Goal: Task Accomplishment & Management: Manage account settings

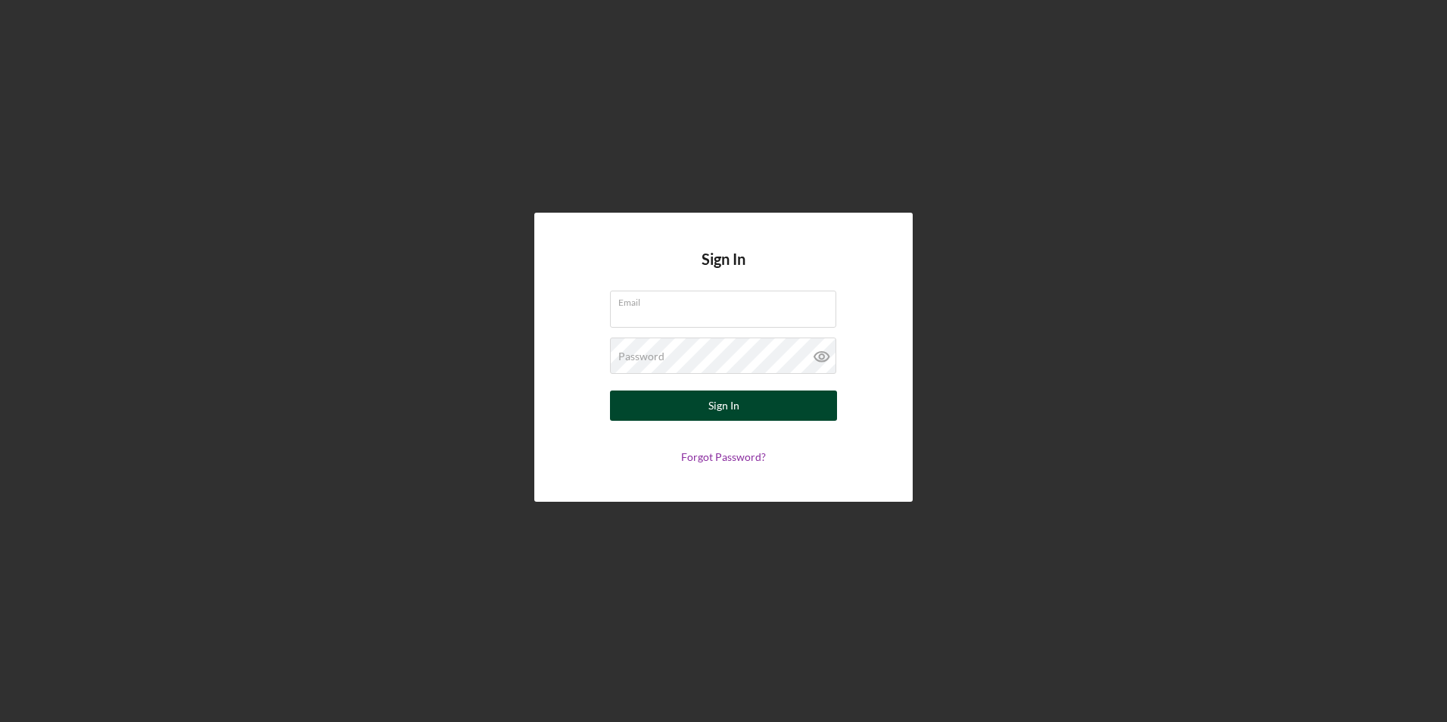
type input "[EMAIL_ADDRESS][DOMAIN_NAME]"
click at [694, 400] on button "Sign In" at bounding box center [723, 406] width 227 height 30
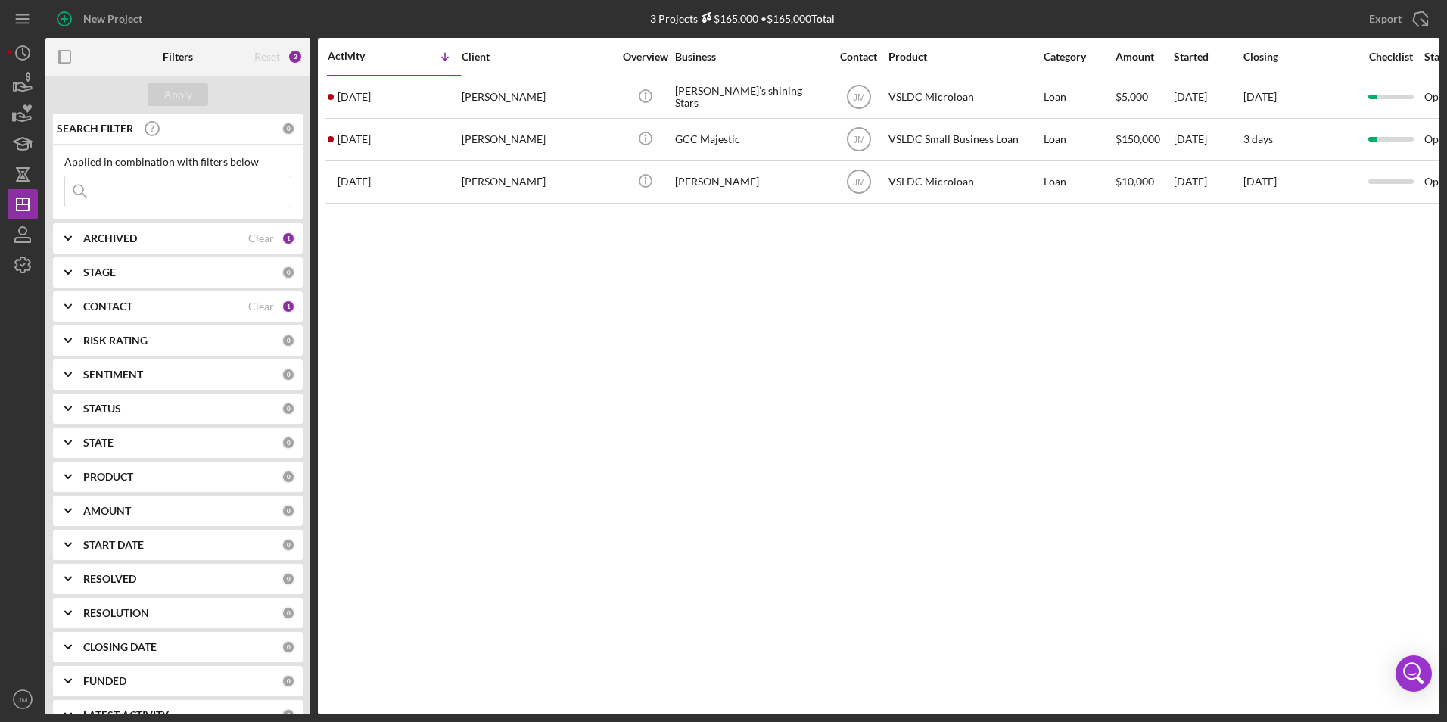
click at [204, 241] on div "ARCHIVED" at bounding box center [165, 238] width 165 height 12
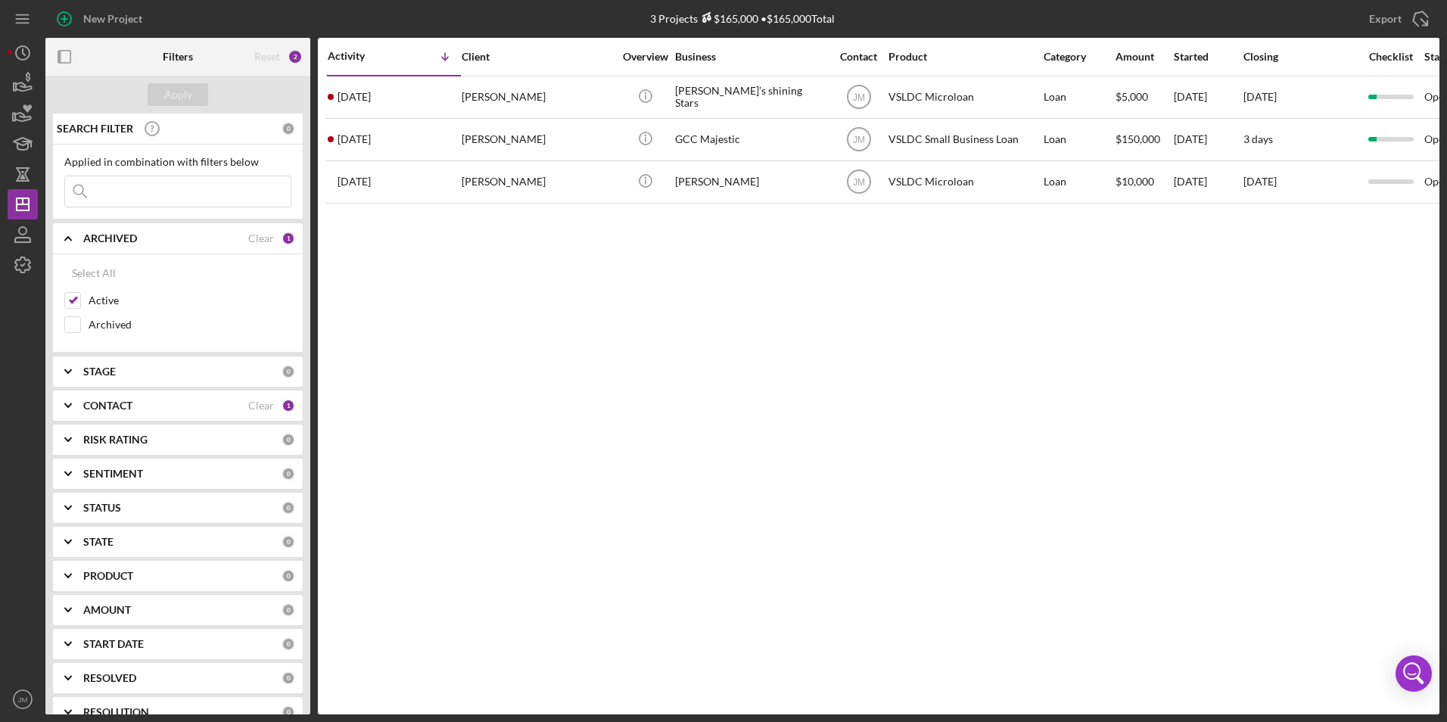
click at [283, 240] on div "1" at bounding box center [289, 239] width 14 height 14
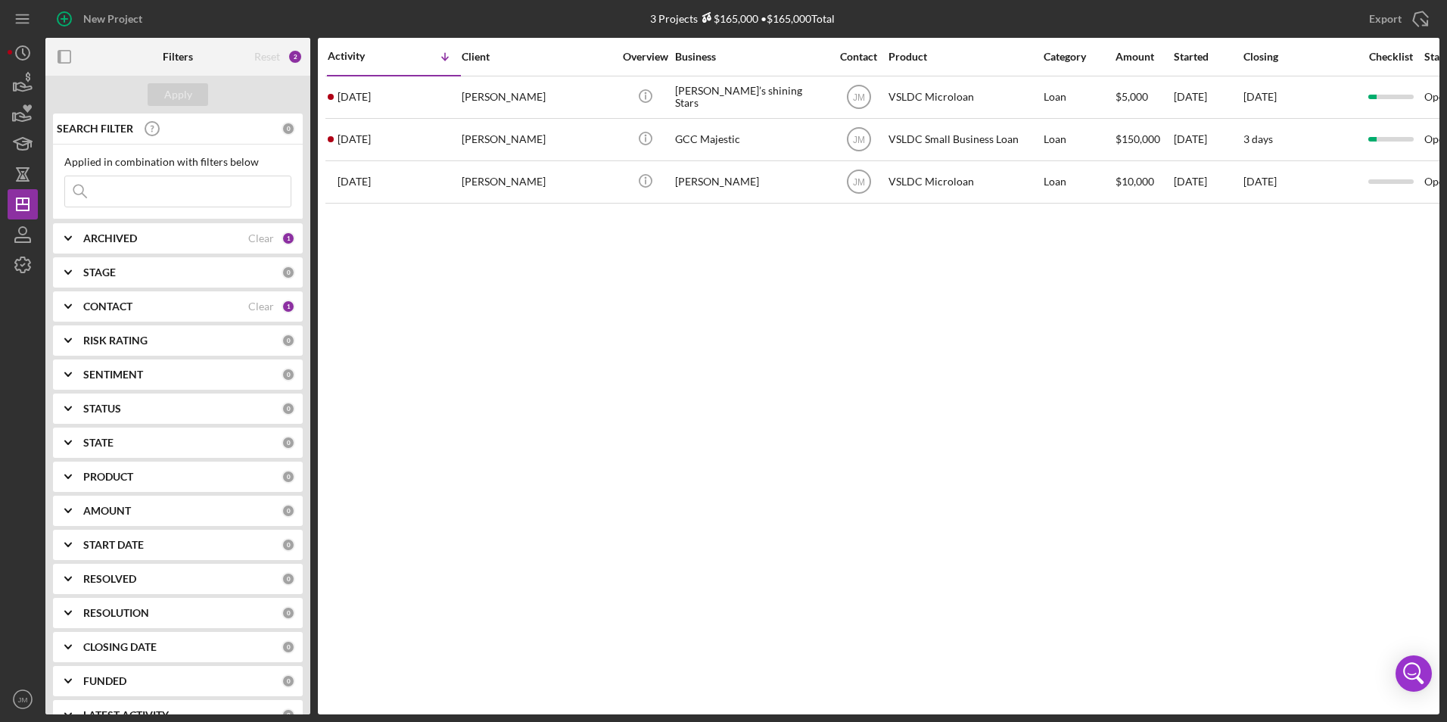
click at [126, 250] on div "ARCHIVED Clear 1" at bounding box center [189, 238] width 212 height 30
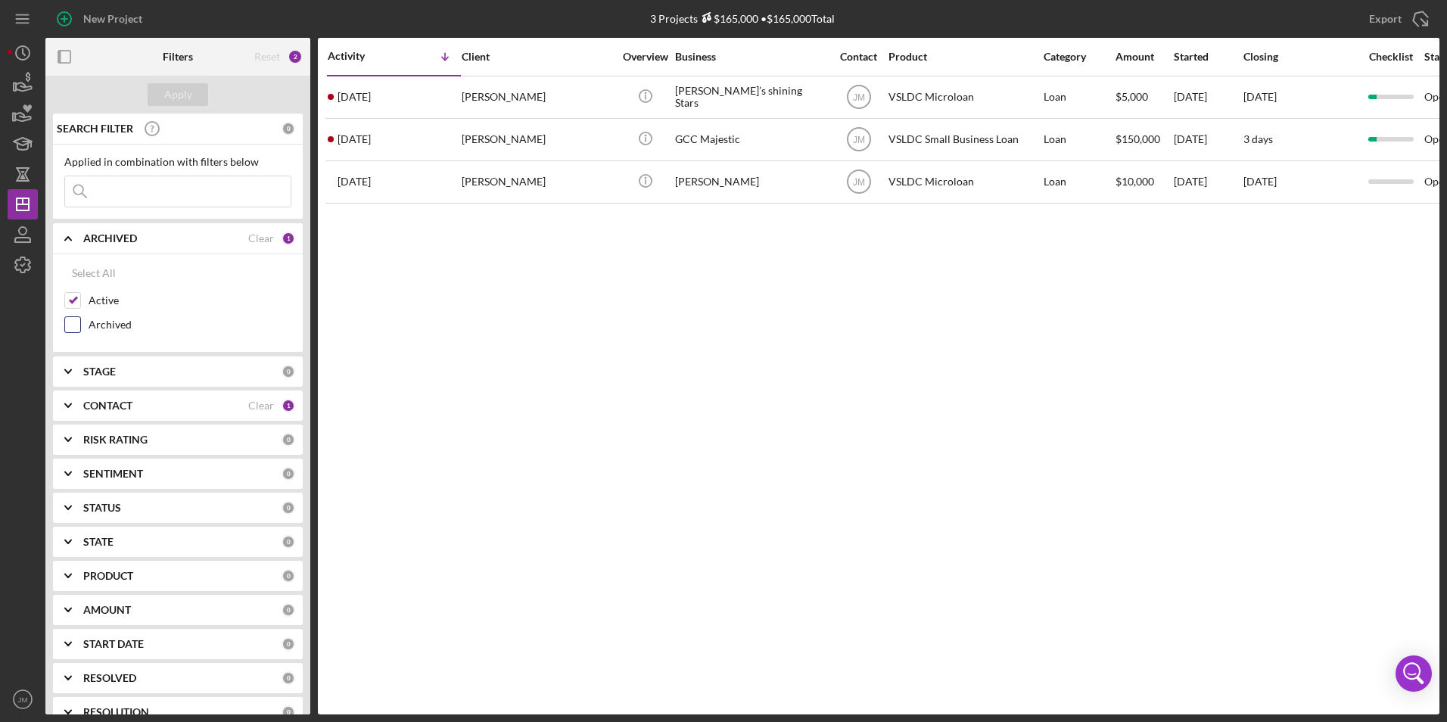
click at [76, 329] on input "Archived" at bounding box center [72, 324] width 15 height 15
checkbox input "false"
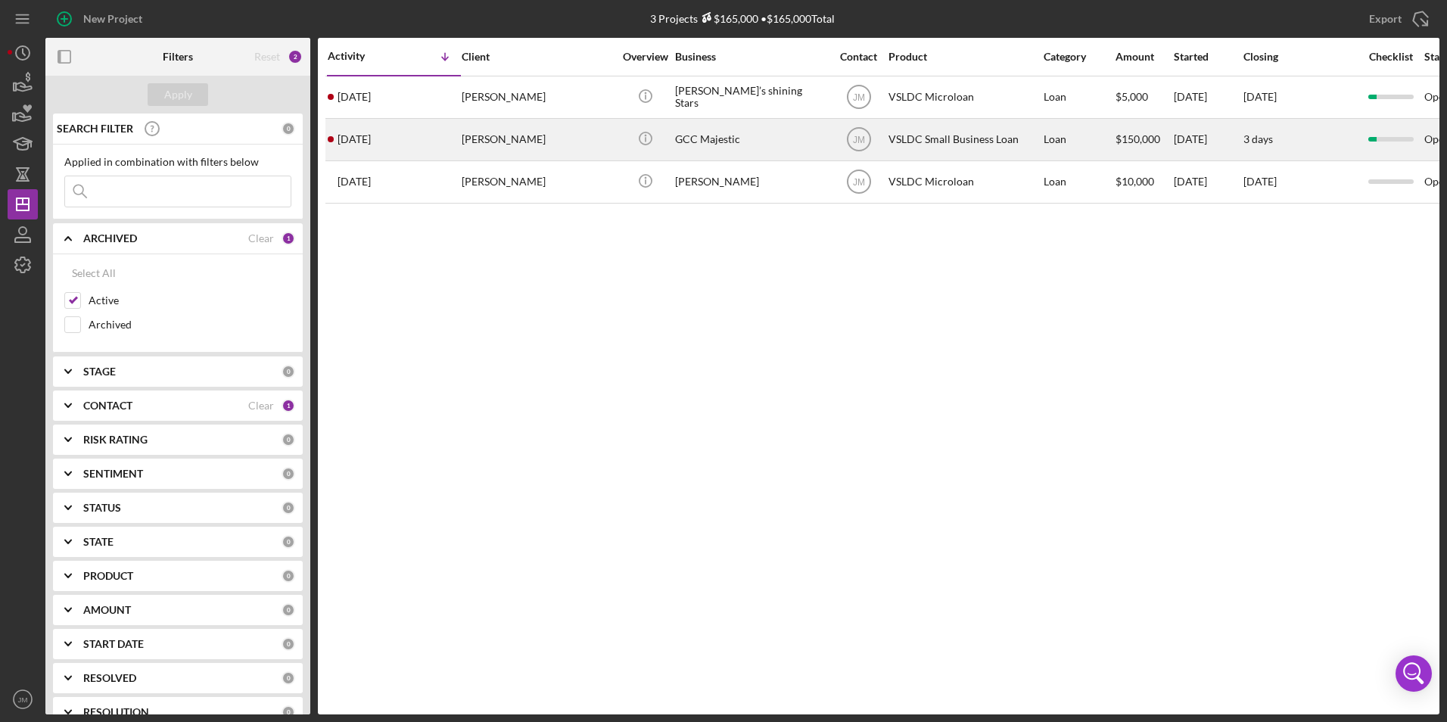
click at [390, 145] on div "[DATE] [PERSON_NAME]" at bounding box center [394, 140] width 132 height 40
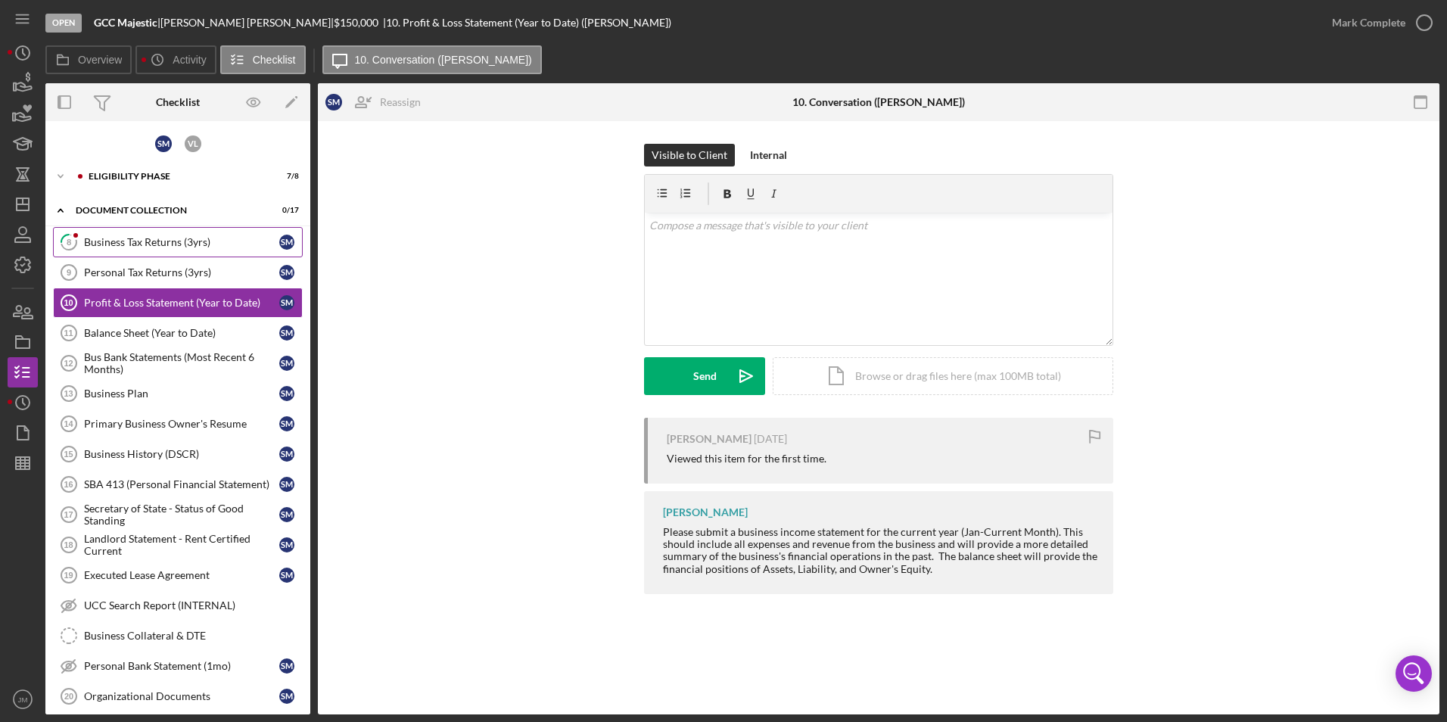
click at [163, 245] on div "Business Tax Returns (3yrs)" at bounding box center [181, 242] width 195 height 12
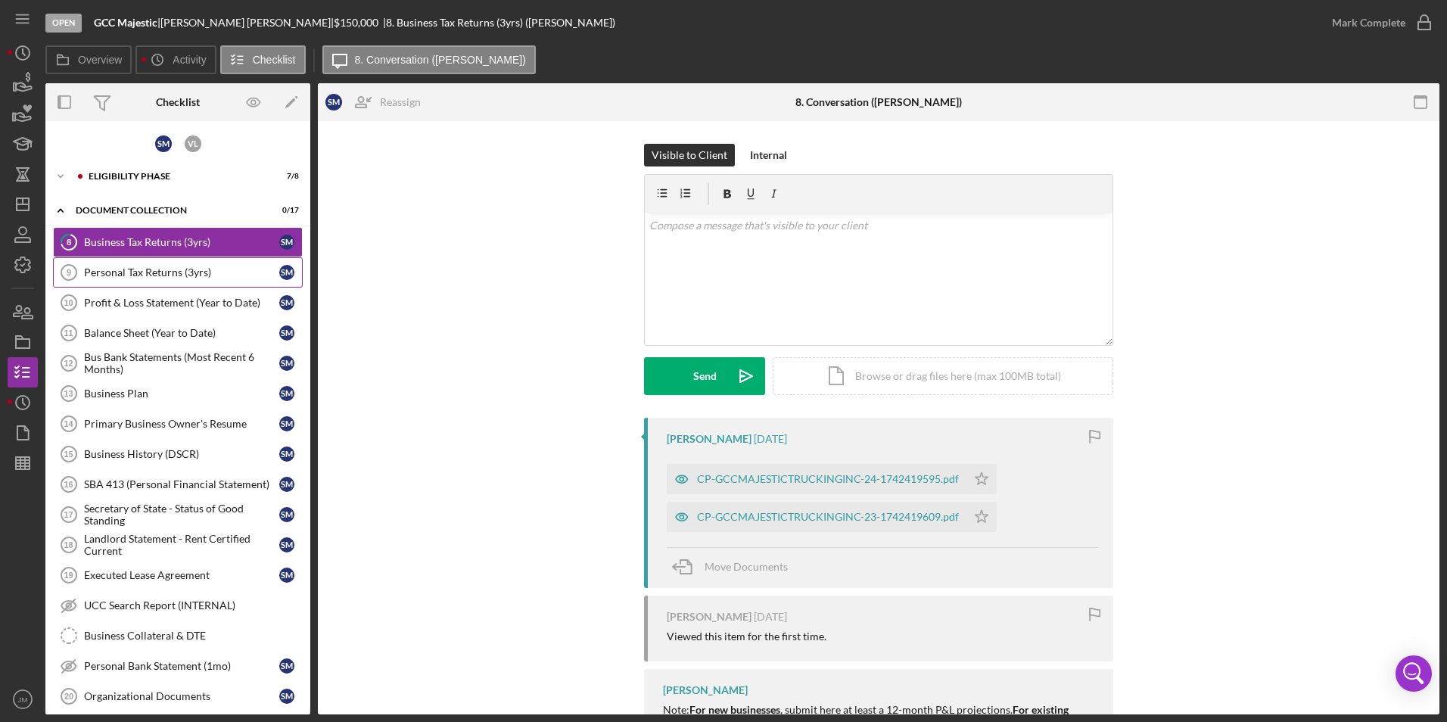
click at [162, 279] on div "Personal Tax Returns (3yrs)" at bounding box center [181, 272] width 195 height 12
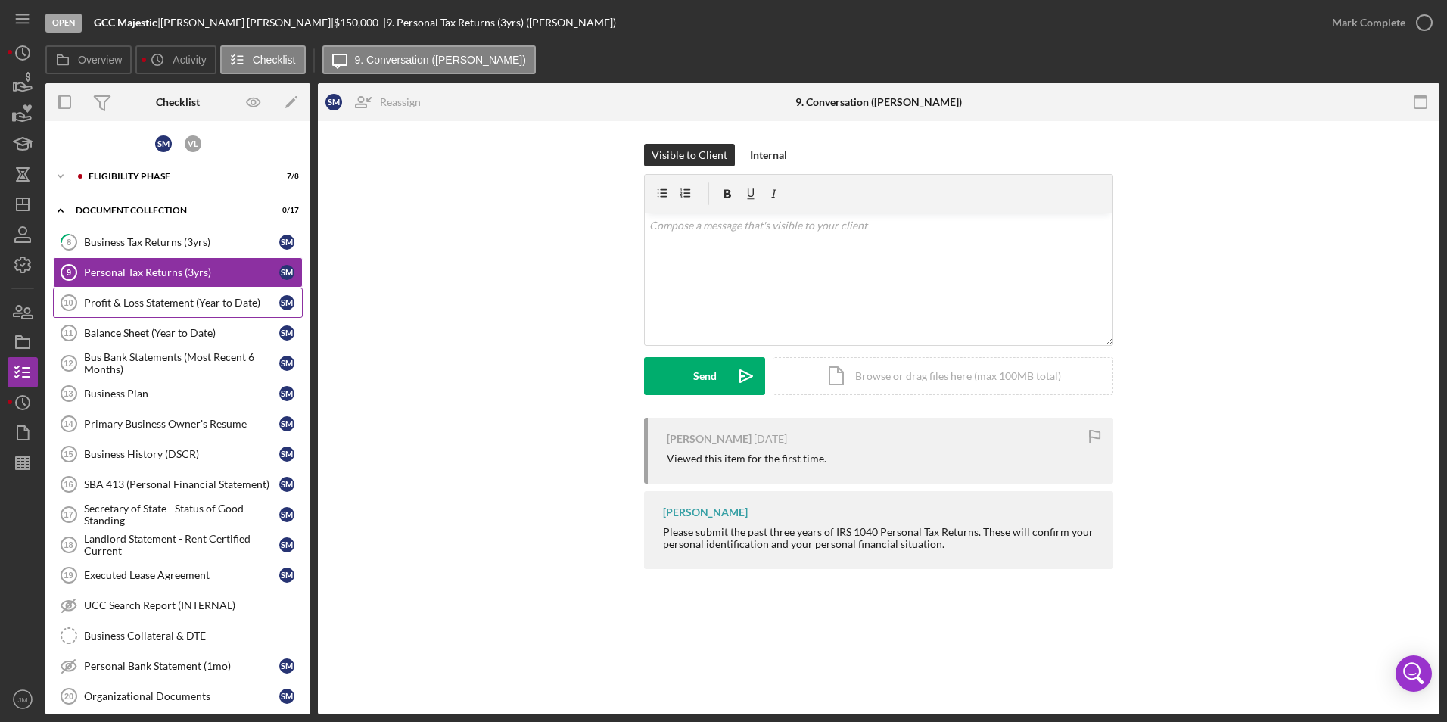
click at [154, 303] on div "Profit & Loss Statement (Year to Date)" at bounding box center [181, 303] width 195 height 12
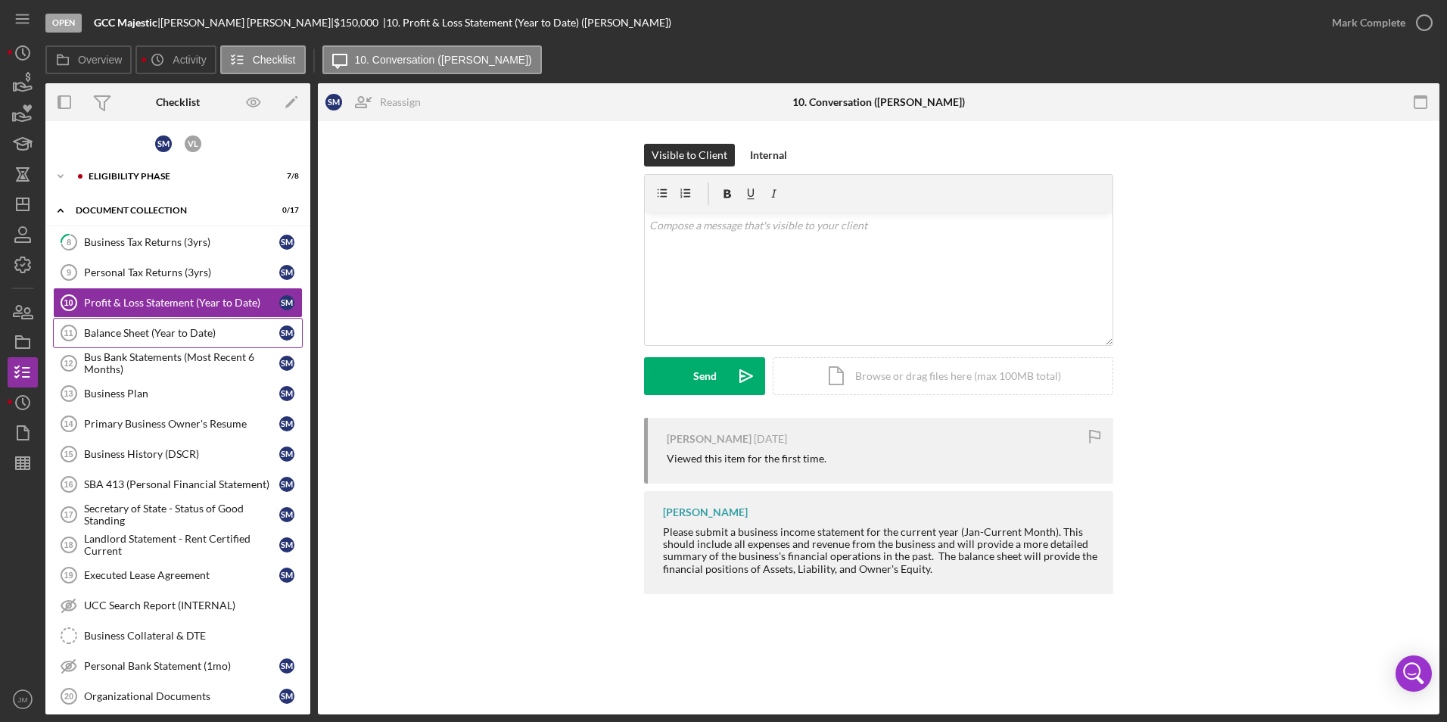
click at [142, 339] on div "Balance Sheet (Year to Date)" at bounding box center [181, 333] width 195 height 12
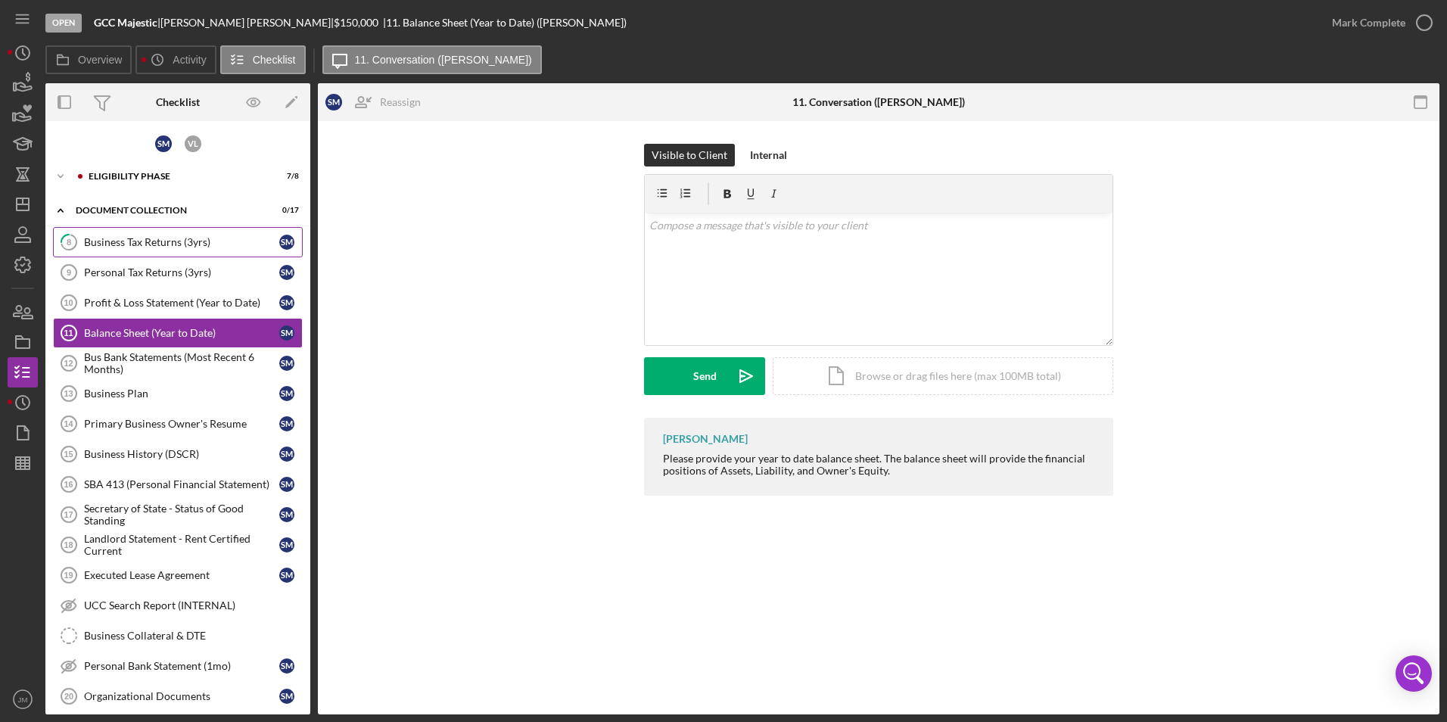
click at [123, 249] on link "8 Business Tax Returns (3yrs) S M" at bounding box center [178, 242] width 250 height 30
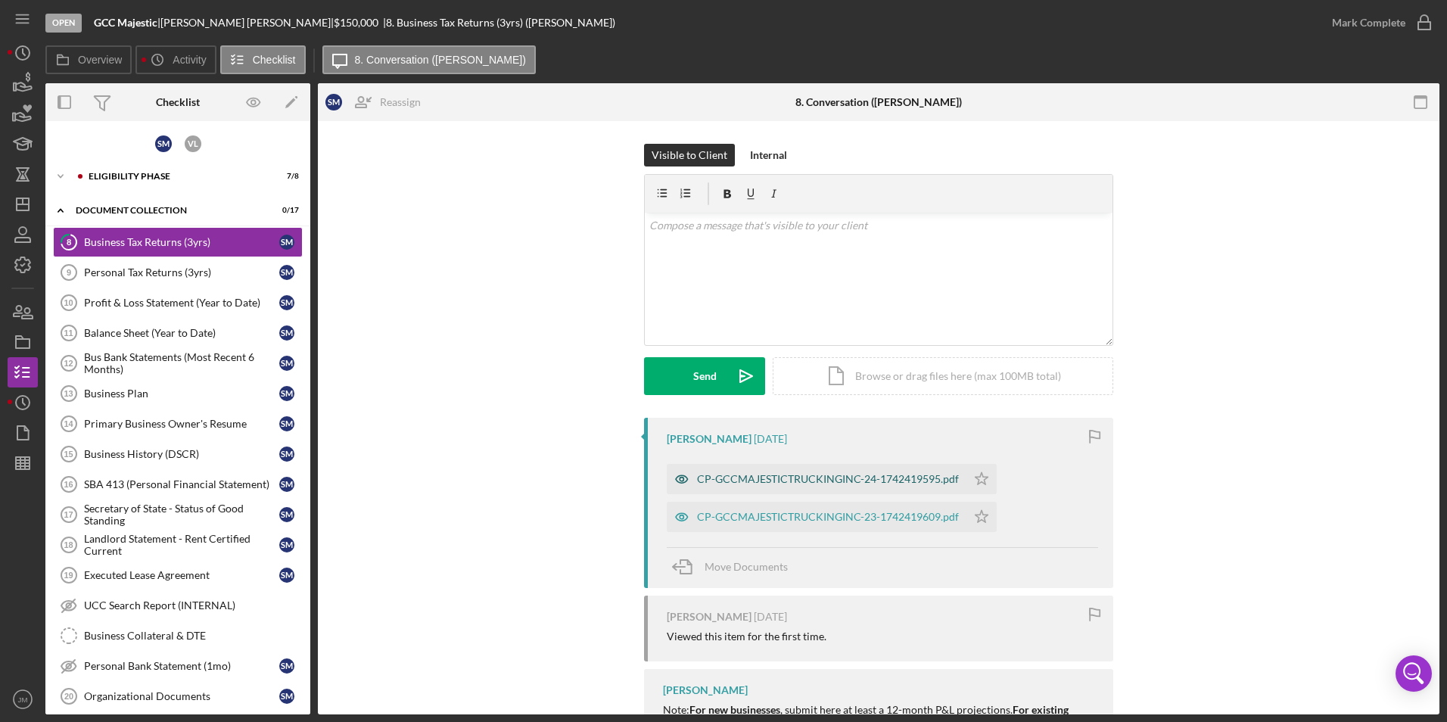
click at [729, 490] on div "CP-GCCMAJESTICTRUCKINGINC-24-1742419595.pdf" at bounding box center [817, 479] width 300 height 30
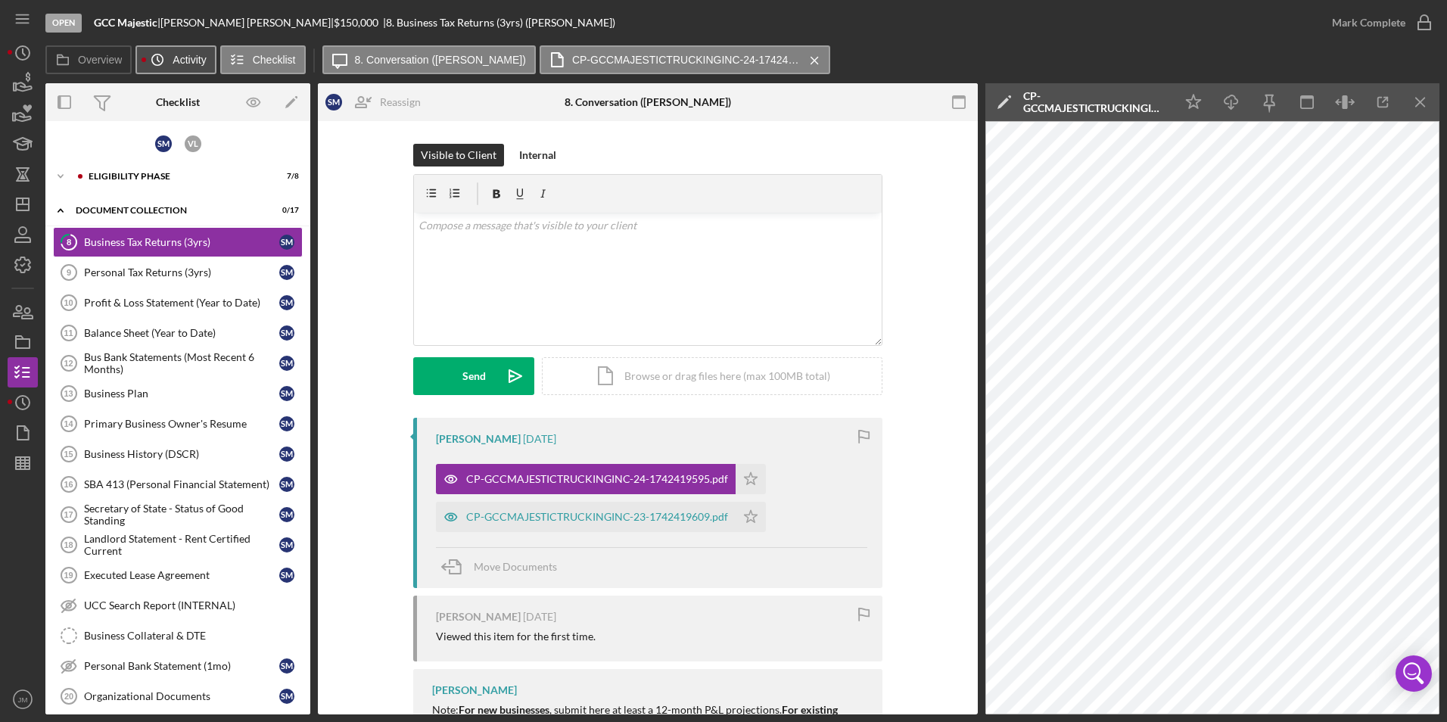
click at [159, 65] on circle at bounding box center [157, 59] width 11 height 11
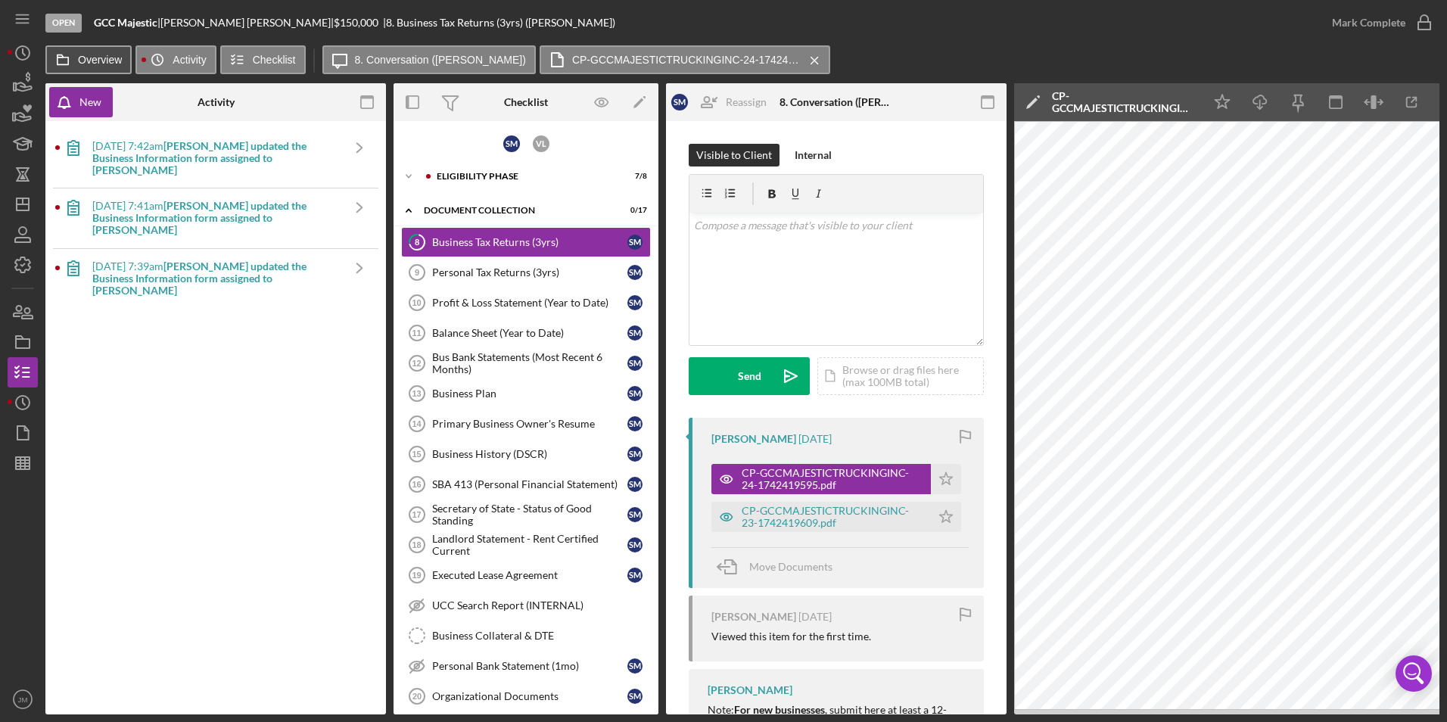
click at [95, 62] on label "Overview" at bounding box center [100, 60] width 44 height 12
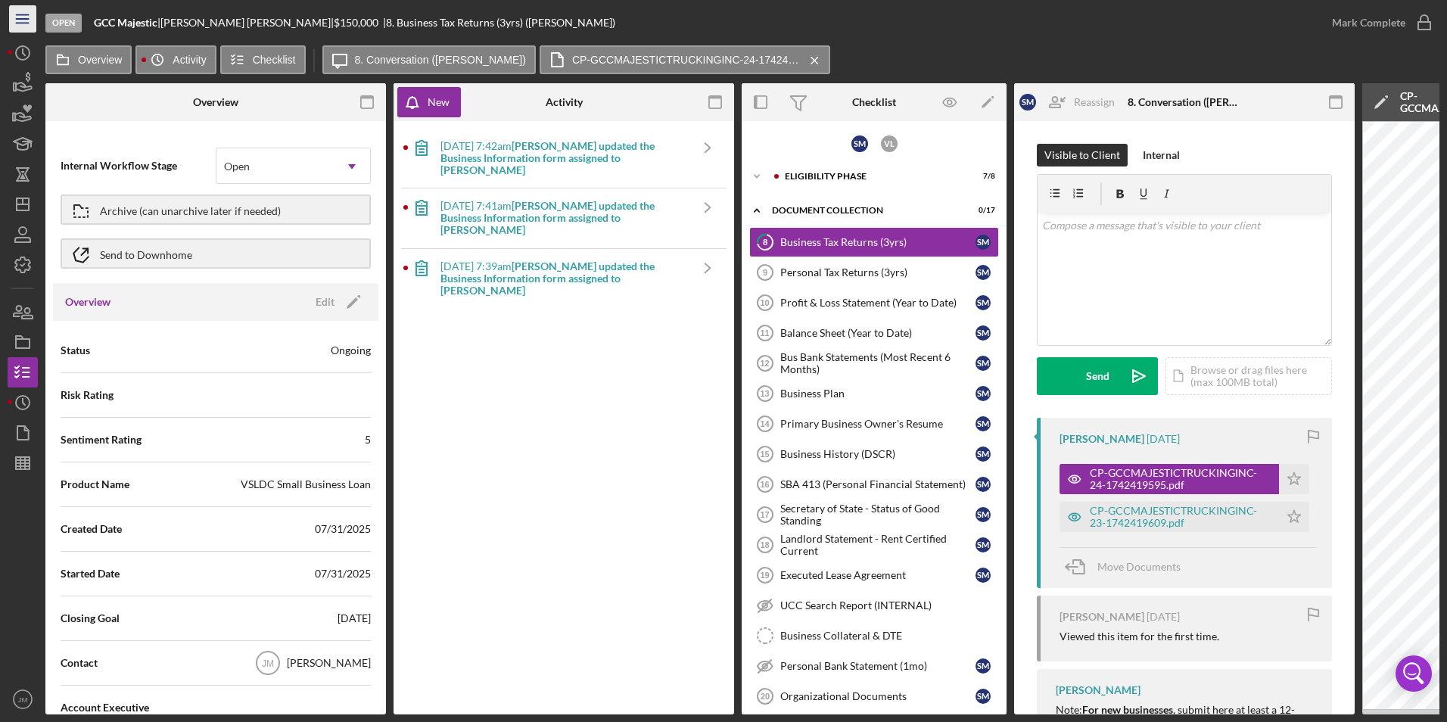
click at [19, 24] on icon "Icon/Menu" at bounding box center [23, 19] width 34 height 34
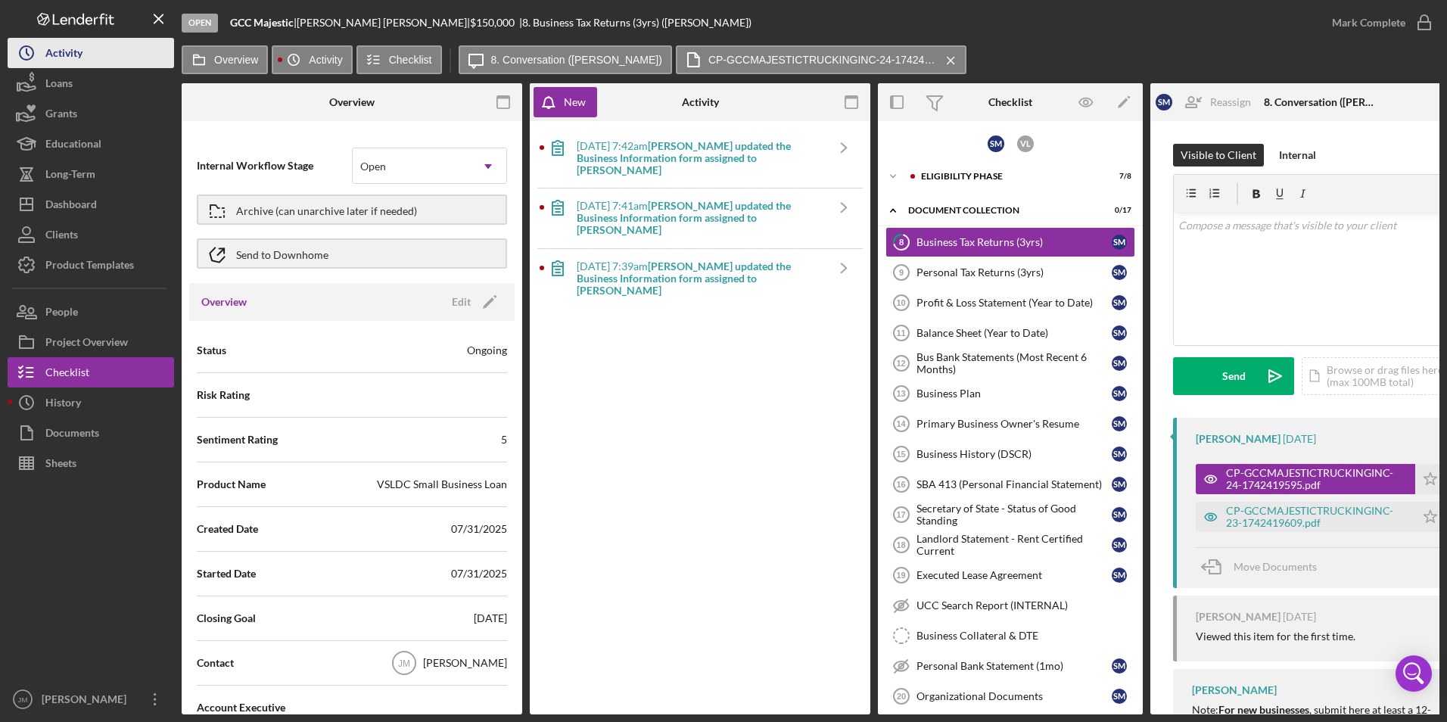
click at [67, 53] on div "Activity" at bounding box center [63, 55] width 37 height 34
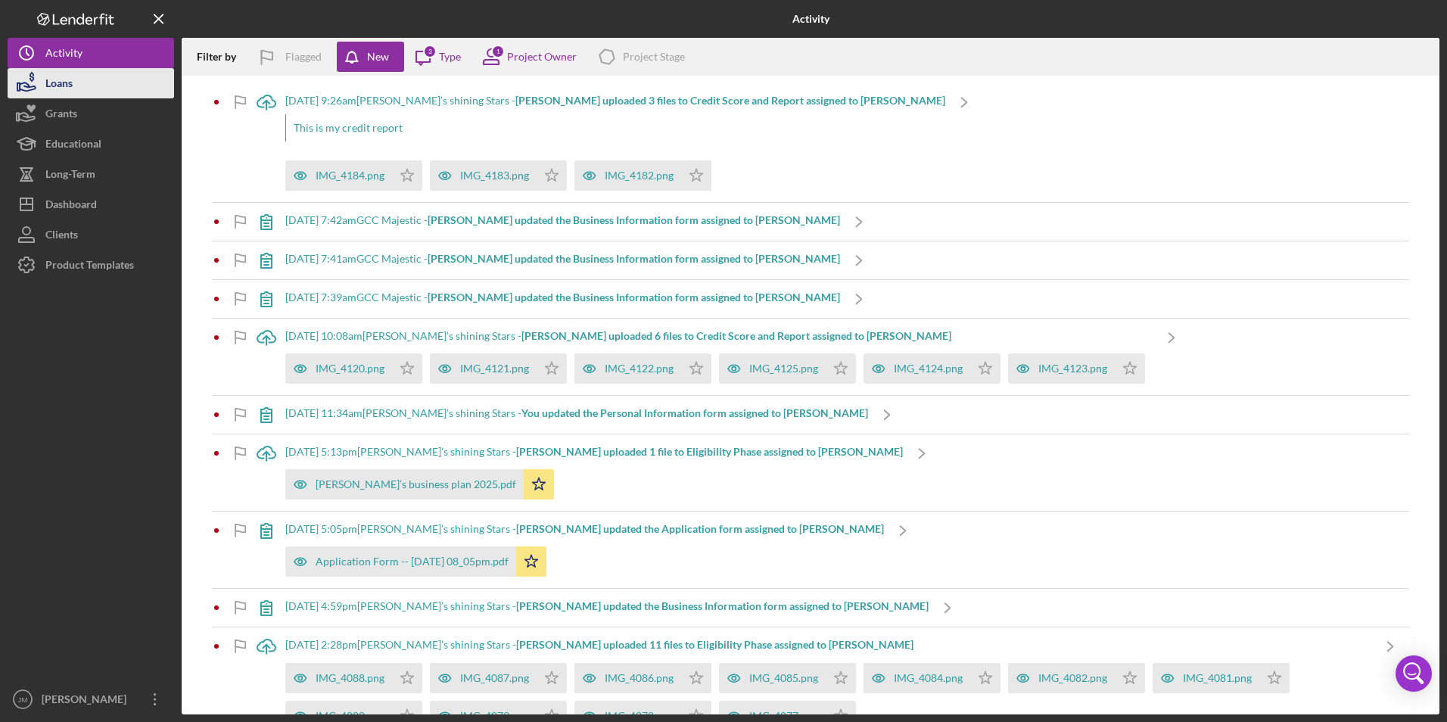
click at [69, 92] on div "Loans" at bounding box center [58, 85] width 27 height 34
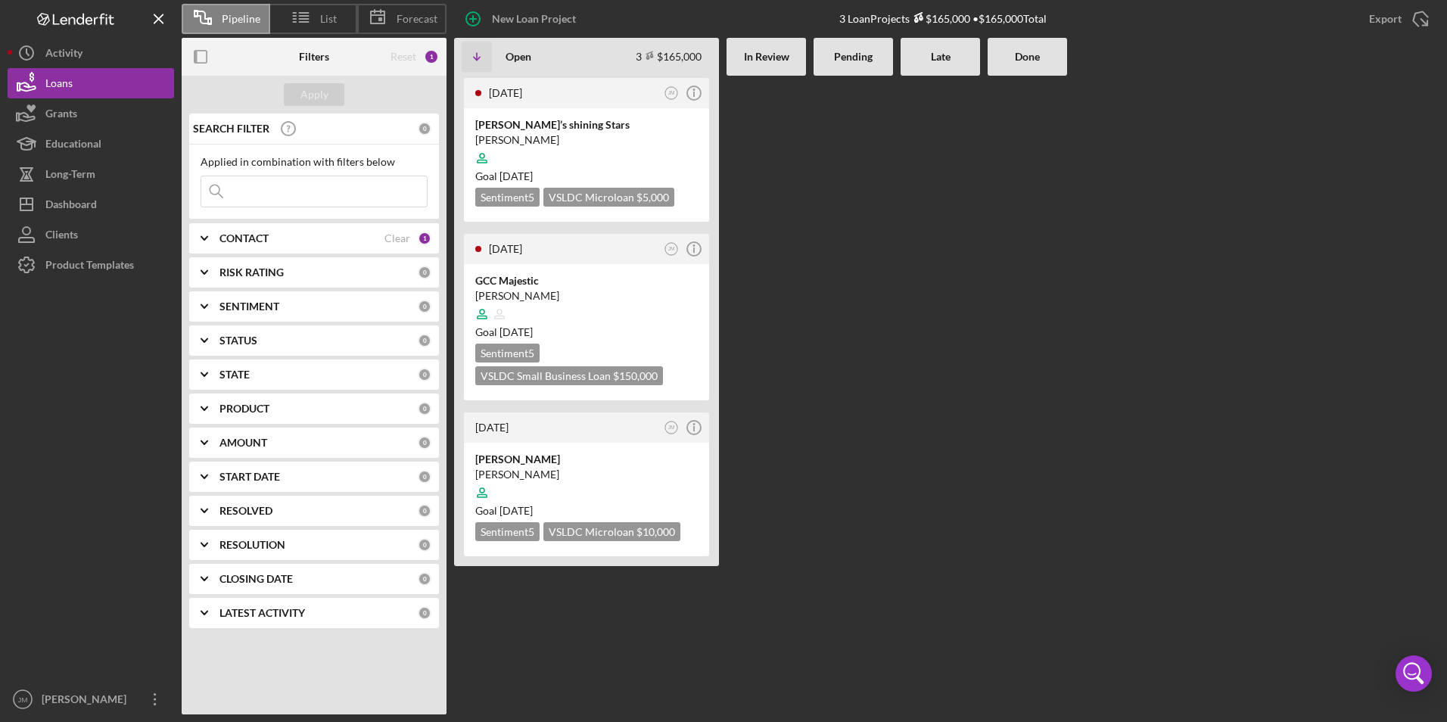
click at [274, 182] on input at bounding box center [314, 191] width 226 height 30
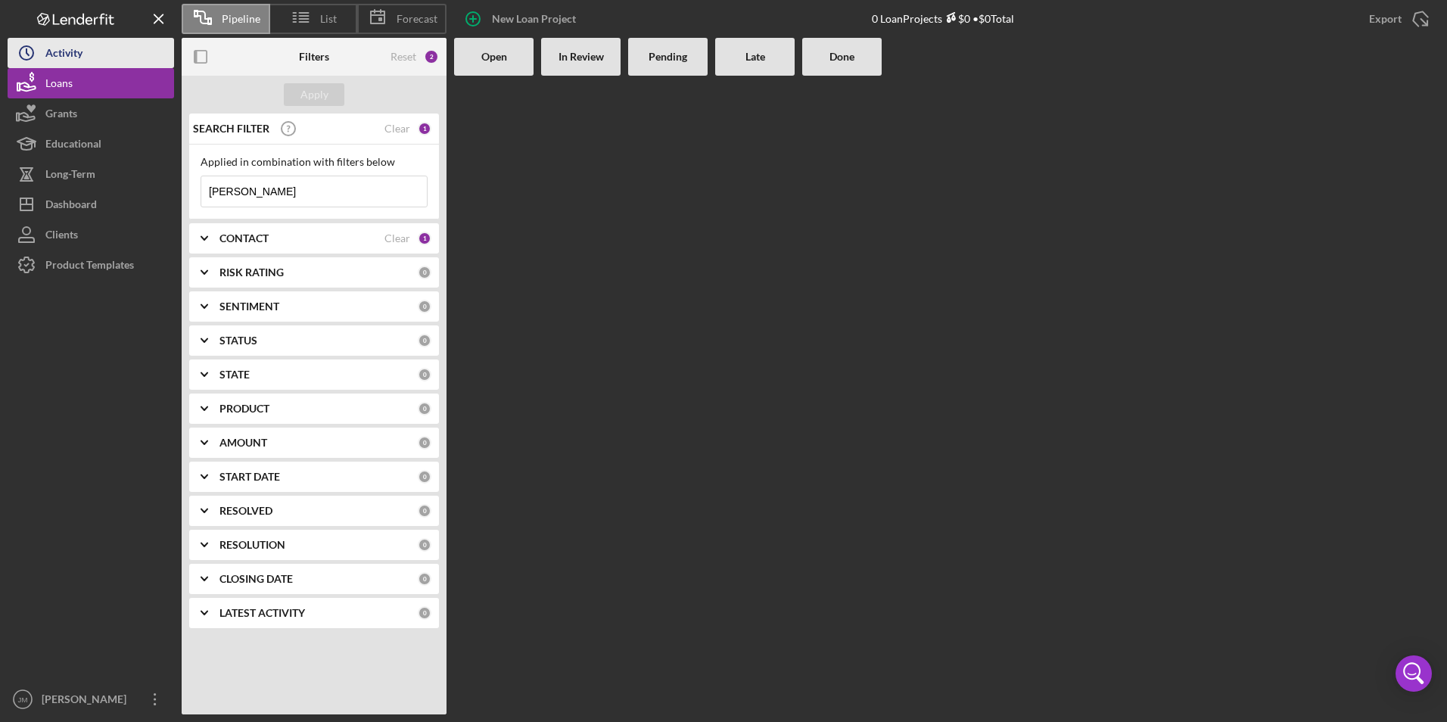
type input "[PERSON_NAME]"
click at [95, 58] on button "Icon/History Activity" at bounding box center [91, 53] width 167 height 30
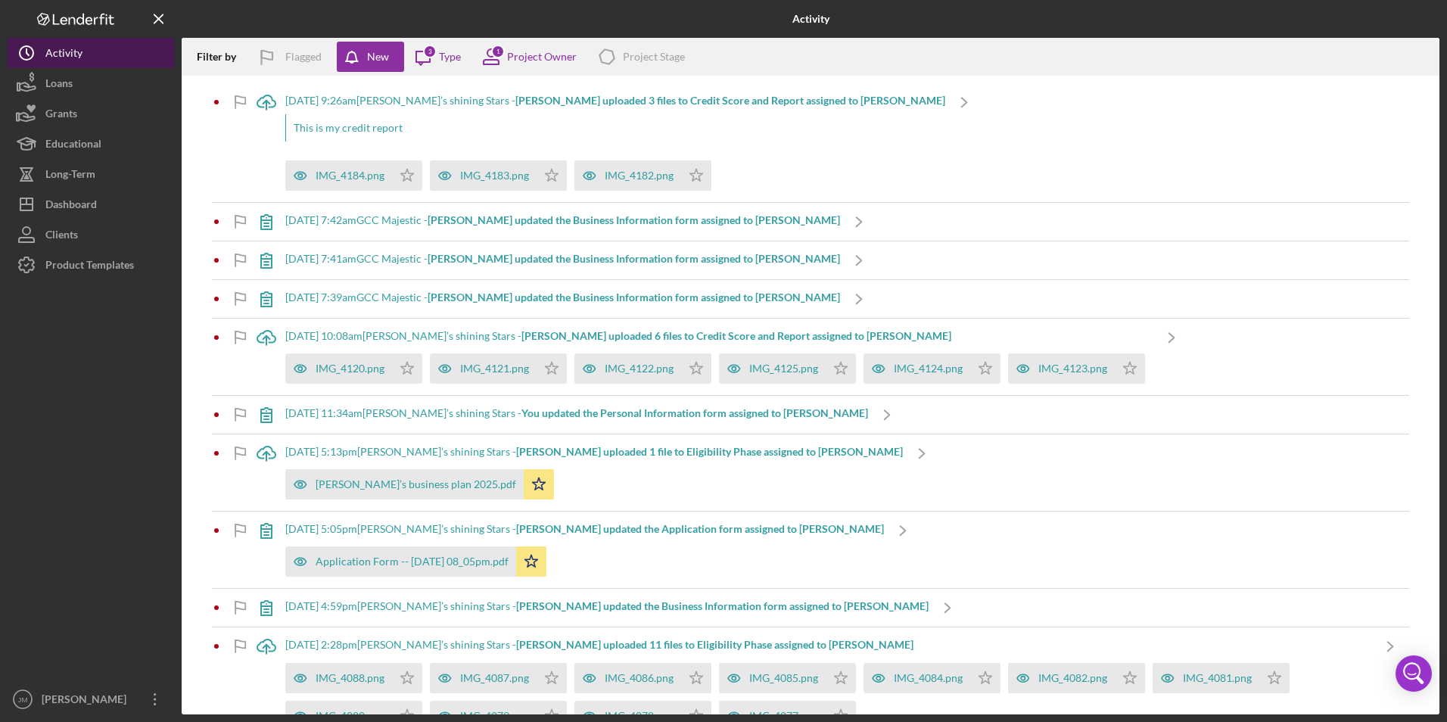
click at [95, 58] on button "Icon/History Activity" at bounding box center [91, 53] width 167 height 30
click at [88, 89] on button "Loans" at bounding box center [91, 83] width 167 height 30
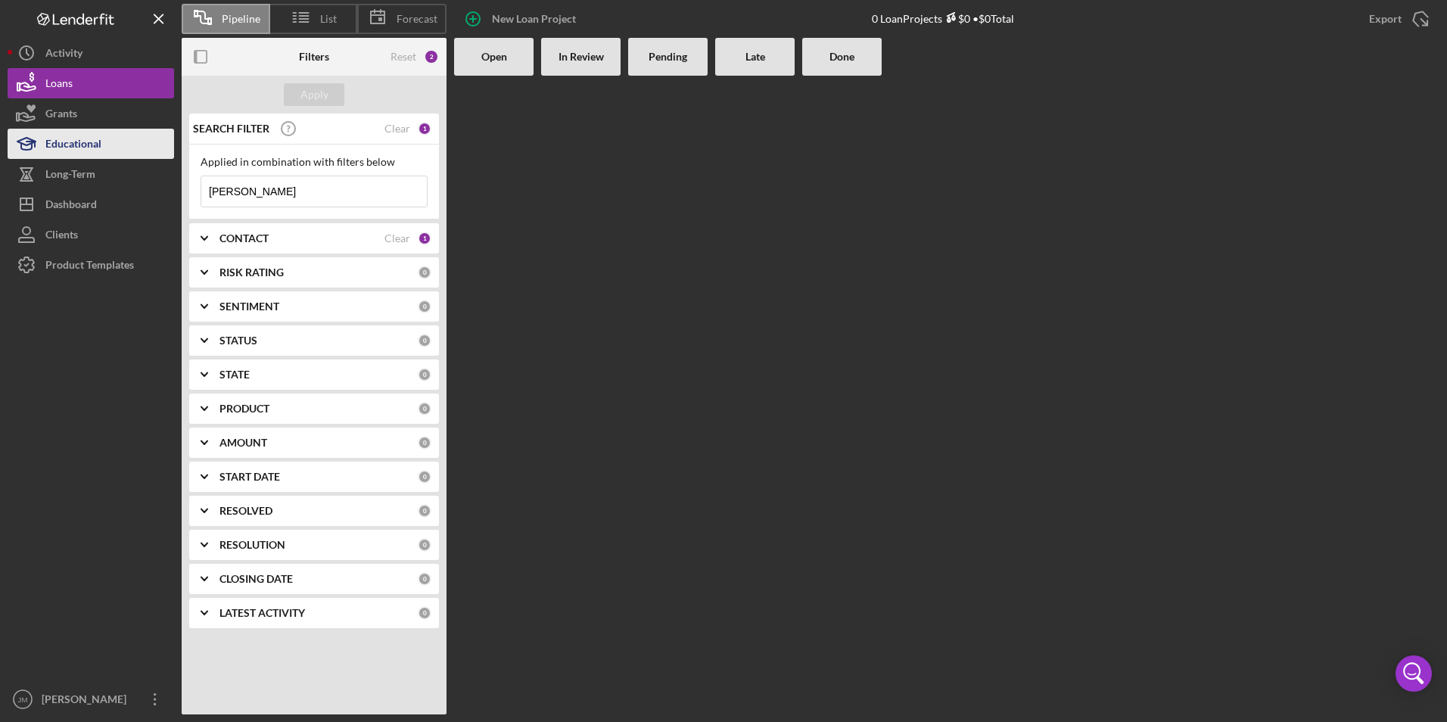
click at [93, 149] on div "Educational" at bounding box center [73, 146] width 56 height 34
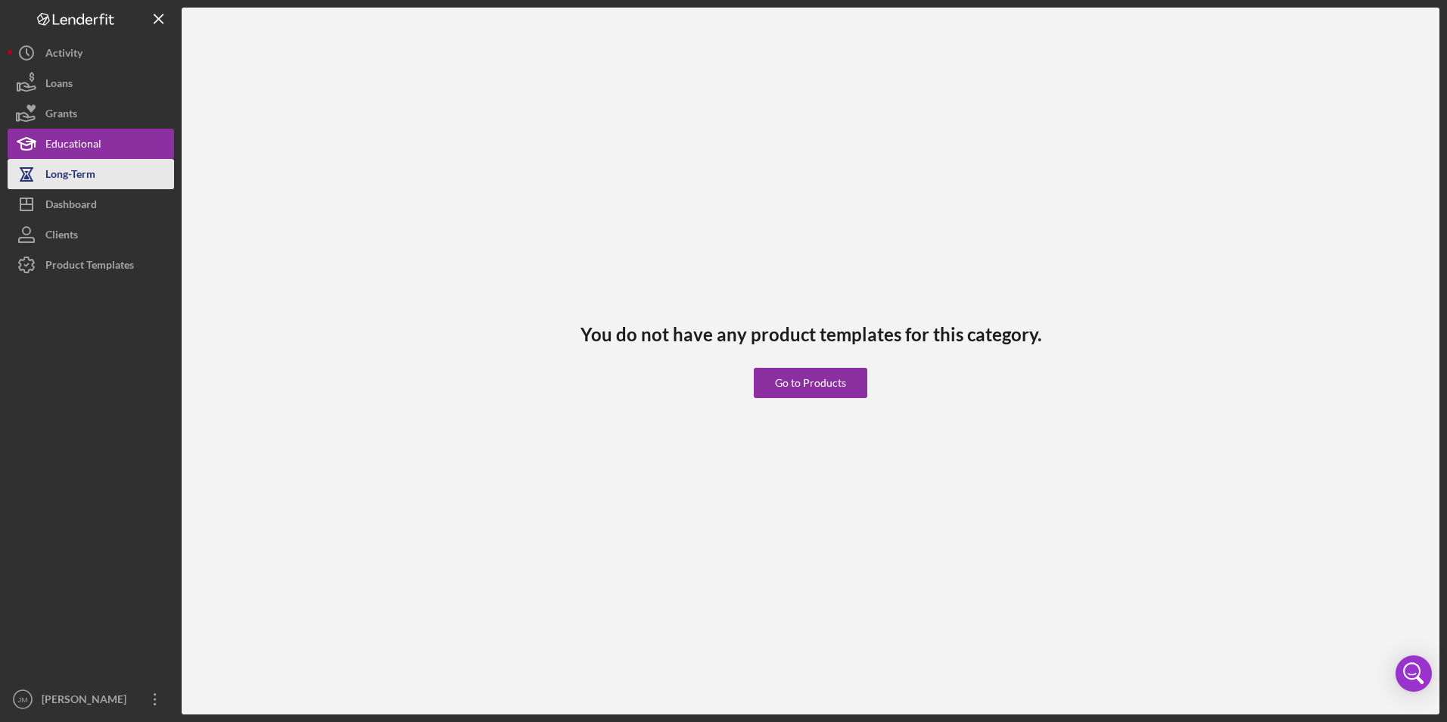
click at [87, 173] on div "Long-Term" at bounding box center [70, 176] width 50 height 34
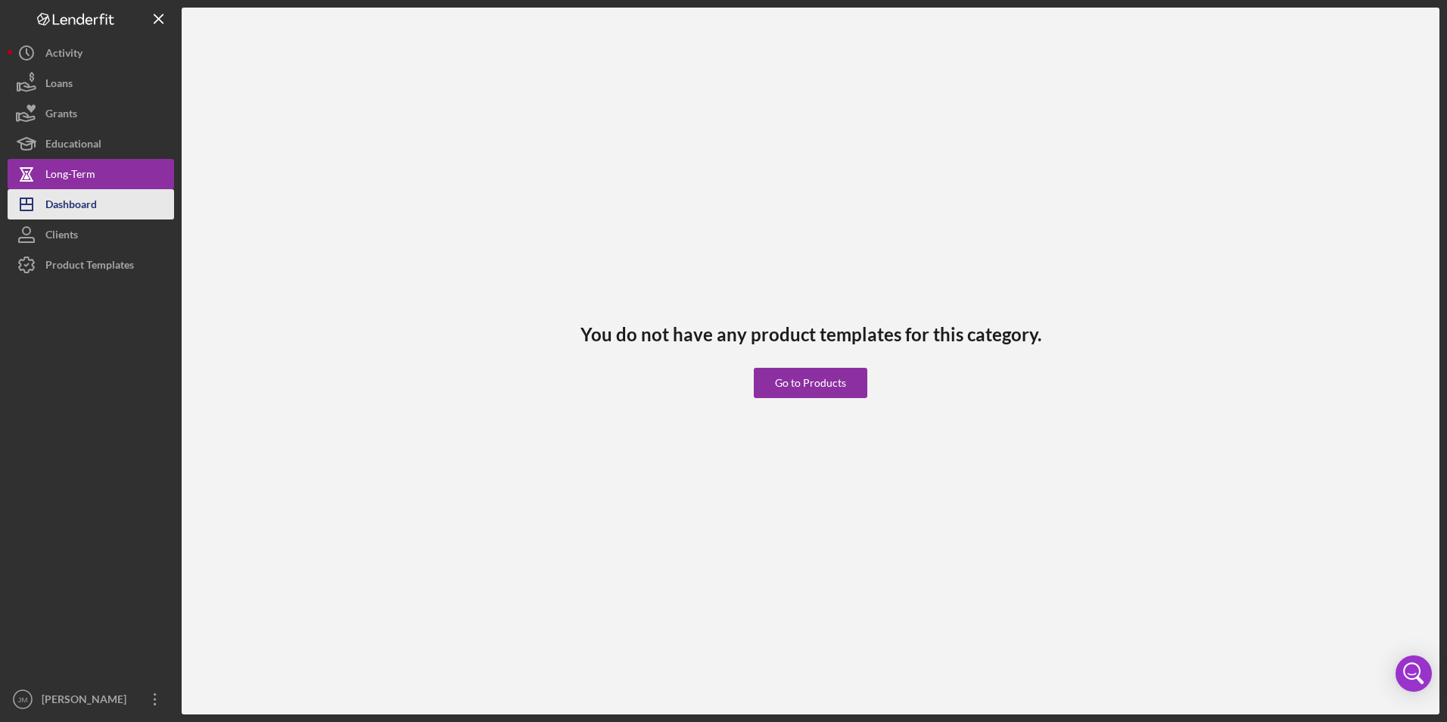
click at [79, 195] on div "Dashboard" at bounding box center [70, 206] width 51 height 34
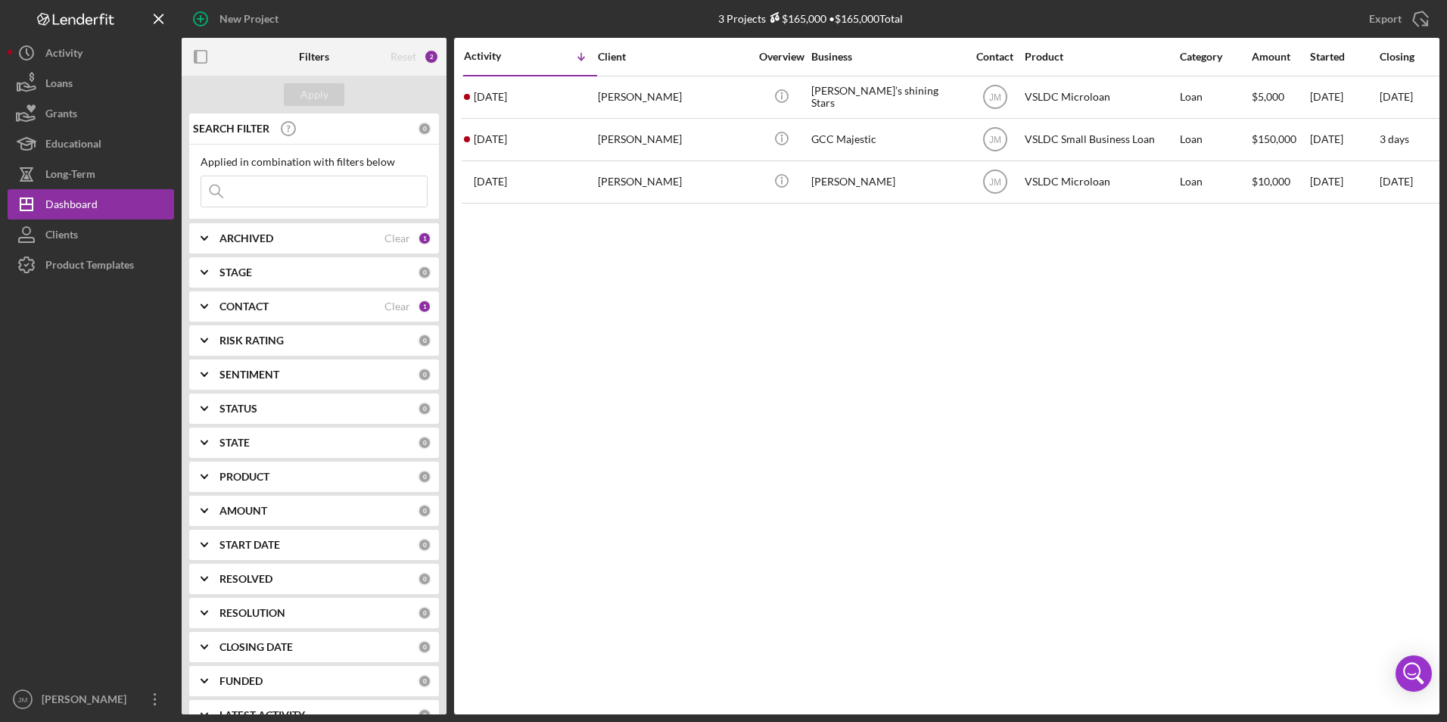
click at [229, 241] on b "ARCHIVED" at bounding box center [246, 238] width 54 height 12
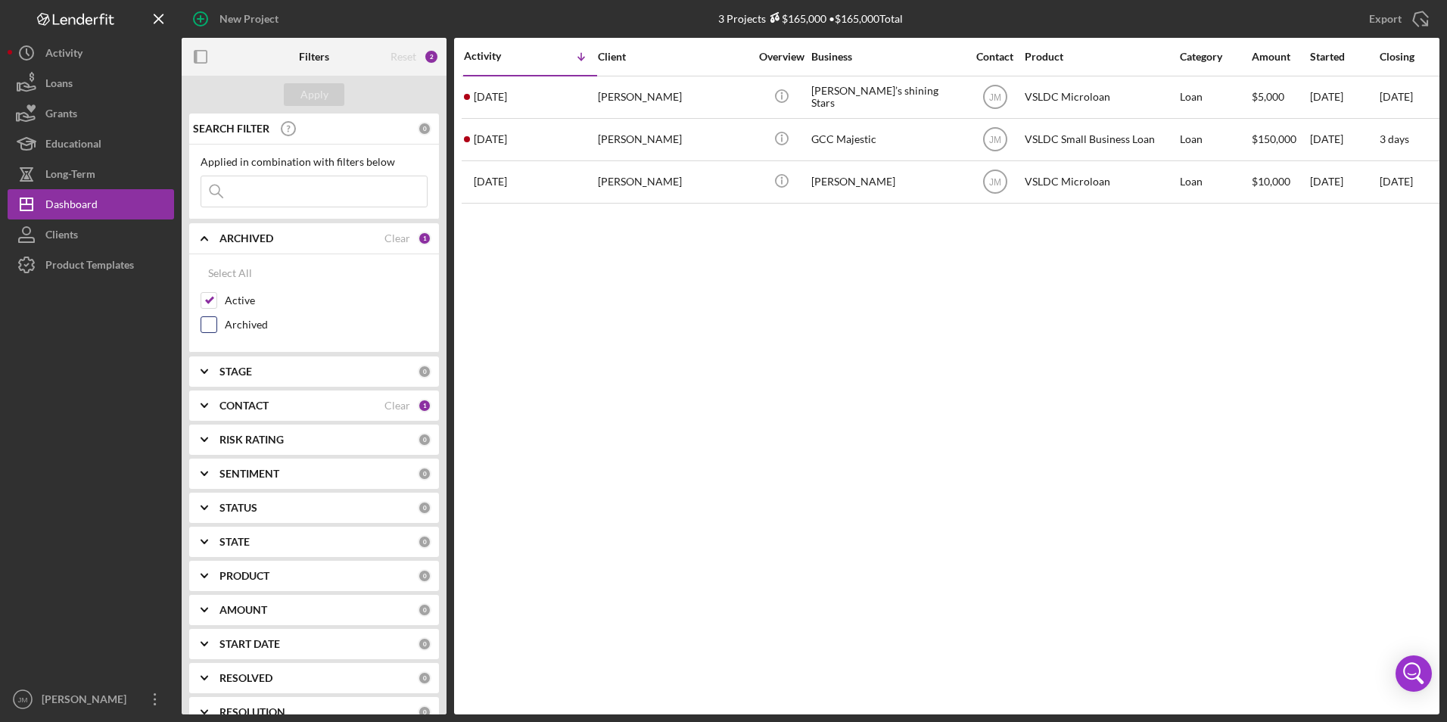
click at [217, 325] on div "Archived" at bounding box center [314, 328] width 227 height 24
click at [205, 324] on input "Archived" at bounding box center [208, 324] width 15 height 15
checkbox input "true"
click at [205, 307] on input "Active" at bounding box center [208, 300] width 15 height 15
checkbox input "false"
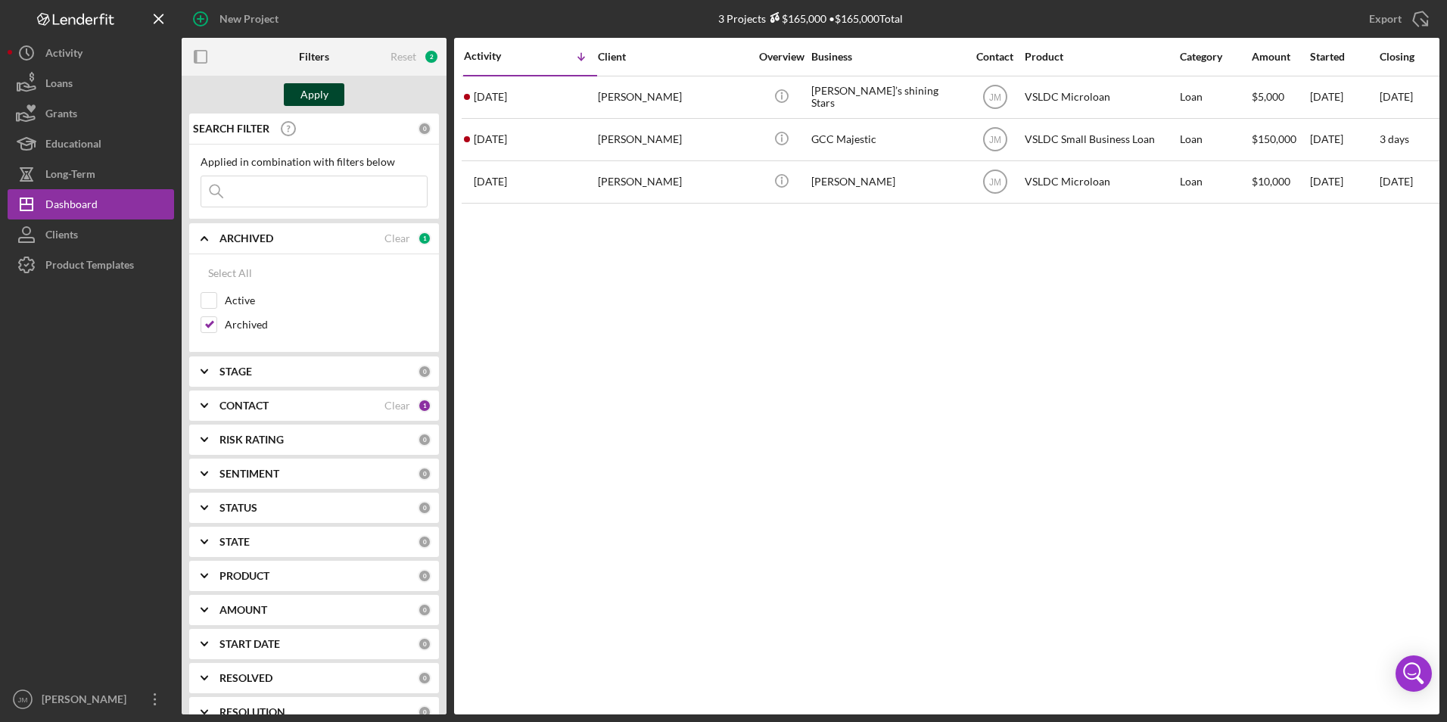
click at [298, 87] on button "Apply" at bounding box center [314, 94] width 61 height 23
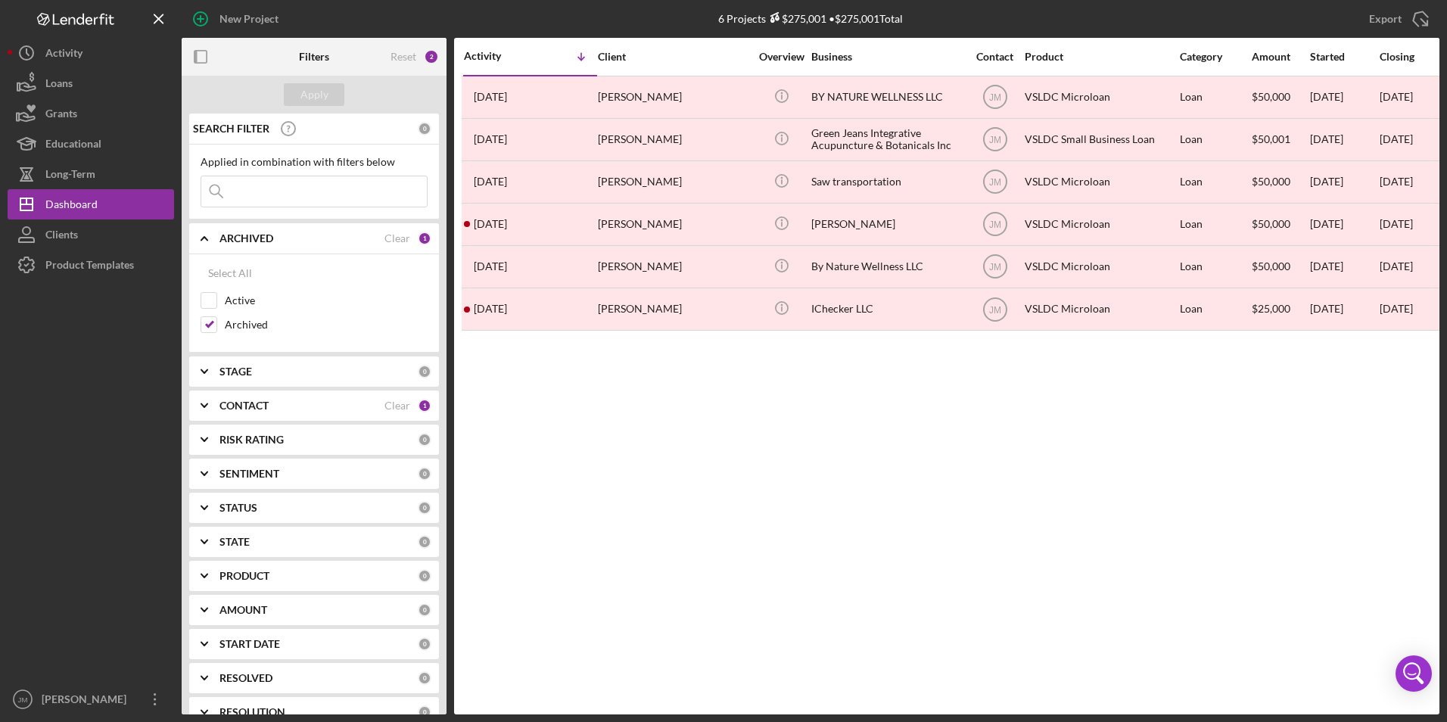
click at [229, 400] on b "CONTACT" at bounding box center [243, 406] width 49 height 12
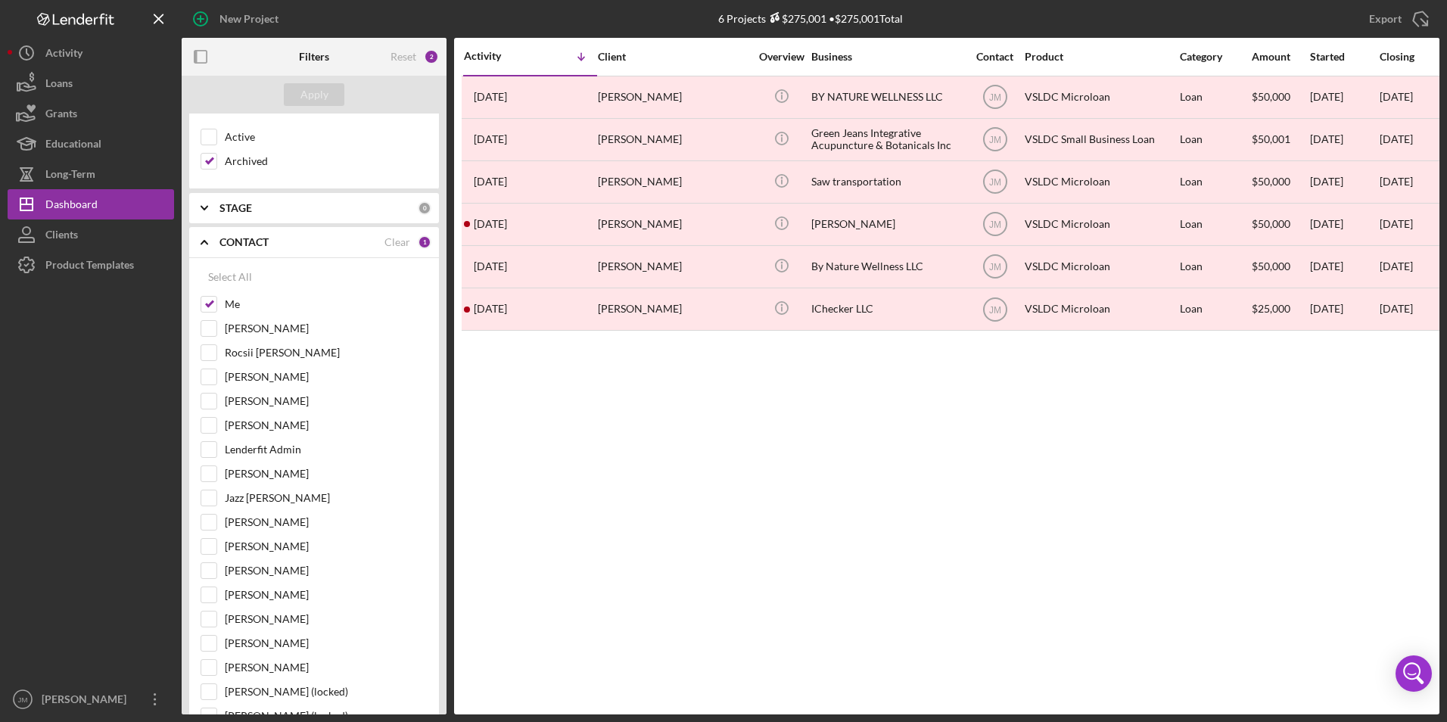
scroll to position [176, 0]
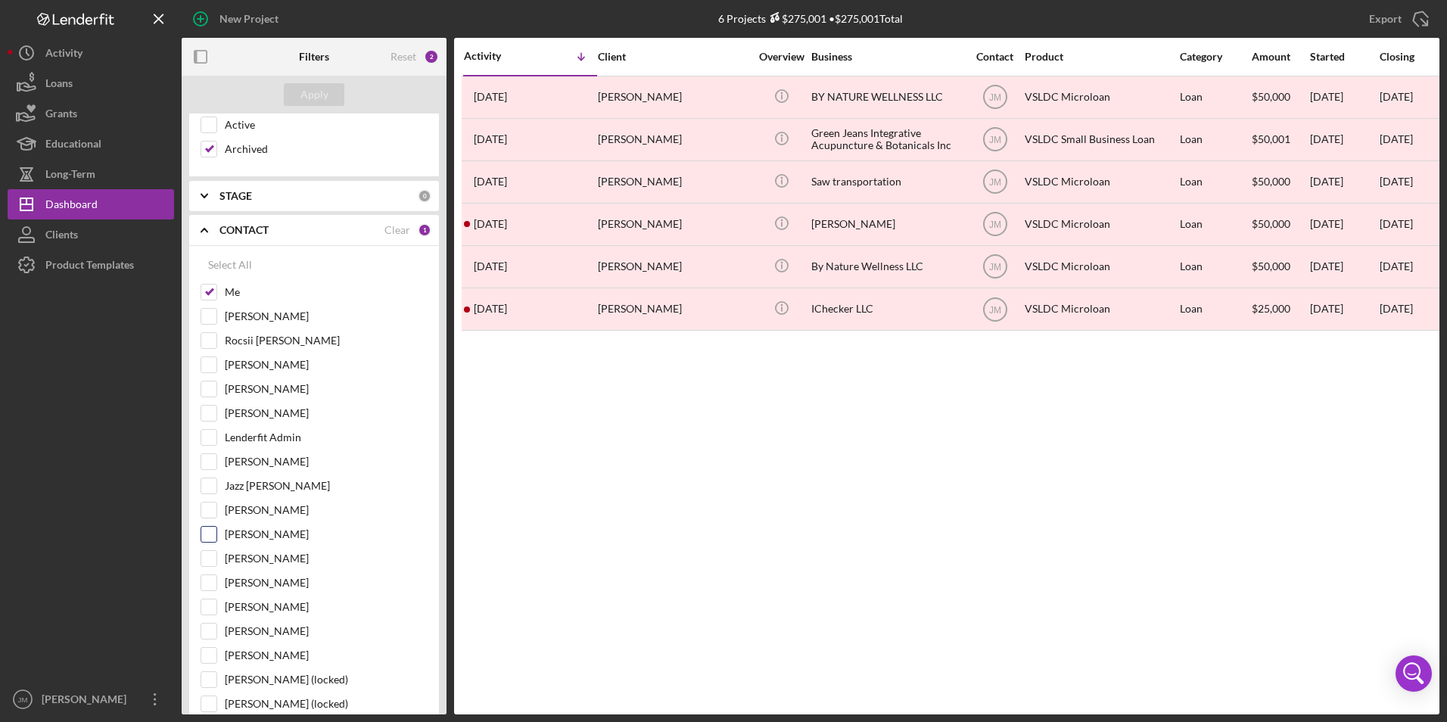
click at [210, 534] on input "[PERSON_NAME]" at bounding box center [208, 534] width 15 height 15
checkbox input "true"
click at [299, 88] on button "Apply" at bounding box center [314, 94] width 61 height 23
drag, startPoint x: 450, startPoint y: 254, endPoint x: 450, endPoint y: 225, distance: 29.5
click at [450, 225] on div "Filters Reset 3 Apply SEARCH FILTER 0 Applied in combination with filters below…" at bounding box center [811, 376] width 1258 height 677
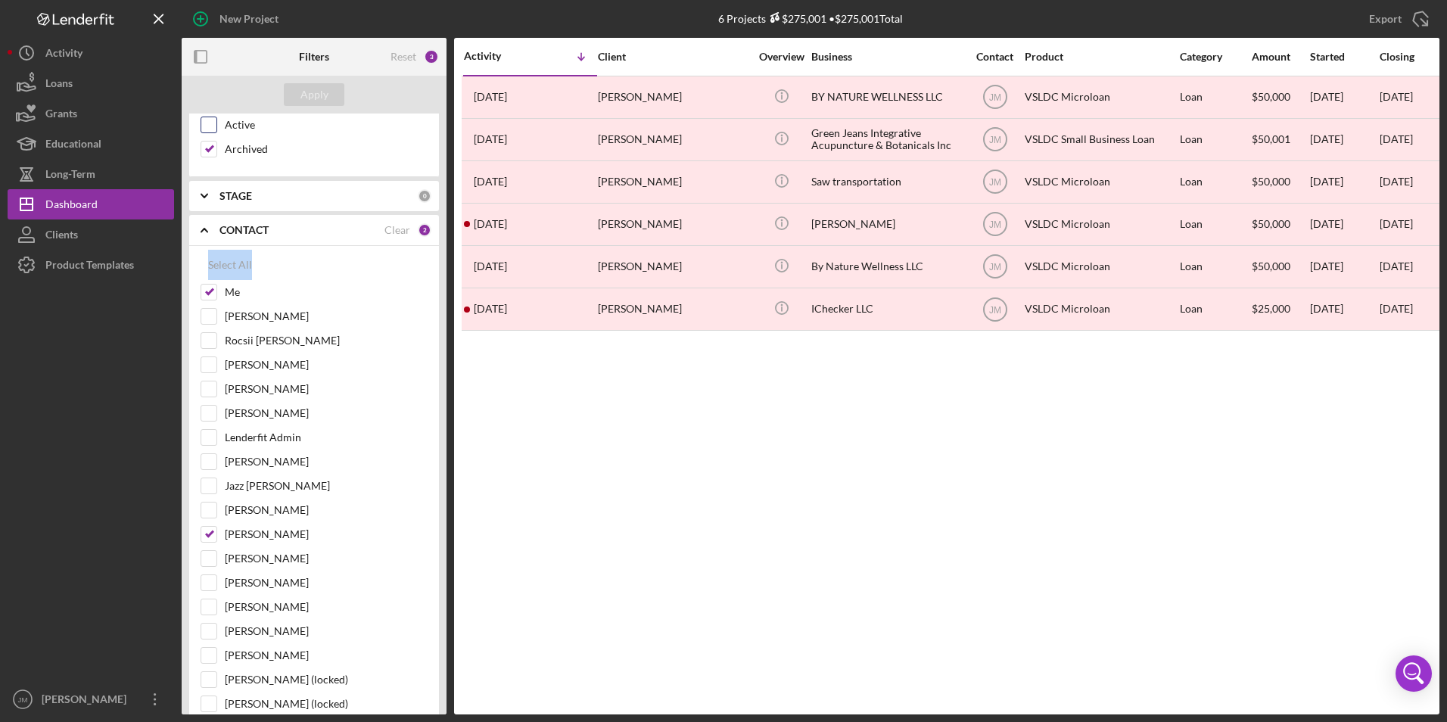
click at [211, 127] on input "Active" at bounding box center [208, 124] width 15 height 15
checkbox input "true"
click at [310, 92] on div "Apply" at bounding box center [314, 94] width 28 height 23
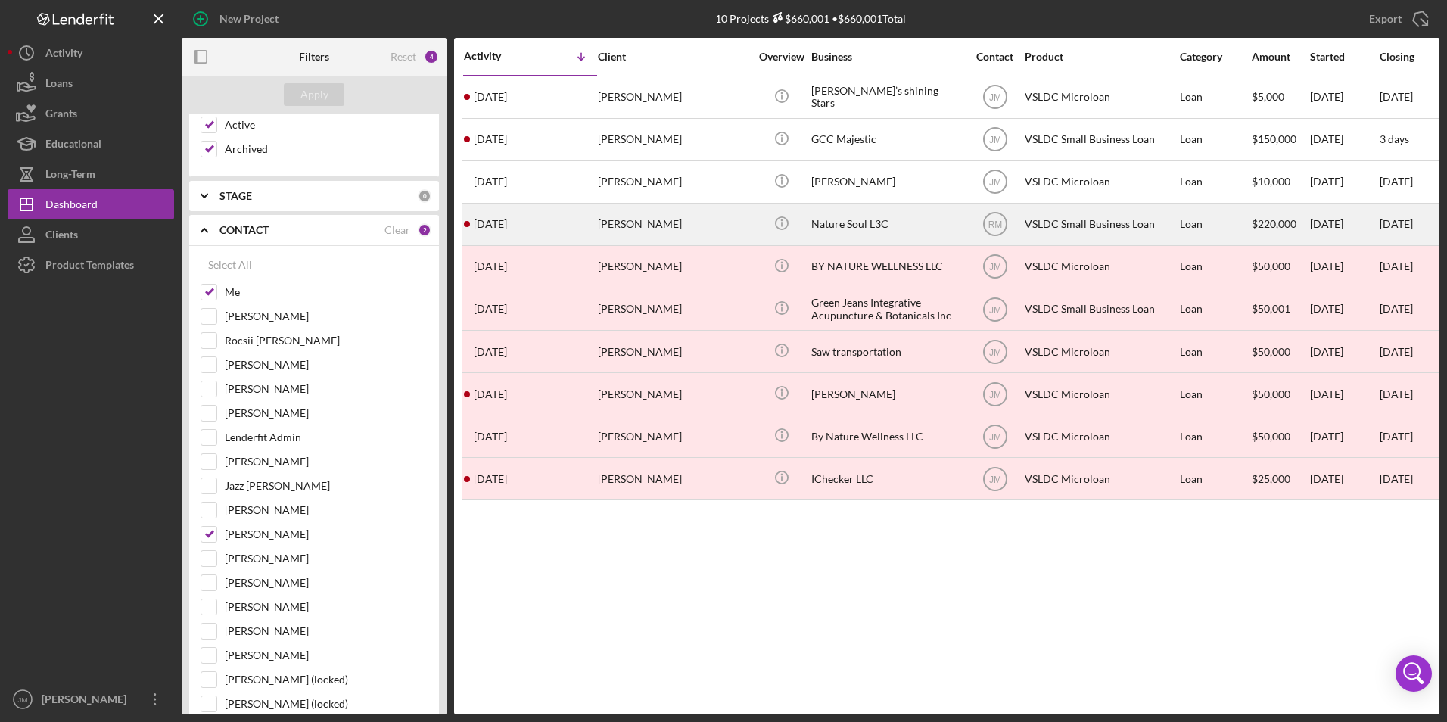
click at [554, 230] on div "[DATE] [PERSON_NAME]" at bounding box center [530, 224] width 132 height 40
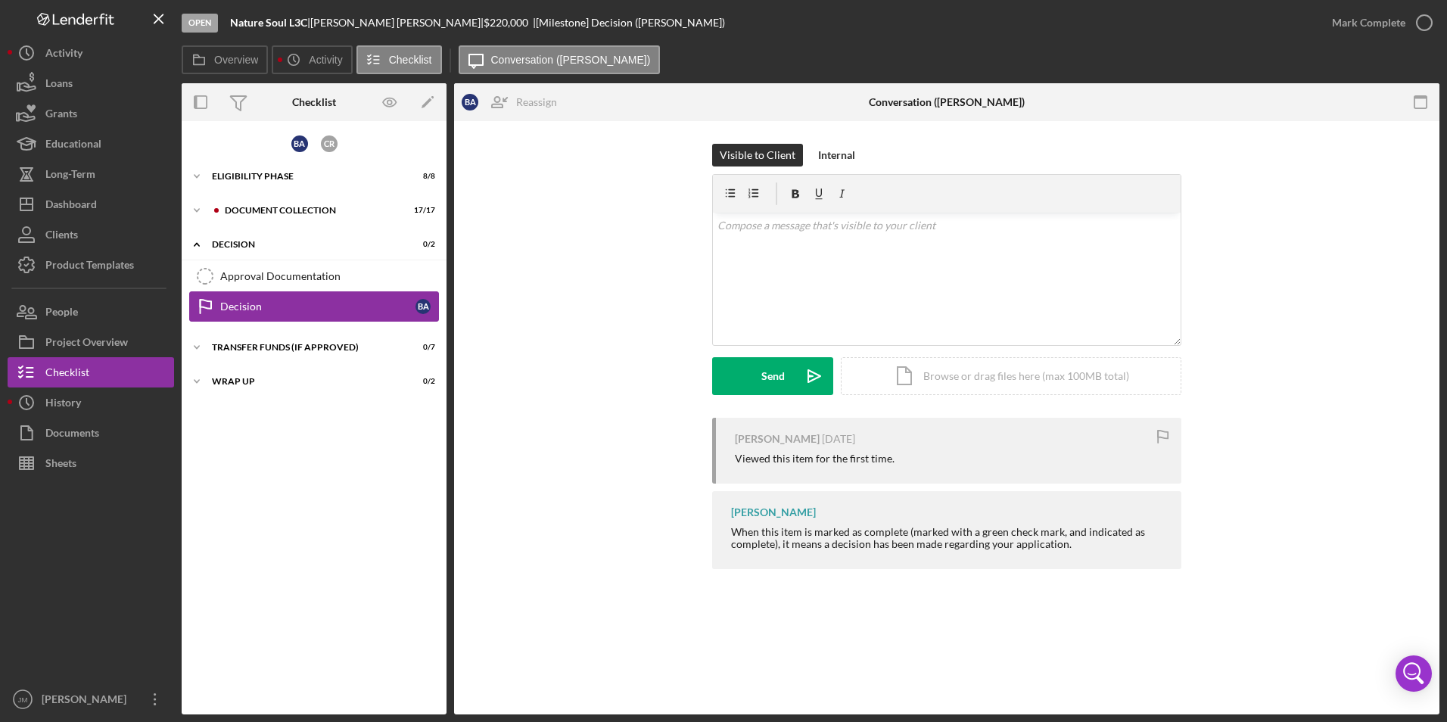
click at [291, 311] on div "Decision" at bounding box center [317, 306] width 195 height 12
click at [256, 313] on div "Decision" at bounding box center [317, 306] width 195 height 12
click at [234, 207] on div "Document Collection" at bounding box center [326, 210] width 203 height 9
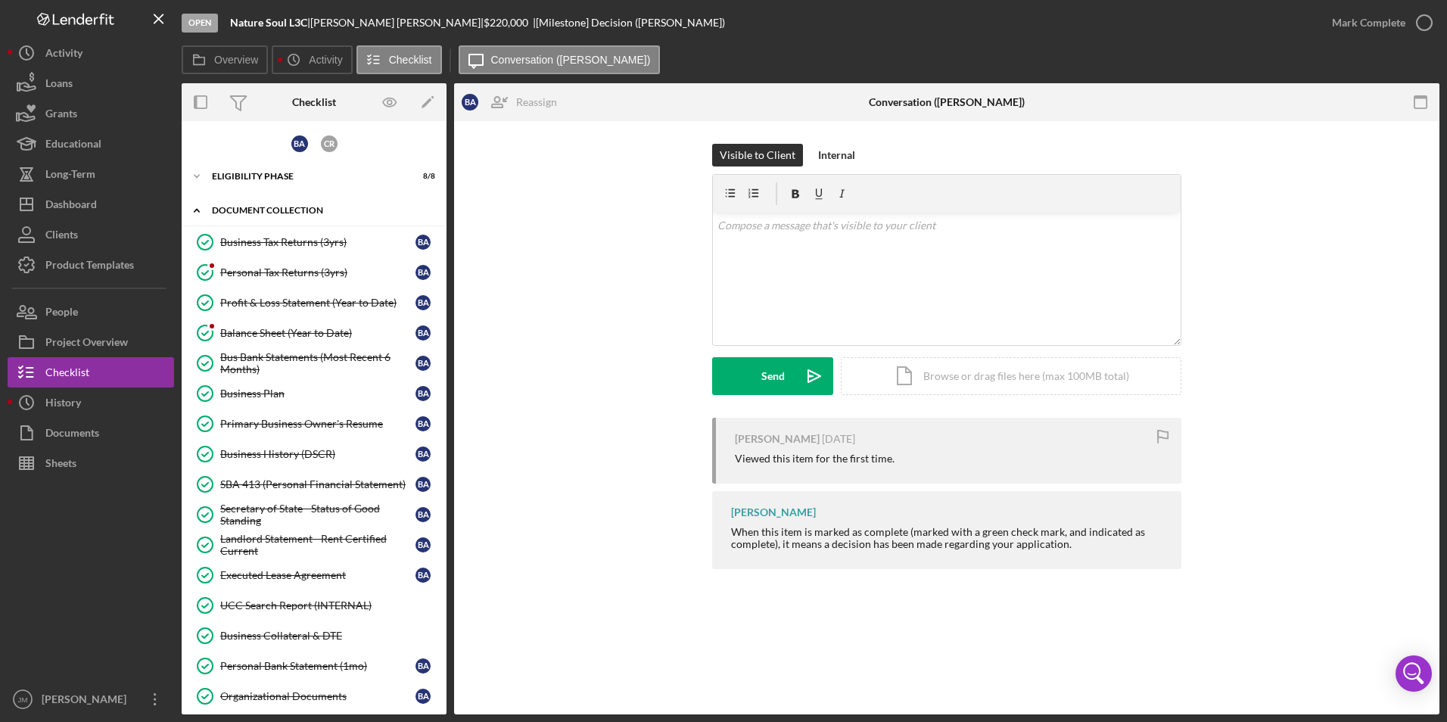
click at [234, 207] on div "Document Collection" at bounding box center [320, 210] width 216 height 9
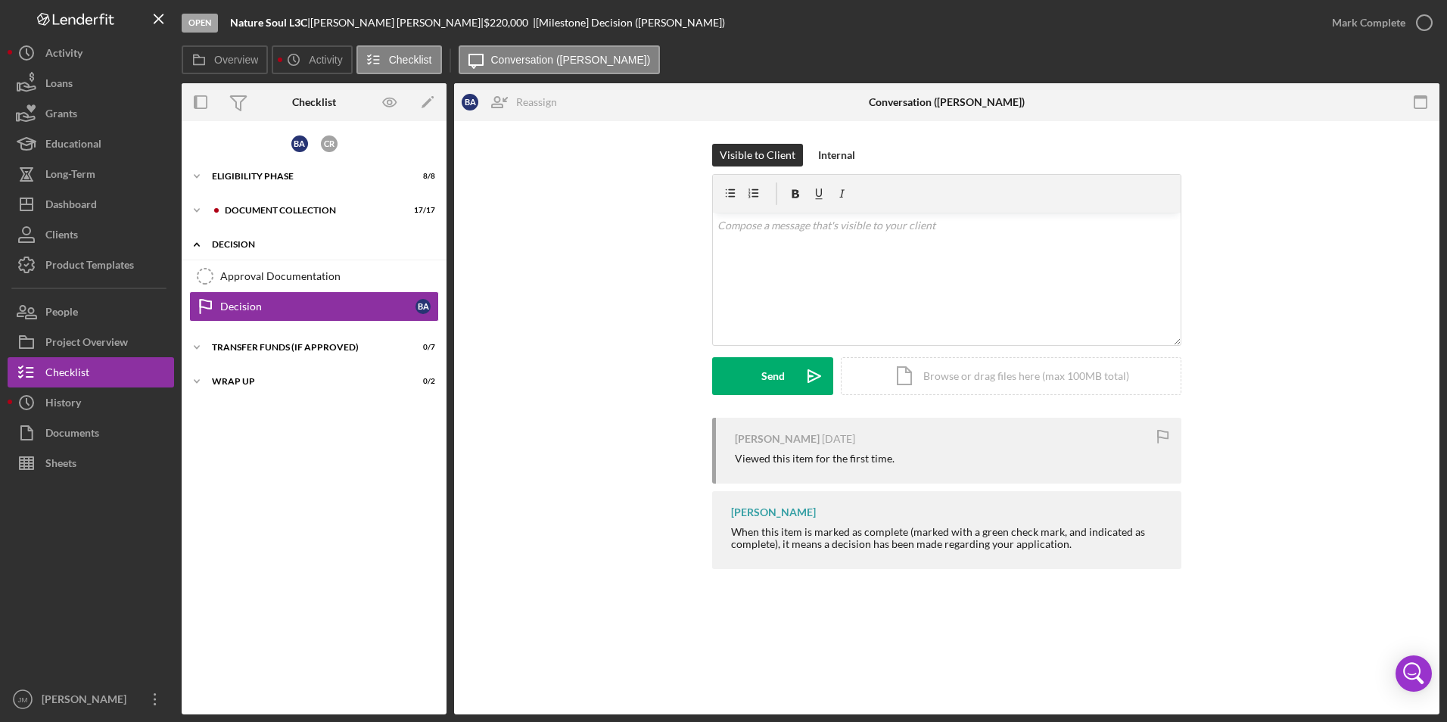
click at [227, 247] on div "Decision" at bounding box center [320, 244] width 216 height 9
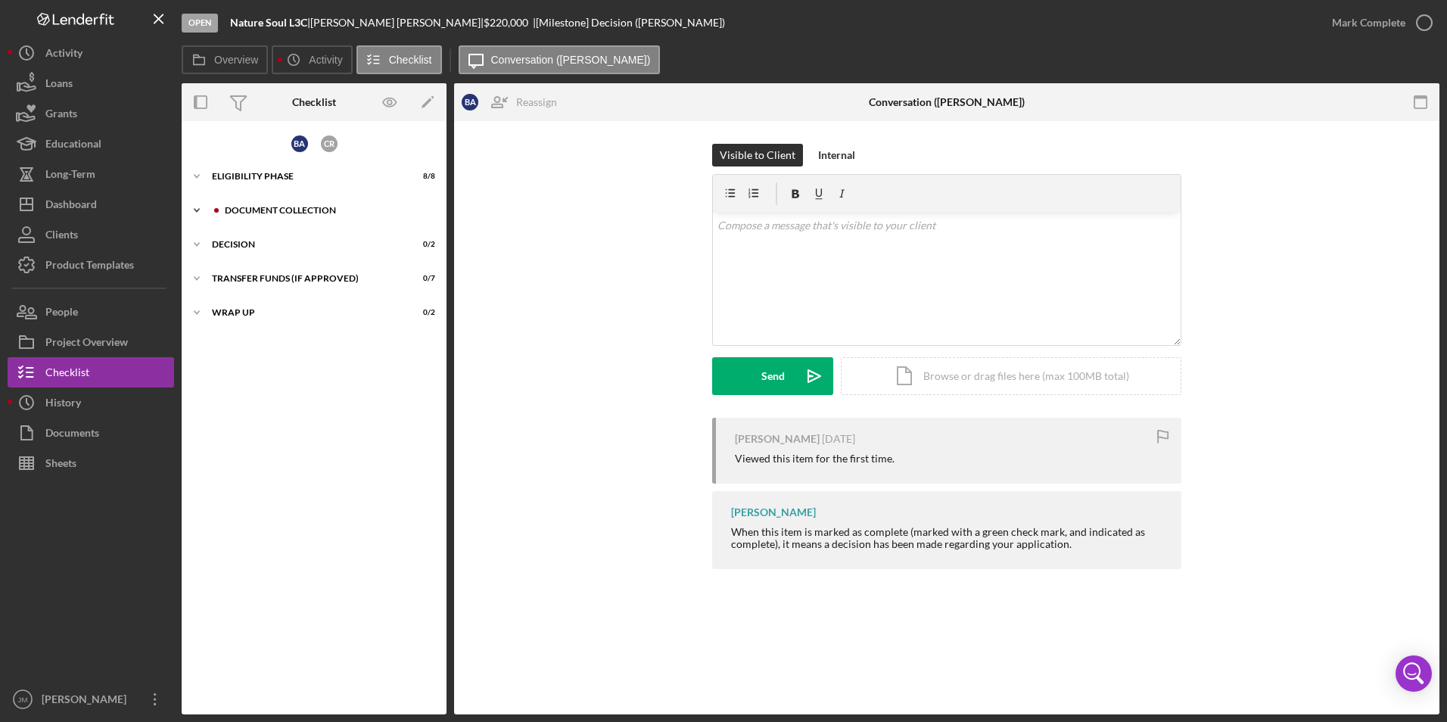
click at [224, 211] on div "Document Collection" at bounding box center [323, 210] width 223 height 9
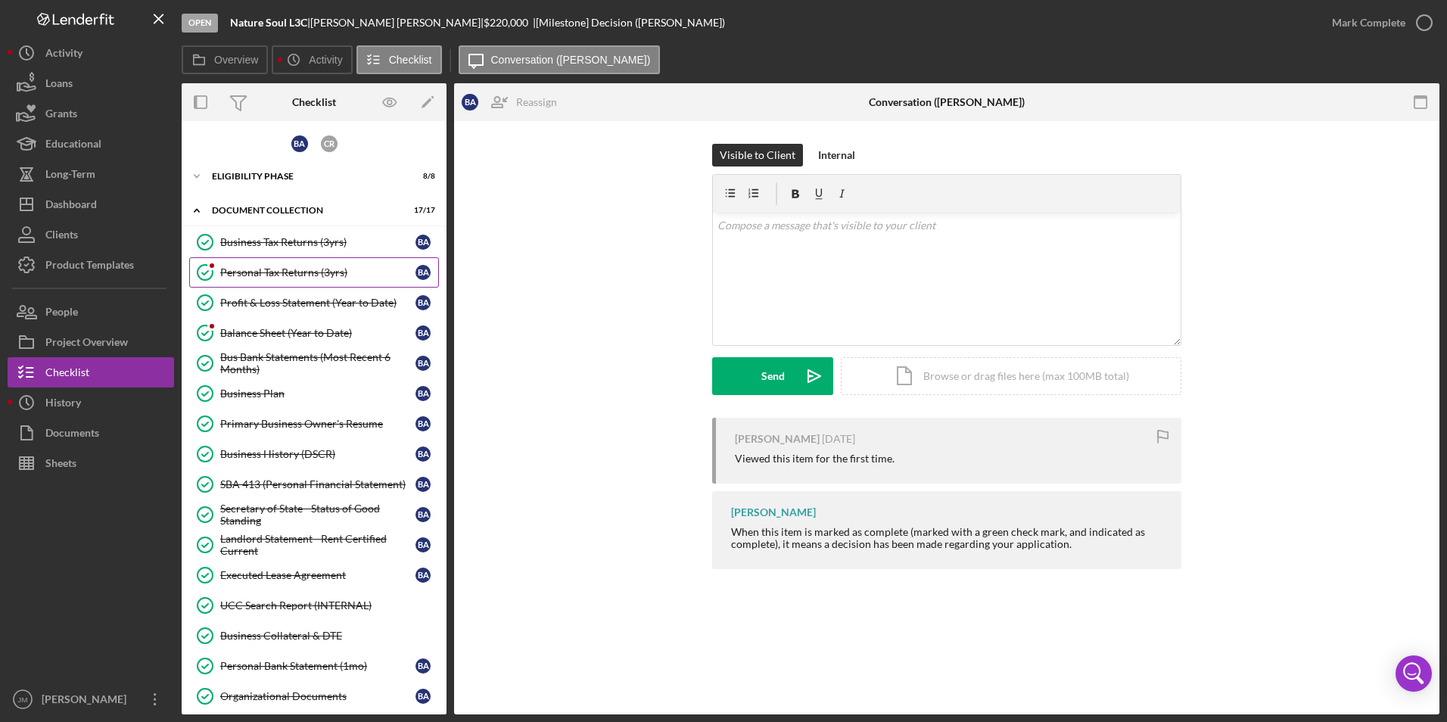
click at [260, 265] on link "Personal Tax Returns (3yrs) Personal Tax Returns (3yrs) B A" at bounding box center [314, 272] width 250 height 30
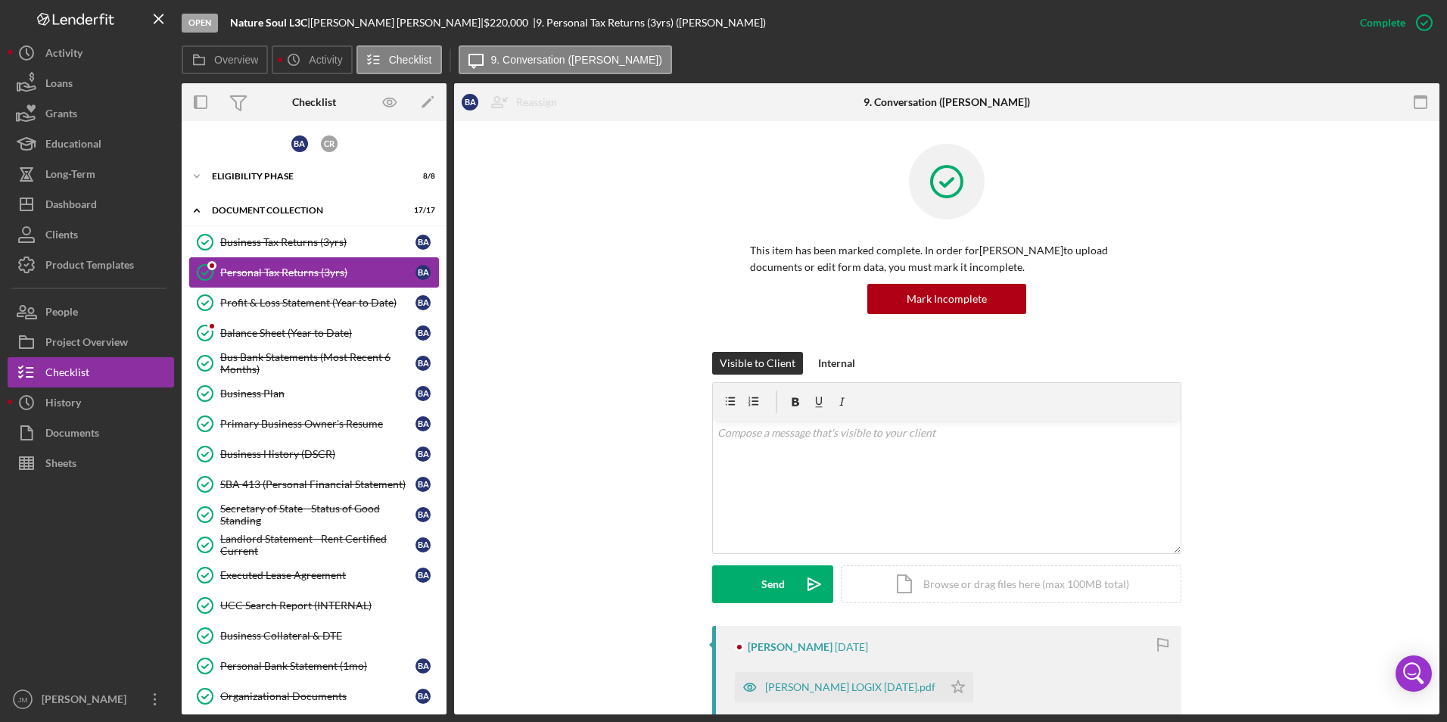
click at [260, 265] on link "Personal Tax Returns (3yrs) Personal Tax Returns (3yrs) B A" at bounding box center [314, 272] width 250 height 30
click at [855, 683] on div "[PERSON_NAME] LOGIX [DATE].pdf" at bounding box center [850, 687] width 170 height 12
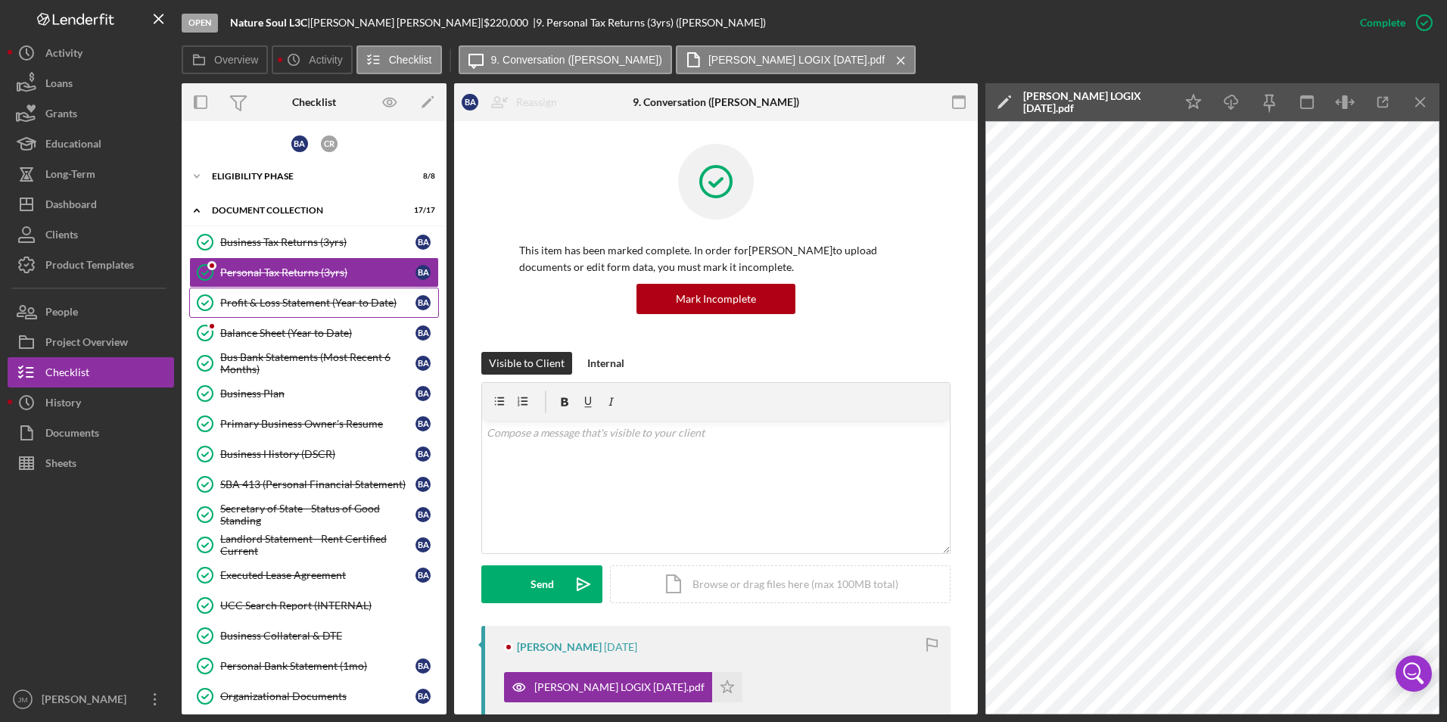
click at [277, 299] on div "Profit & Loss Statement (Year to Date)" at bounding box center [317, 303] width 195 height 12
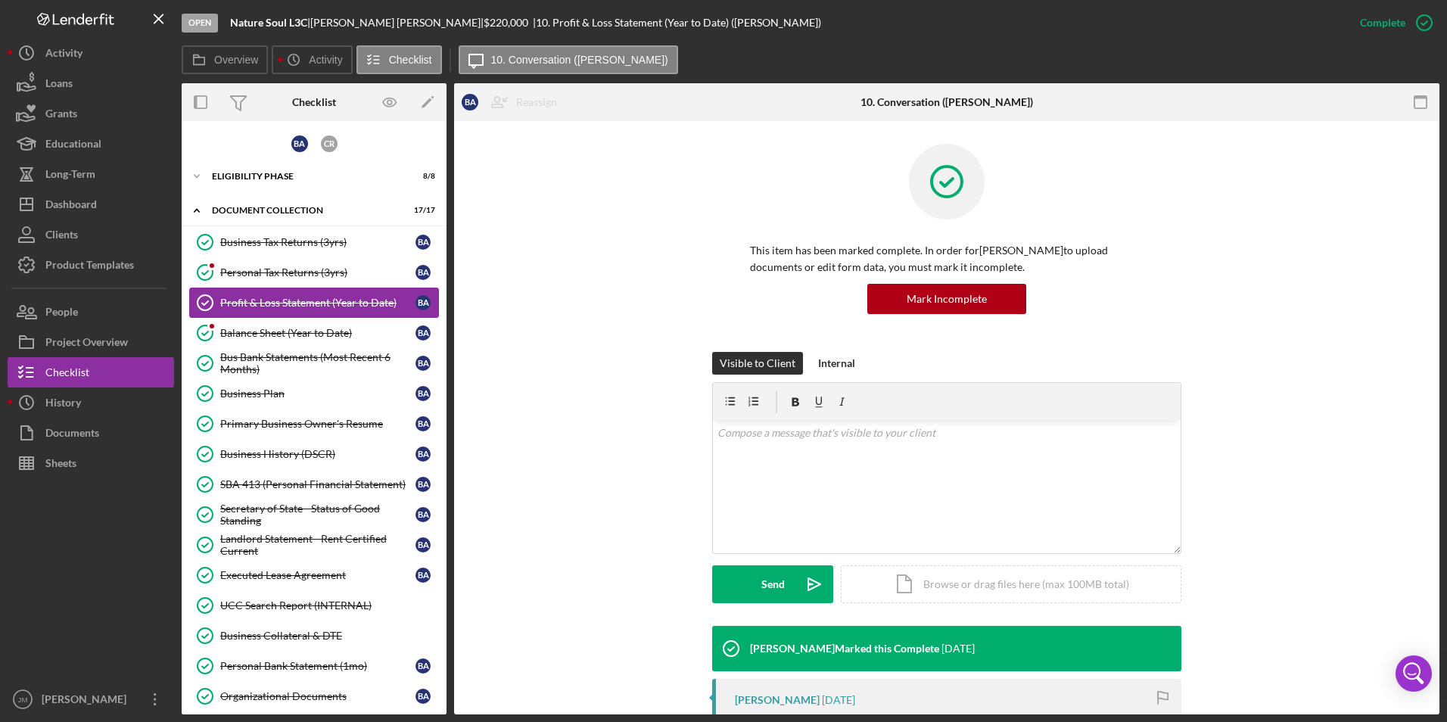
click at [277, 312] on link "Profit & Loss Statement (Year to Date) Profit & Loss Statement (Year to Date) B…" at bounding box center [314, 303] width 250 height 30
click at [277, 332] on div "Balance Sheet (Year to Date)" at bounding box center [317, 333] width 195 height 12
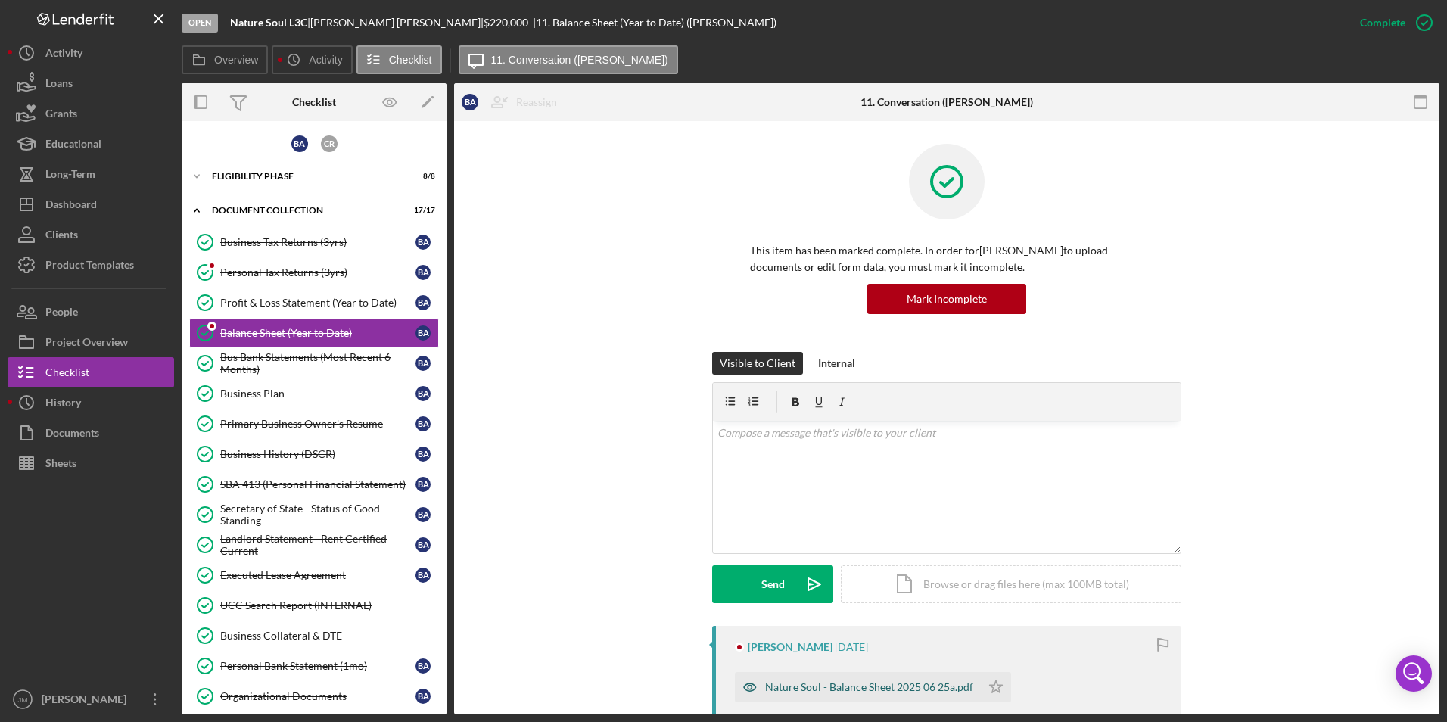
click at [881, 685] on div "Nature Soul - Balance Sheet 2025 06 25a.pdf" at bounding box center [869, 687] width 208 height 12
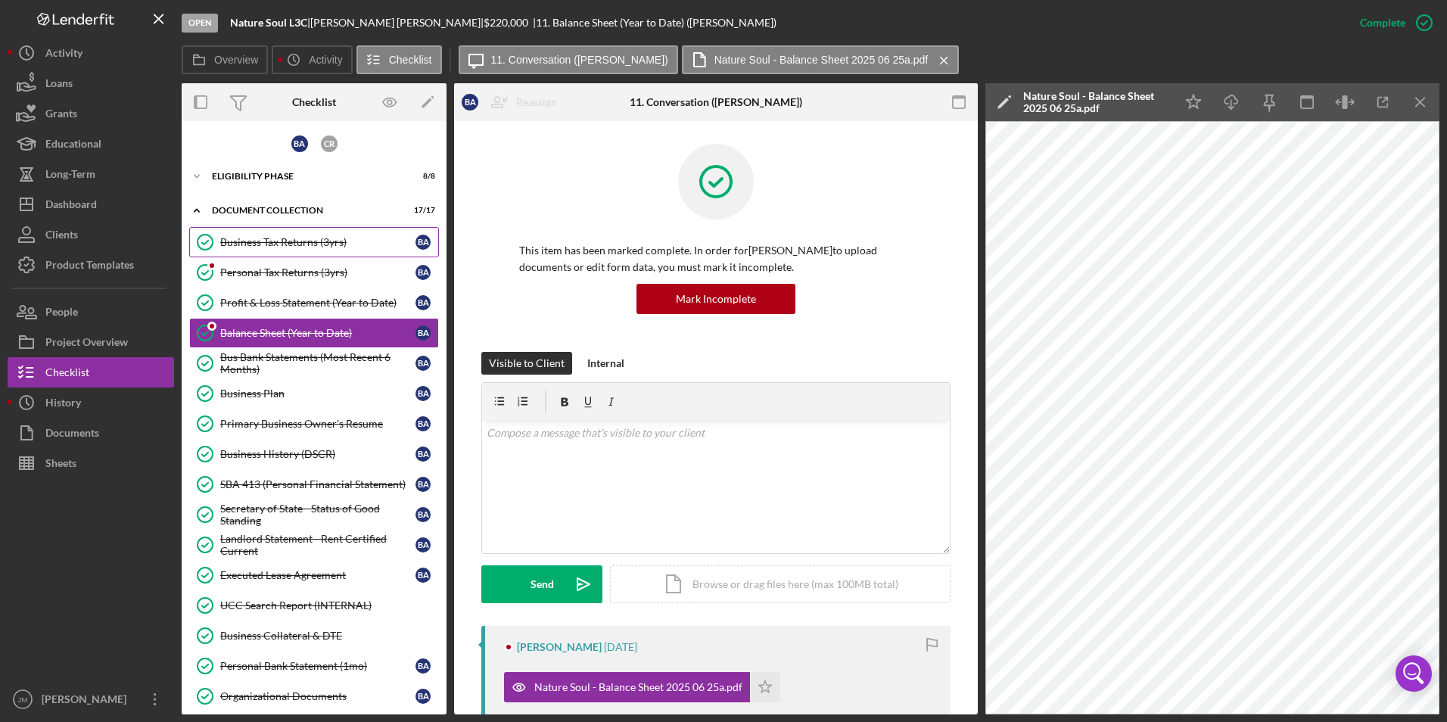
click at [279, 251] on link "Business Tax Returns (3yrs) Business Tax Returns (3yrs) B A" at bounding box center [314, 242] width 250 height 30
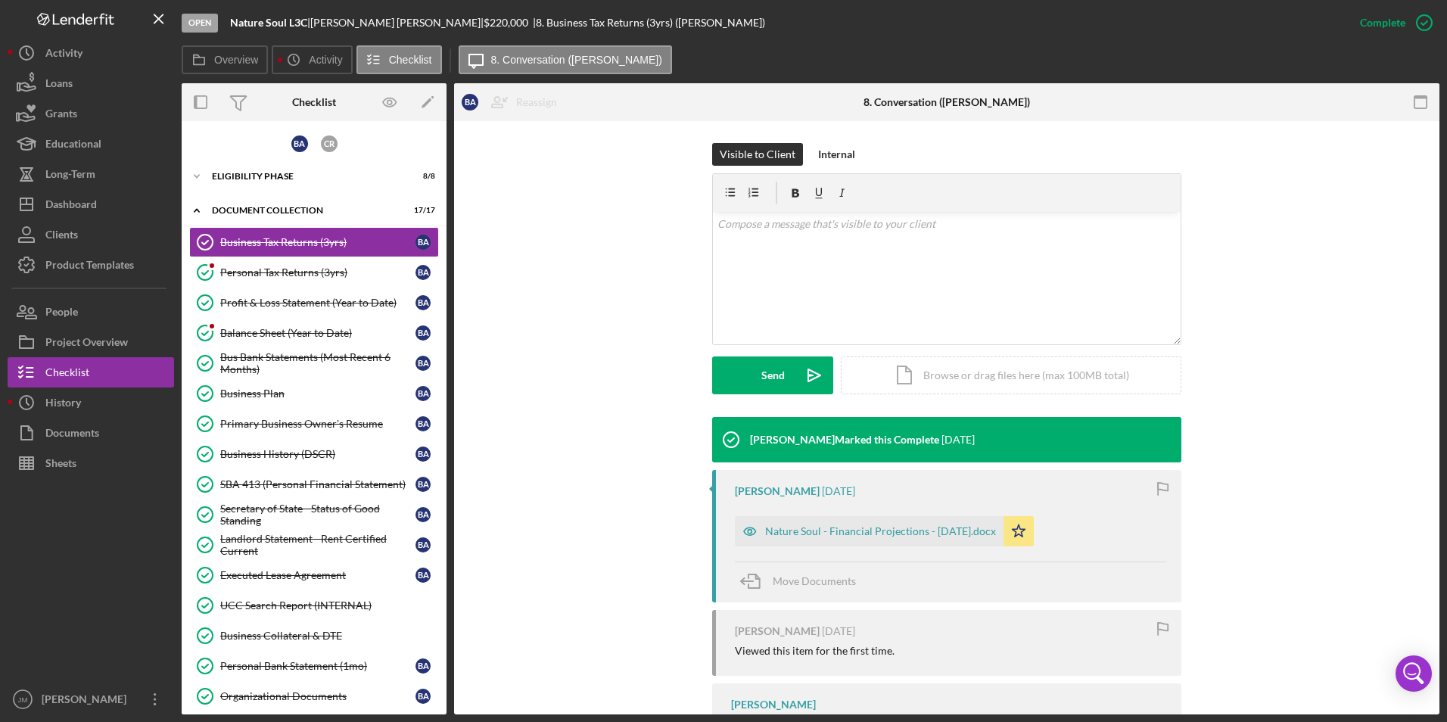
scroll to position [212, 0]
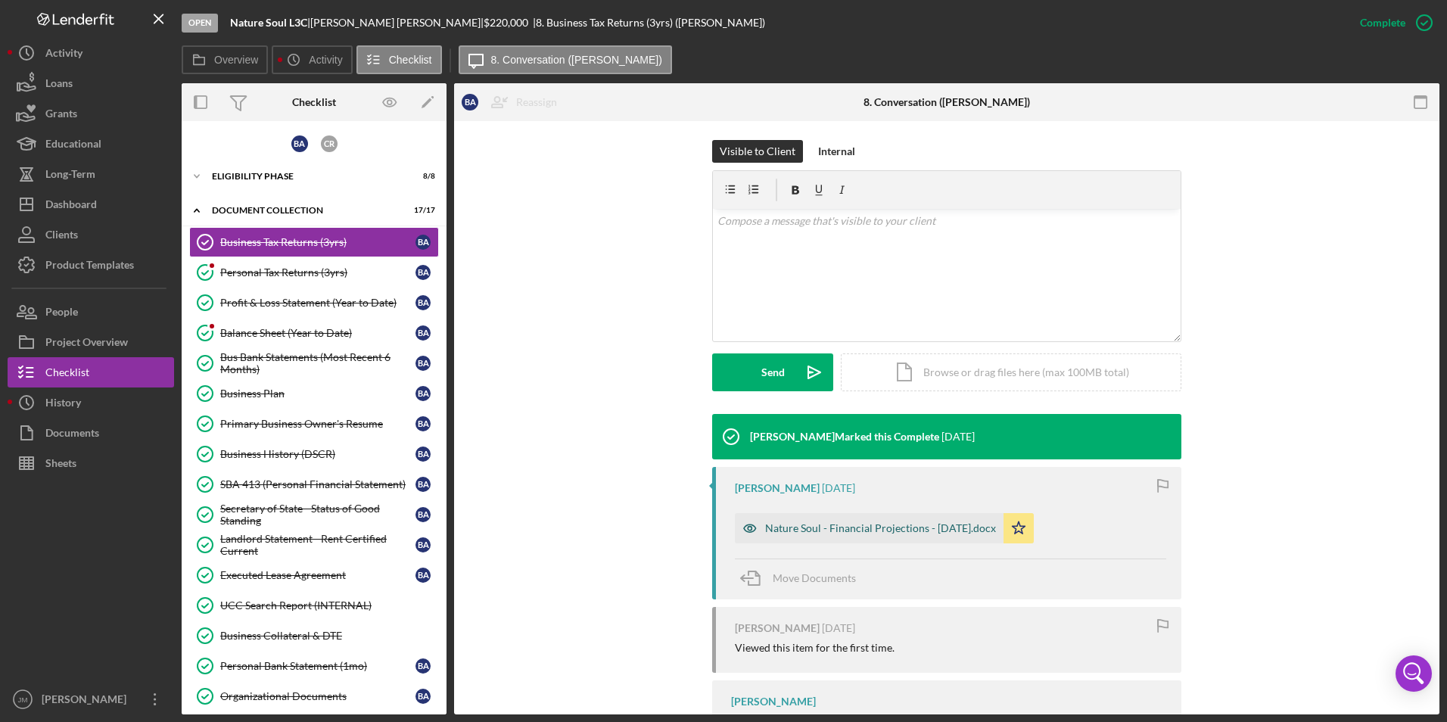
click at [904, 532] on div "Nature Soul - Financial Projections - [DATE].docx" at bounding box center [880, 528] width 231 height 12
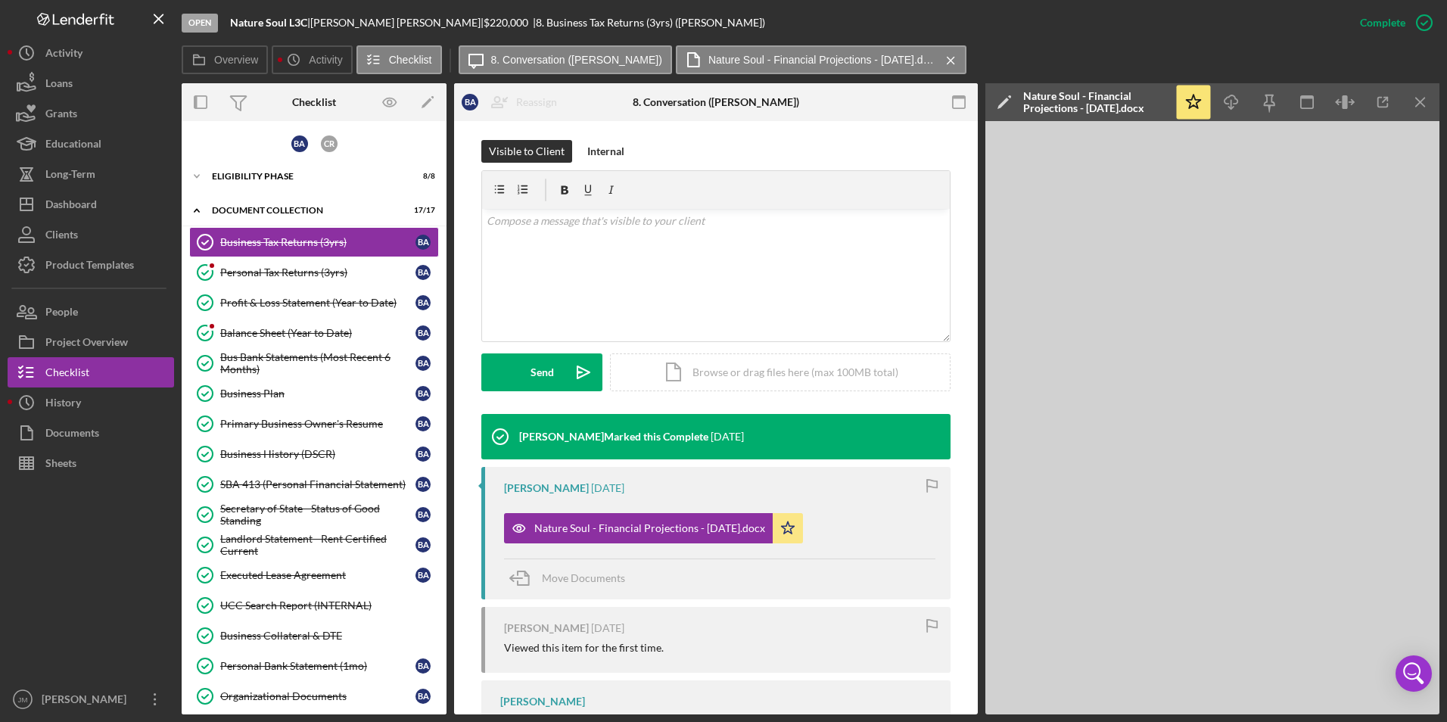
click at [1444, 135] on div "Open Nature Soul L3C | [PERSON_NAME] | $220,000 | 8. Business Tax Returns (3yrs…" at bounding box center [723, 361] width 1447 height 722
click at [260, 277] on div "Personal Tax Returns (3yrs)" at bounding box center [317, 272] width 195 height 12
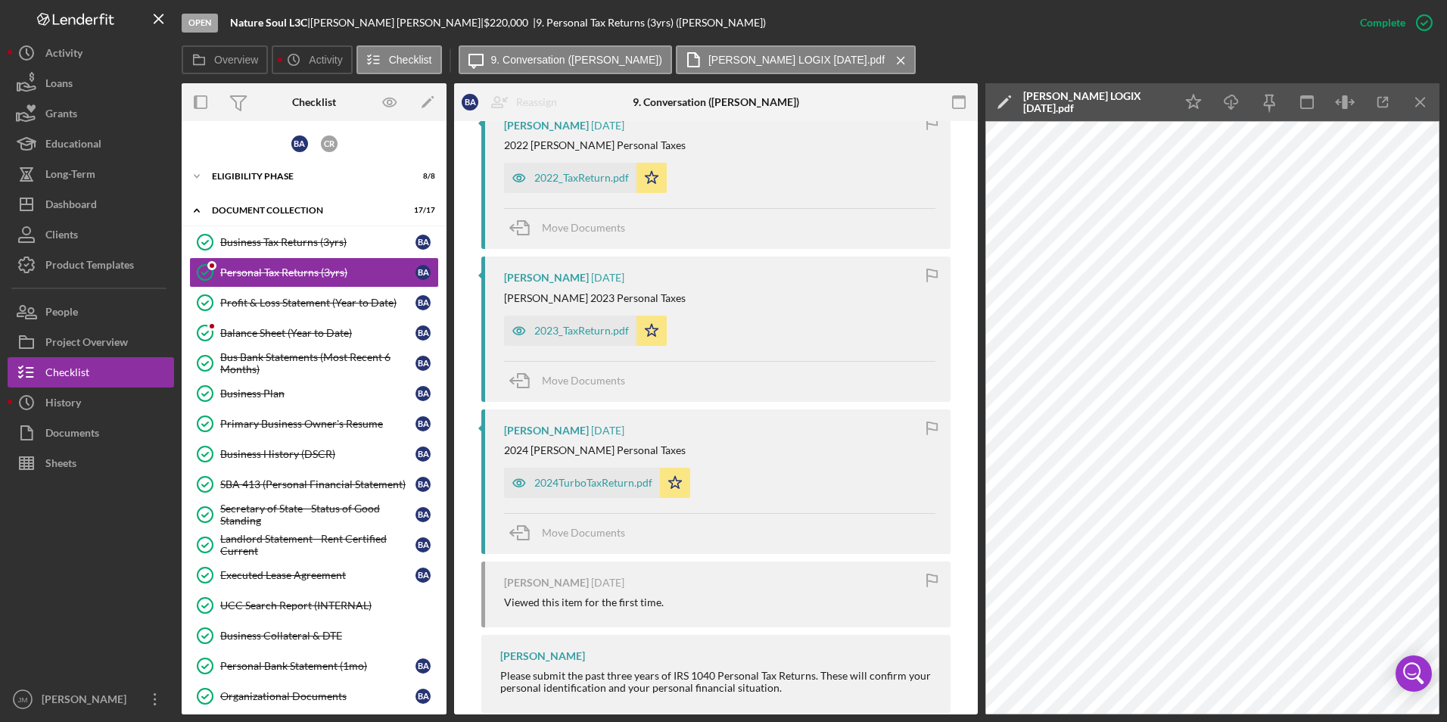
scroll to position [867, 0]
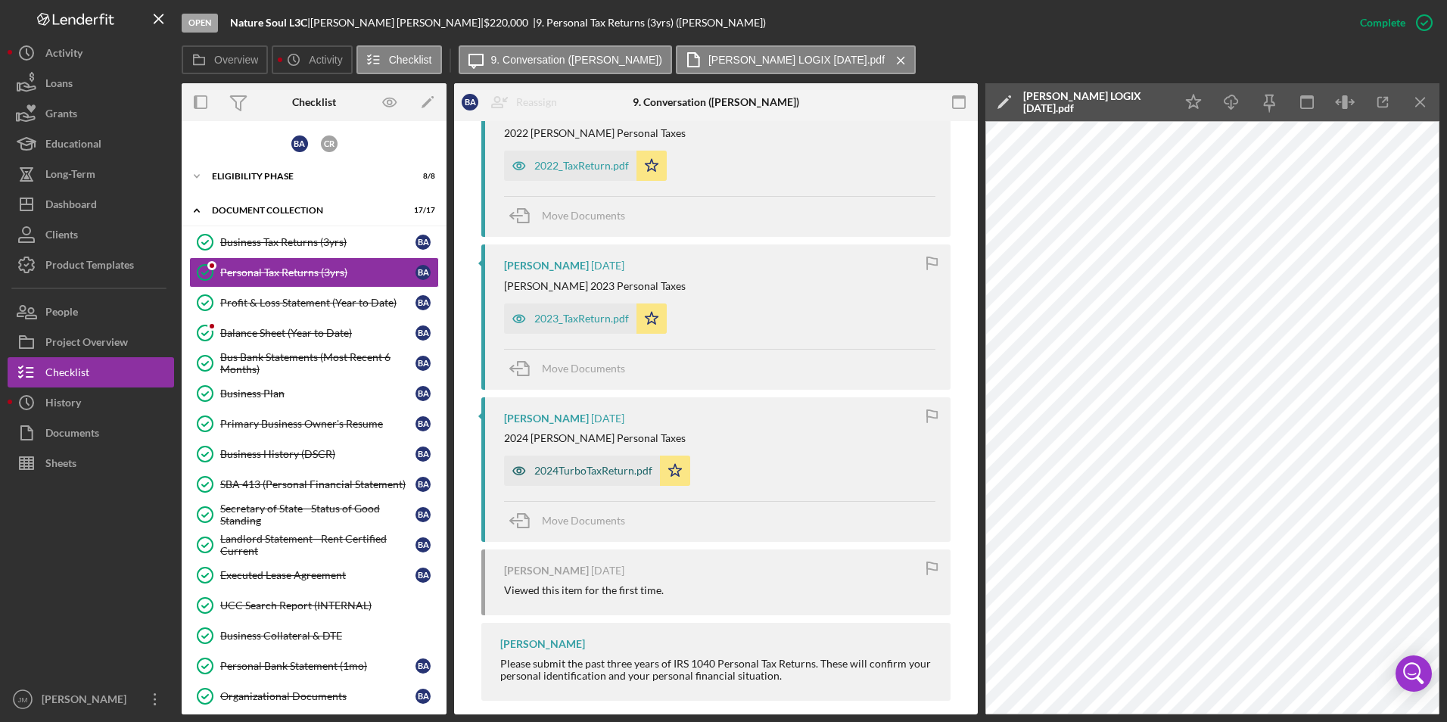
click at [544, 460] on div "2024TurboTaxReturn.pdf" at bounding box center [582, 471] width 156 height 30
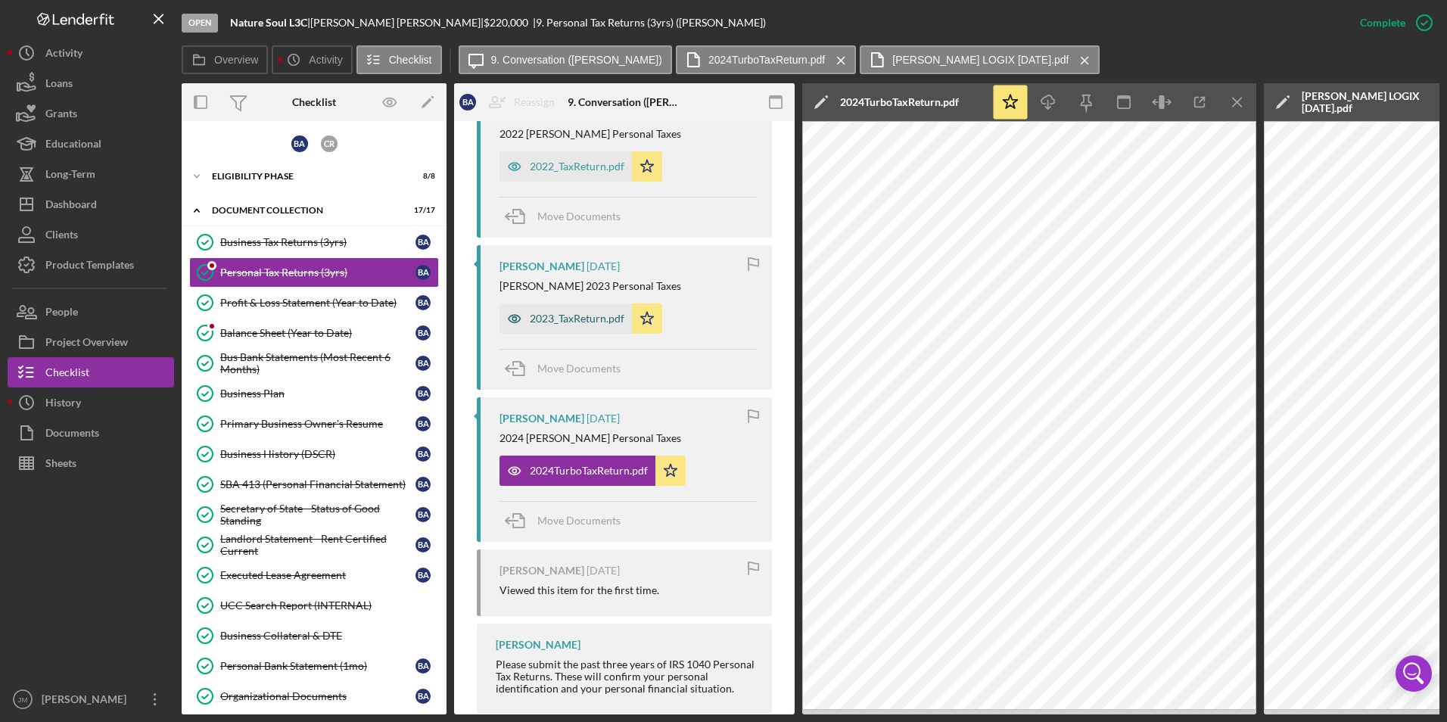
click at [570, 315] on div "2023_TaxReturn.pdf" at bounding box center [577, 319] width 95 height 12
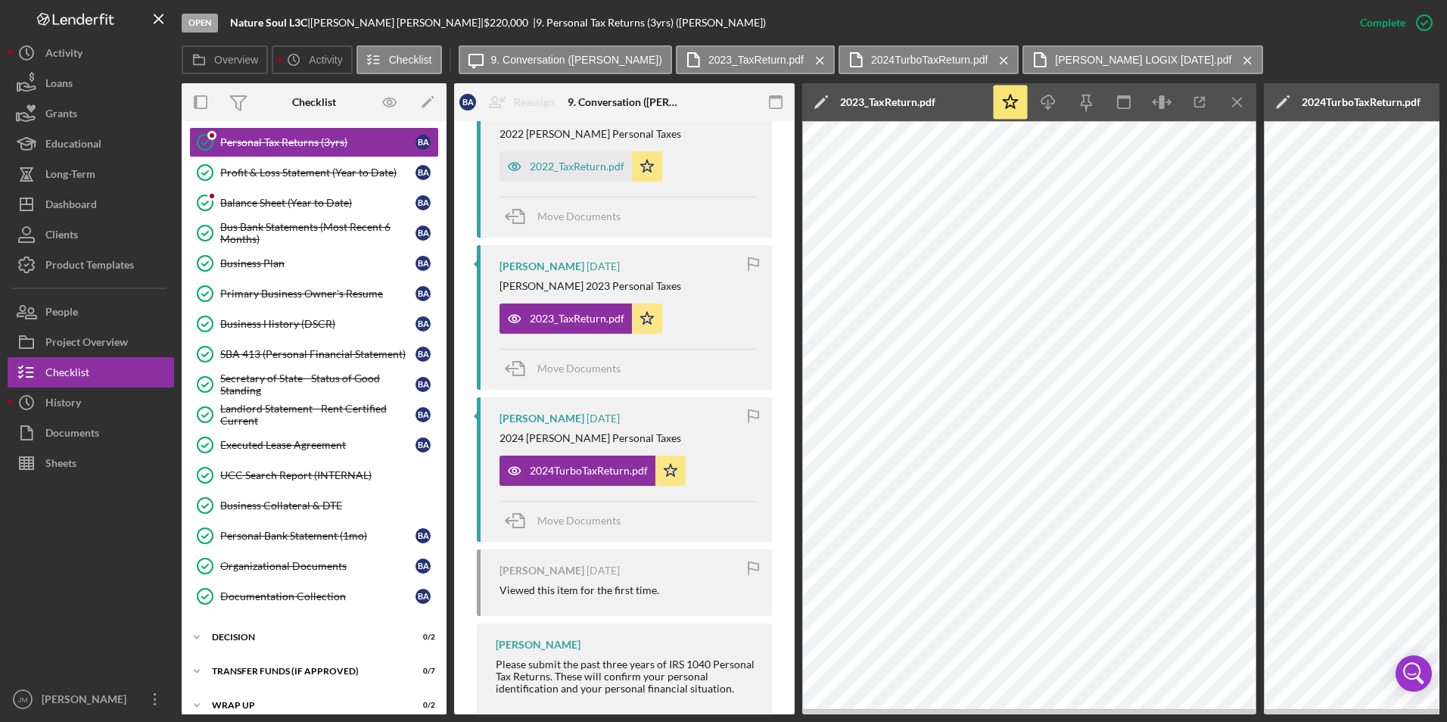
scroll to position [149, 0]
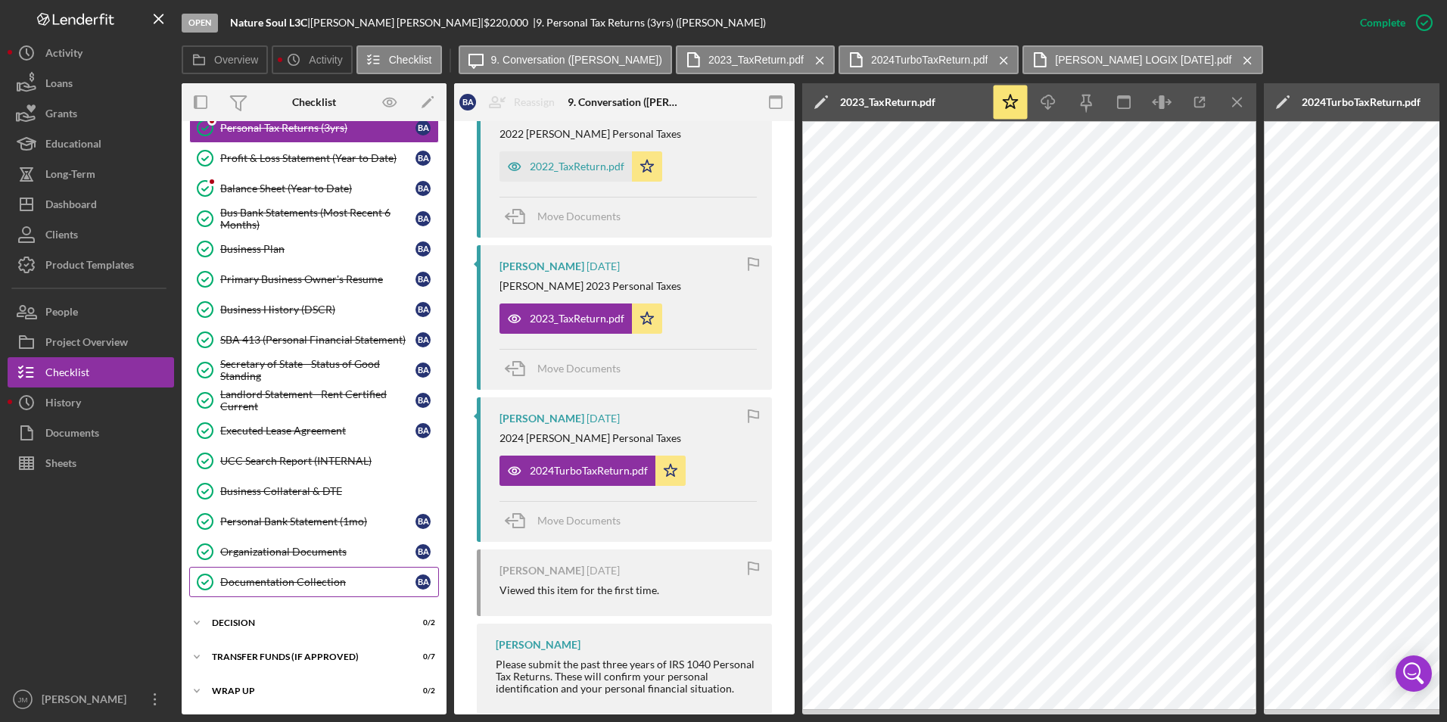
click at [268, 587] on link "Documentation Collection Documentation Collection B A" at bounding box center [314, 582] width 250 height 30
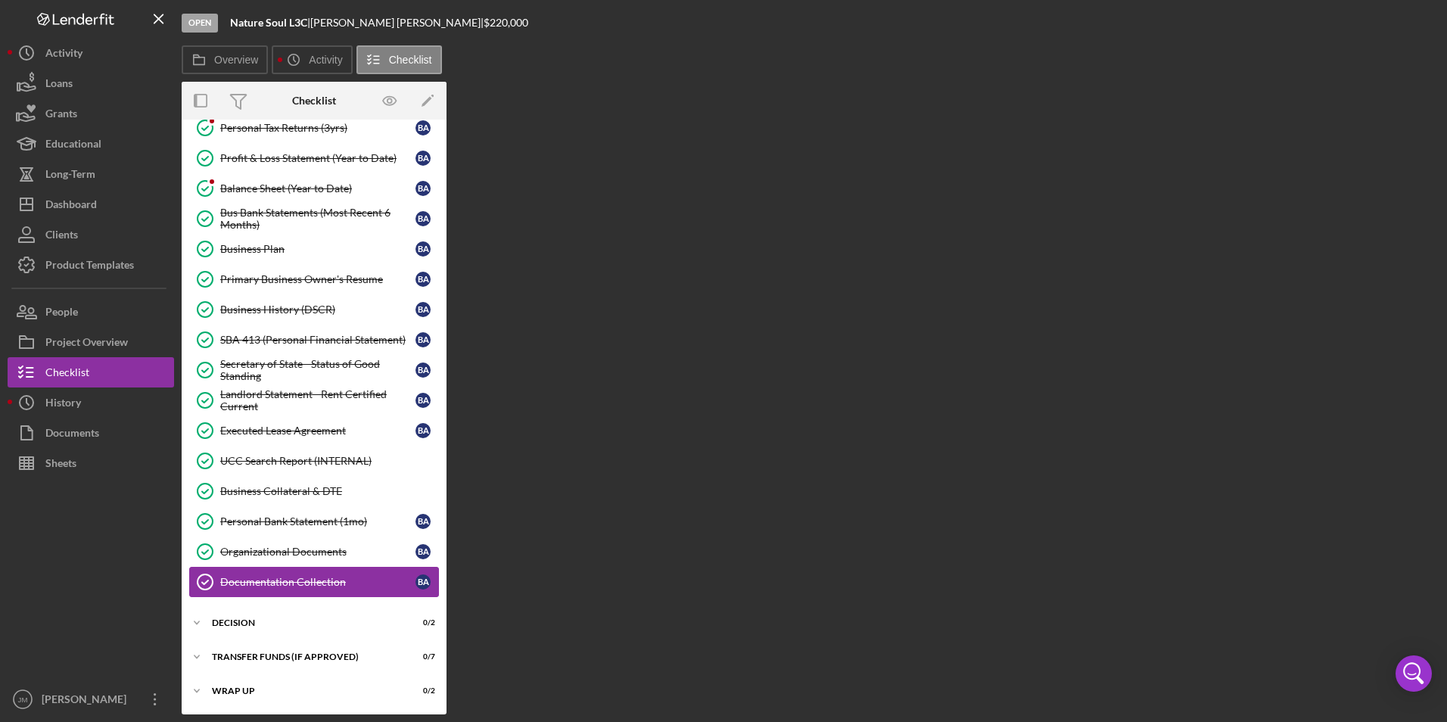
scroll to position [145, 0]
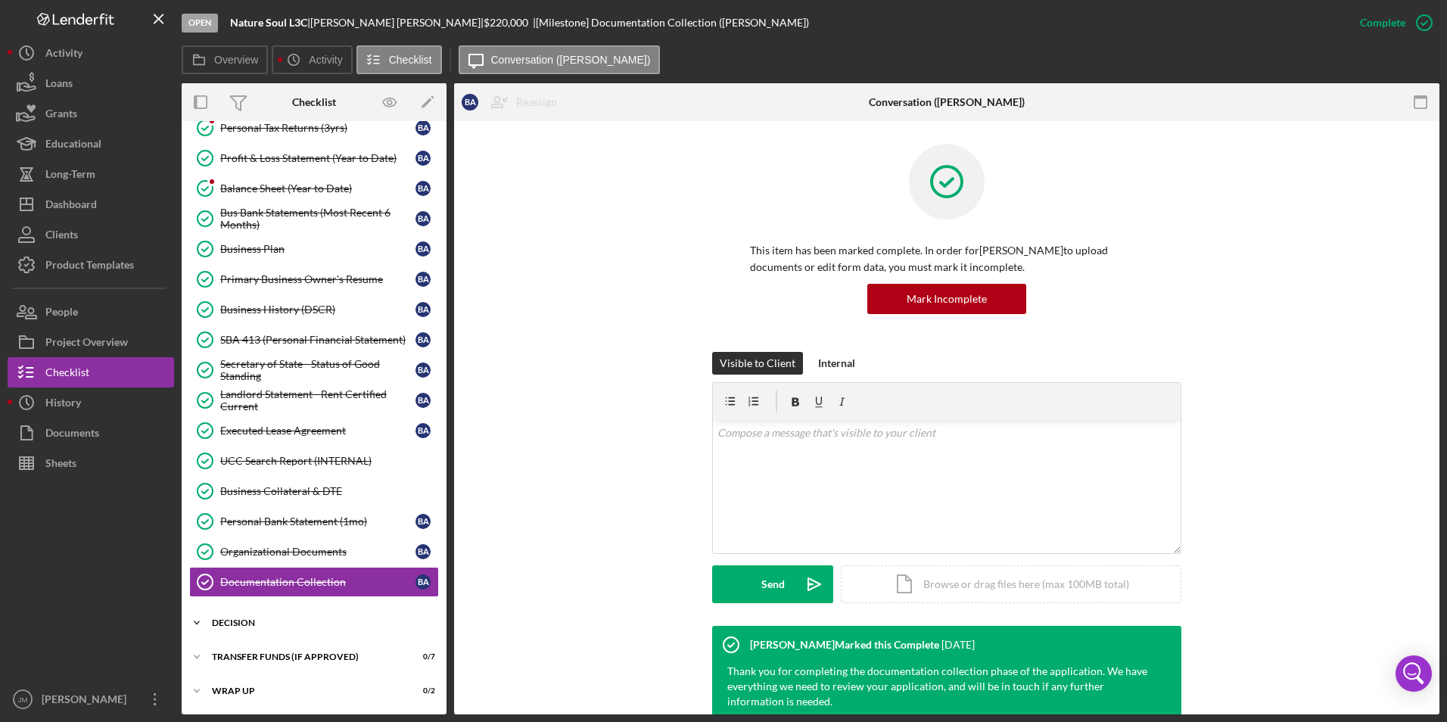
click at [246, 633] on div "Icon/Expander Decision 0 / 2" at bounding box center [314, 623] width 265 height 30
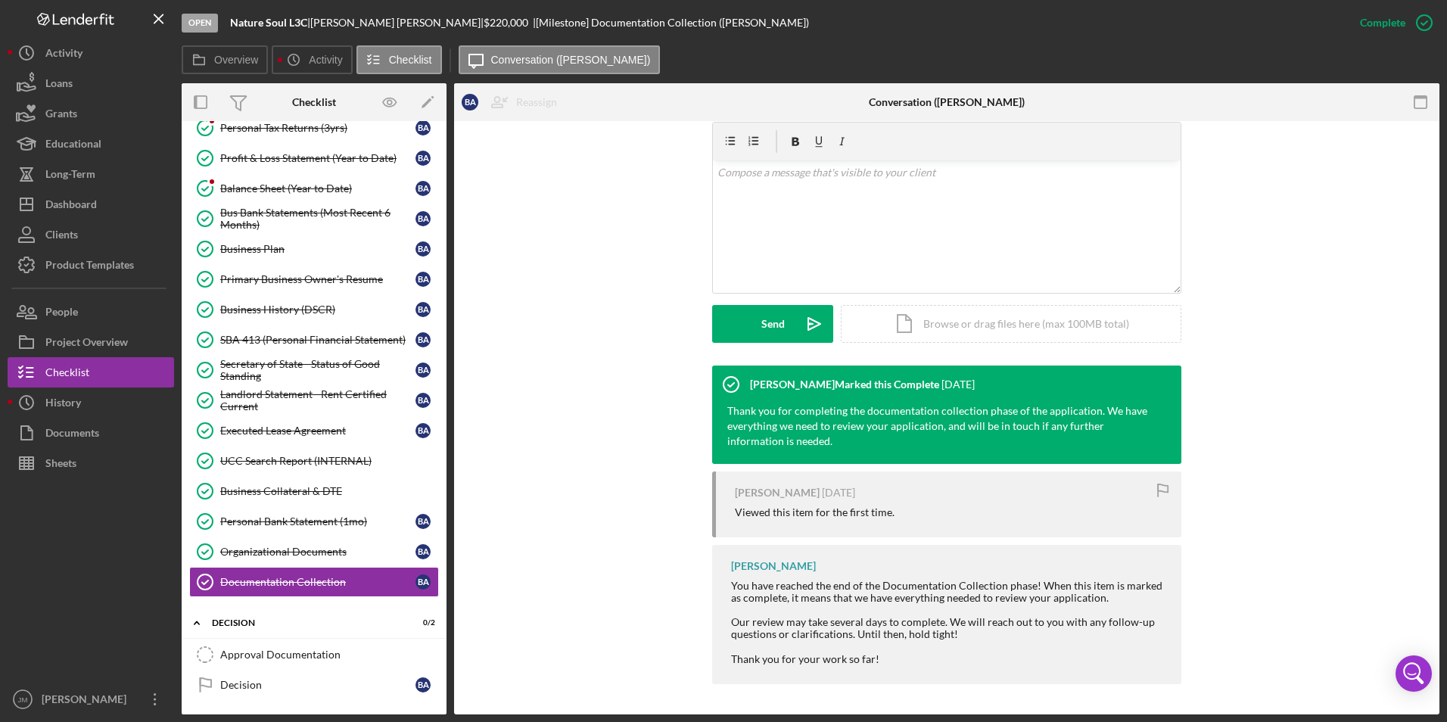
scroll to position [213, 0]
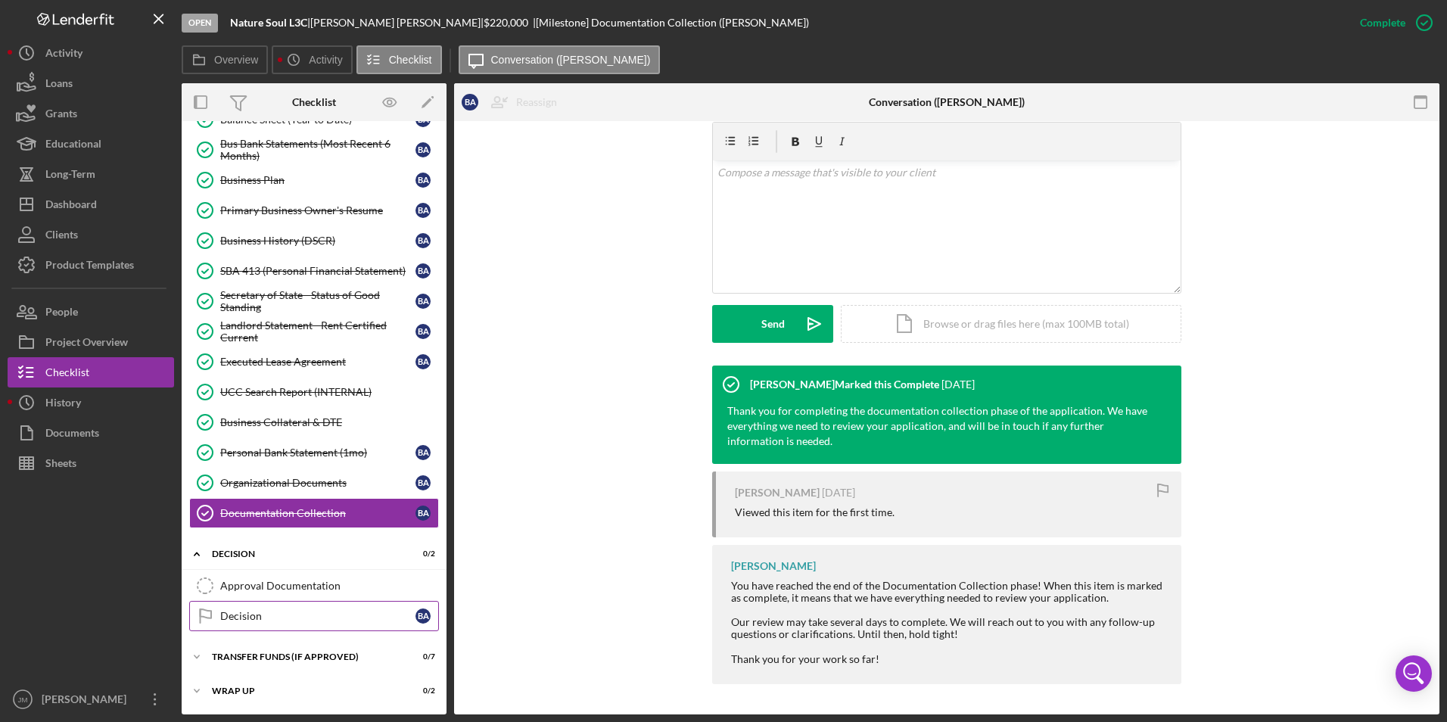
click at [231, 618] on div "Decision" at bounding box center [317, 616] width 195 height 12
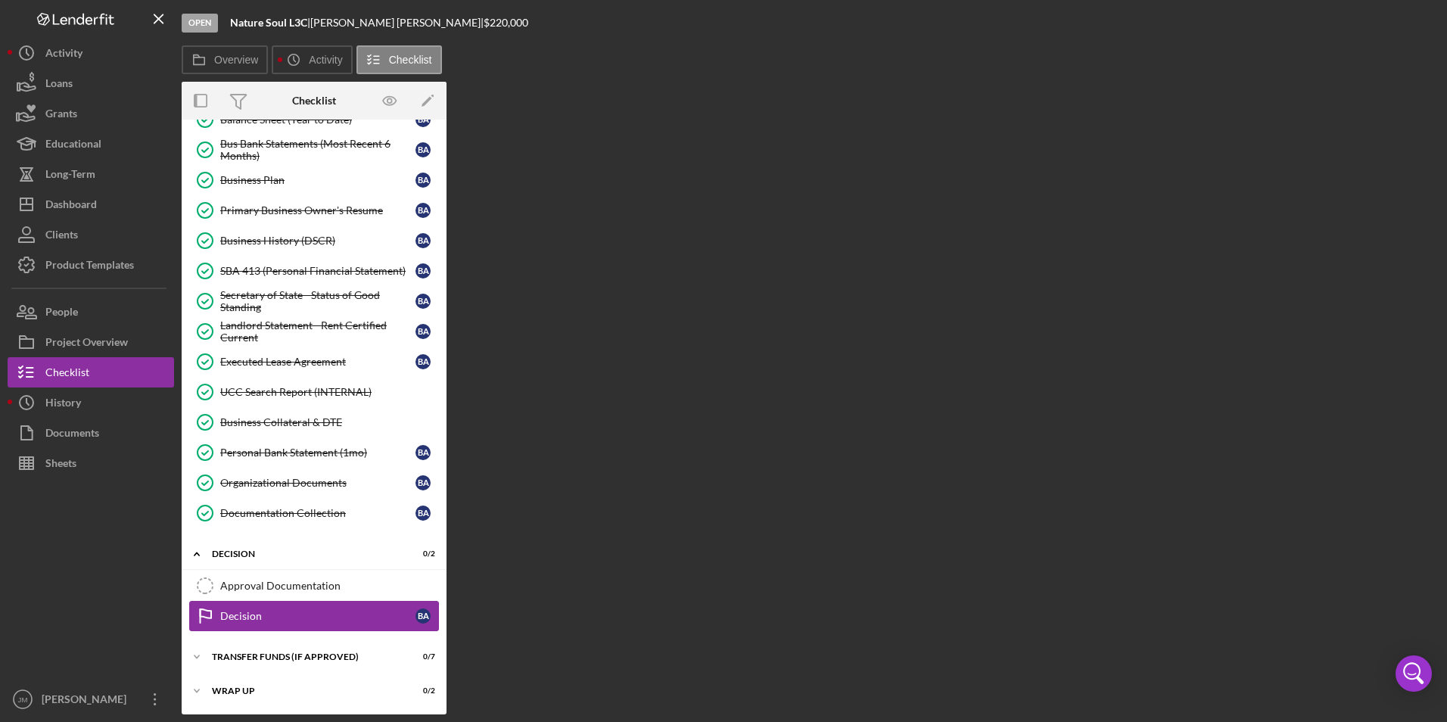
scroll to position [213, 0]
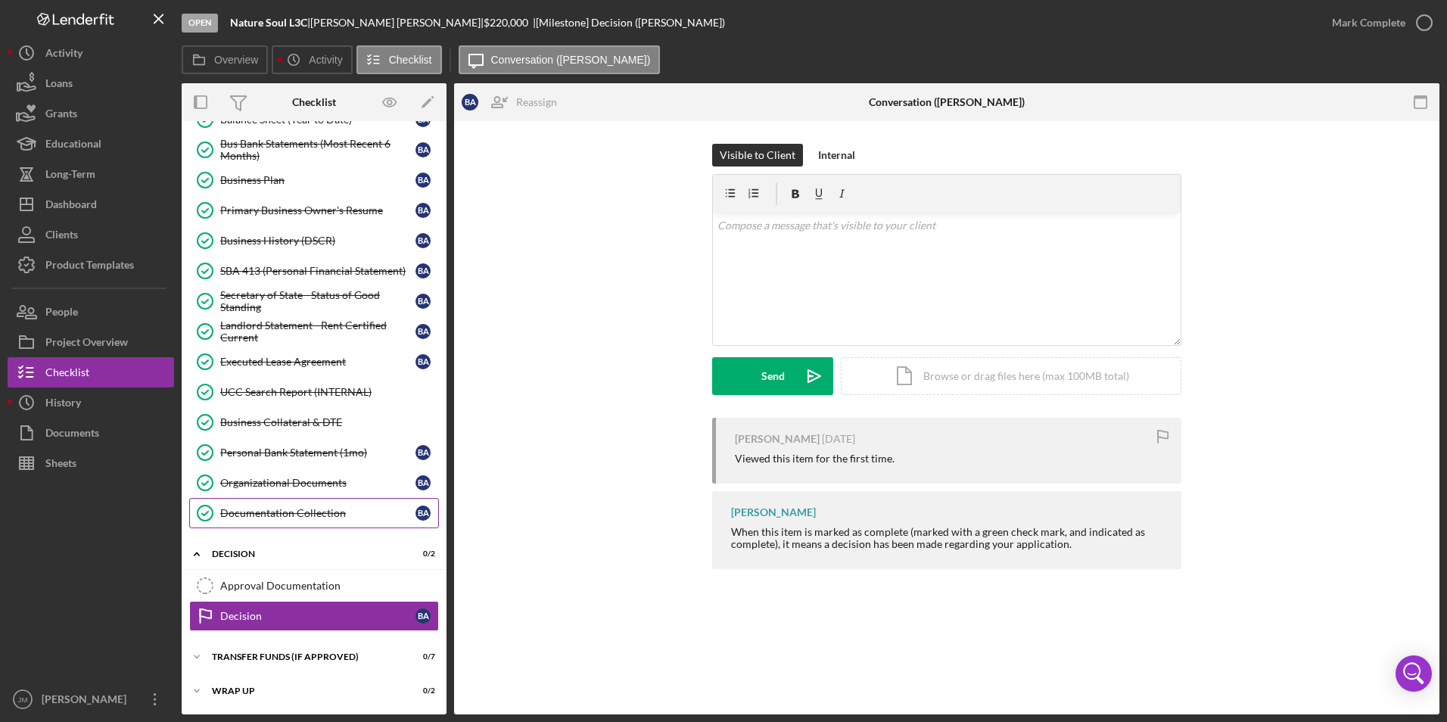
click at [266, 509] on div "Documentation Collection" at bounding box center [317, 513] width 195 height 12
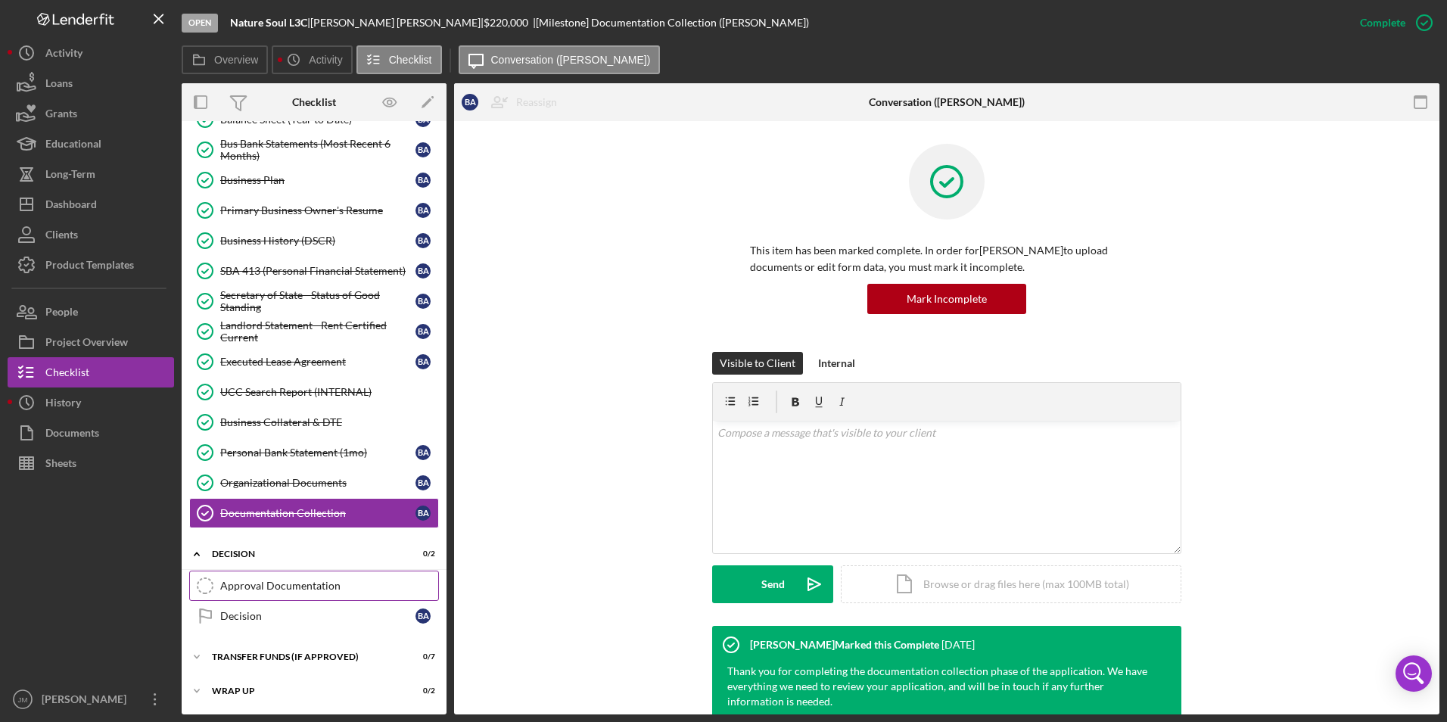
click at [264, 585] on div "Approval Documentation" at bounding box center [329, 586] width 218 height 12
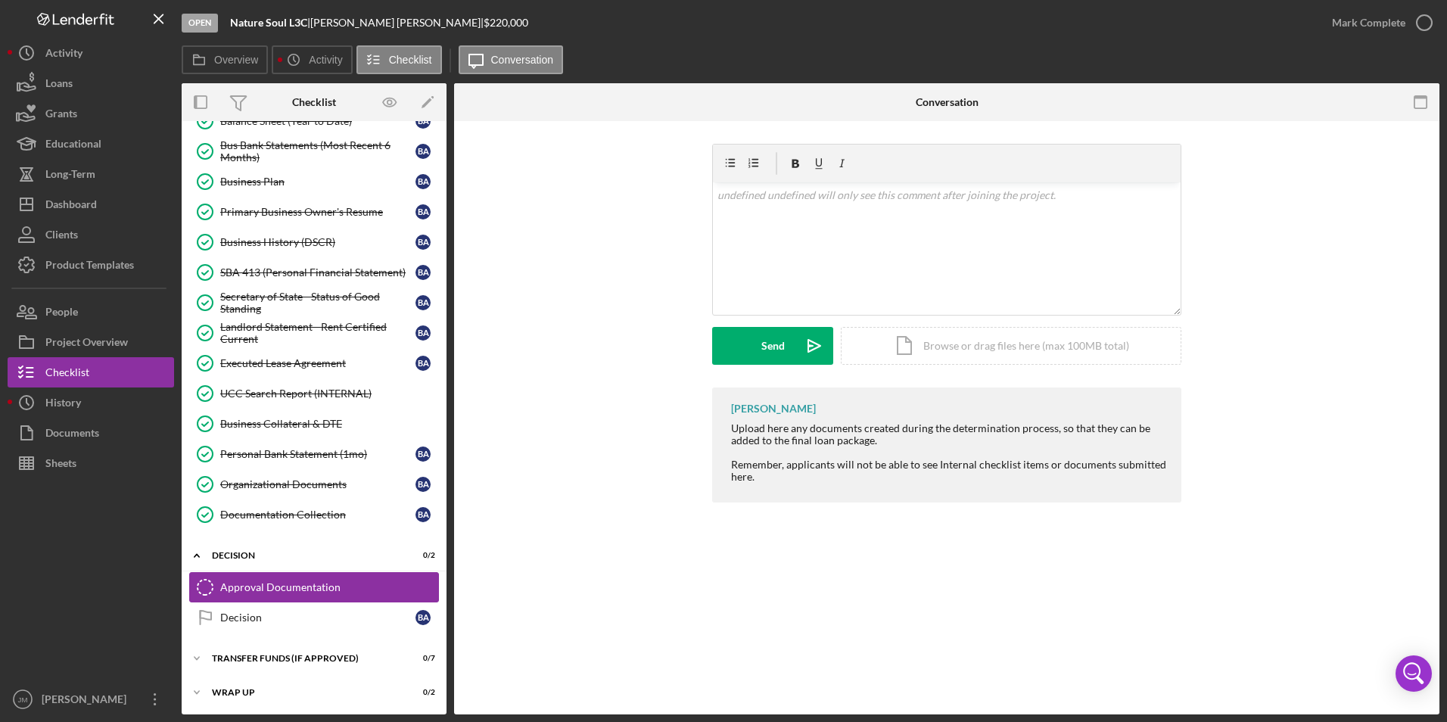
scroll to position [213, 0]
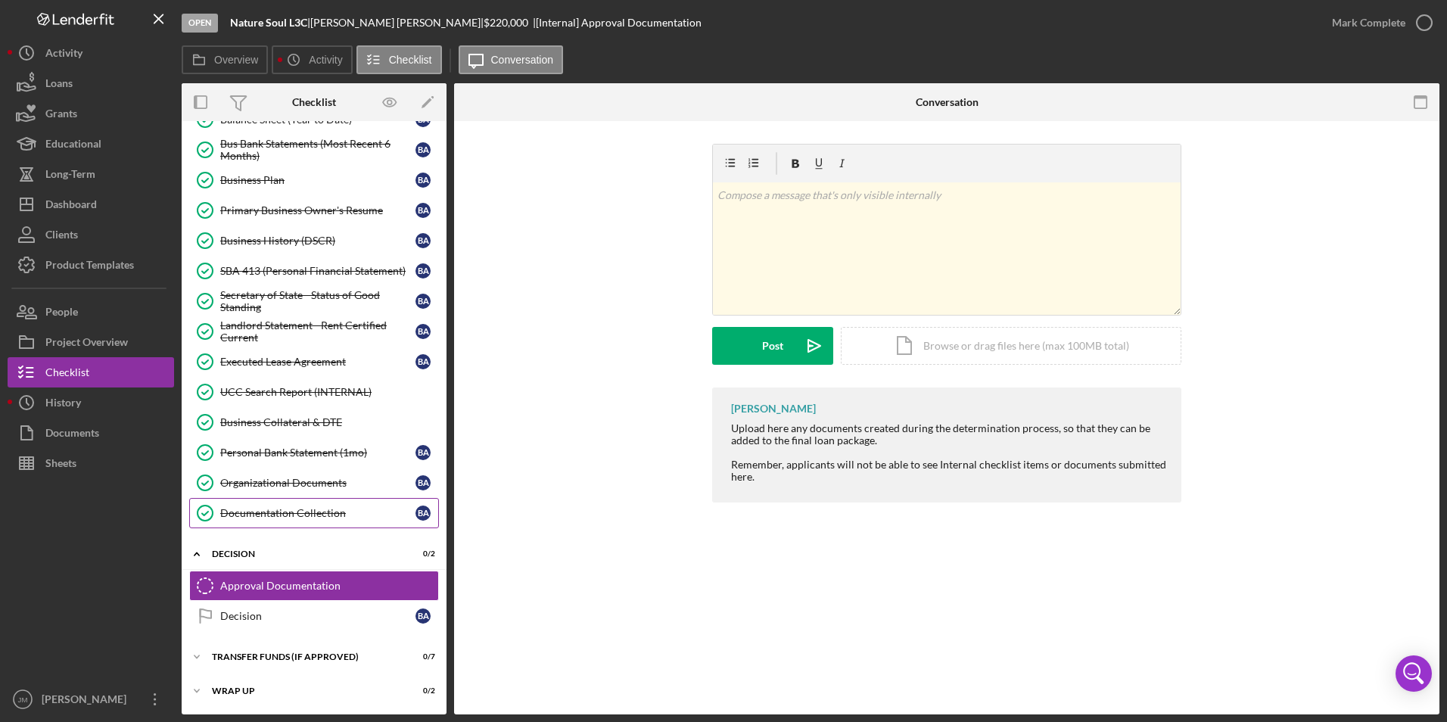
click at [251, 511] on div "Documentation Collection" at bounding box center [317, 513] width 195 height 12
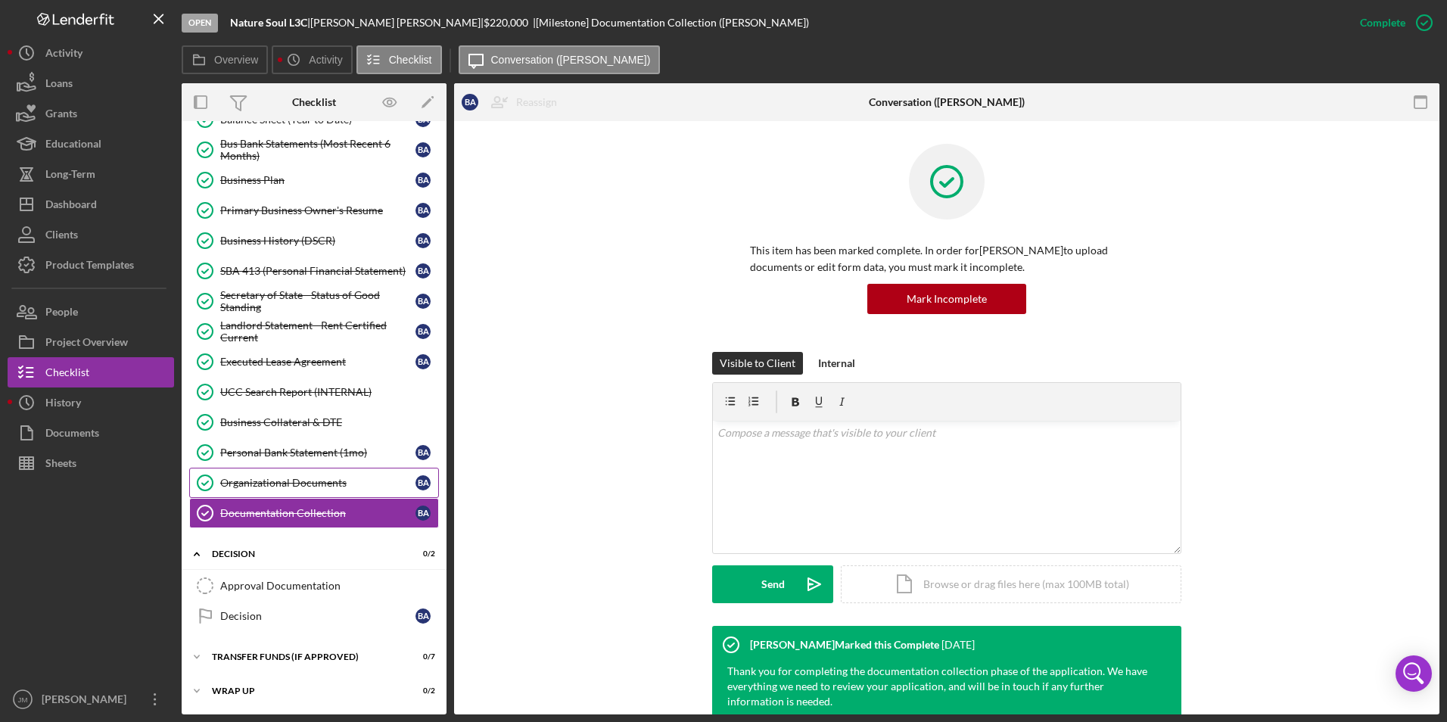
click at [252, 478] on div "Organizational Documents" at bounding box center [317, 483] width 195 height 12
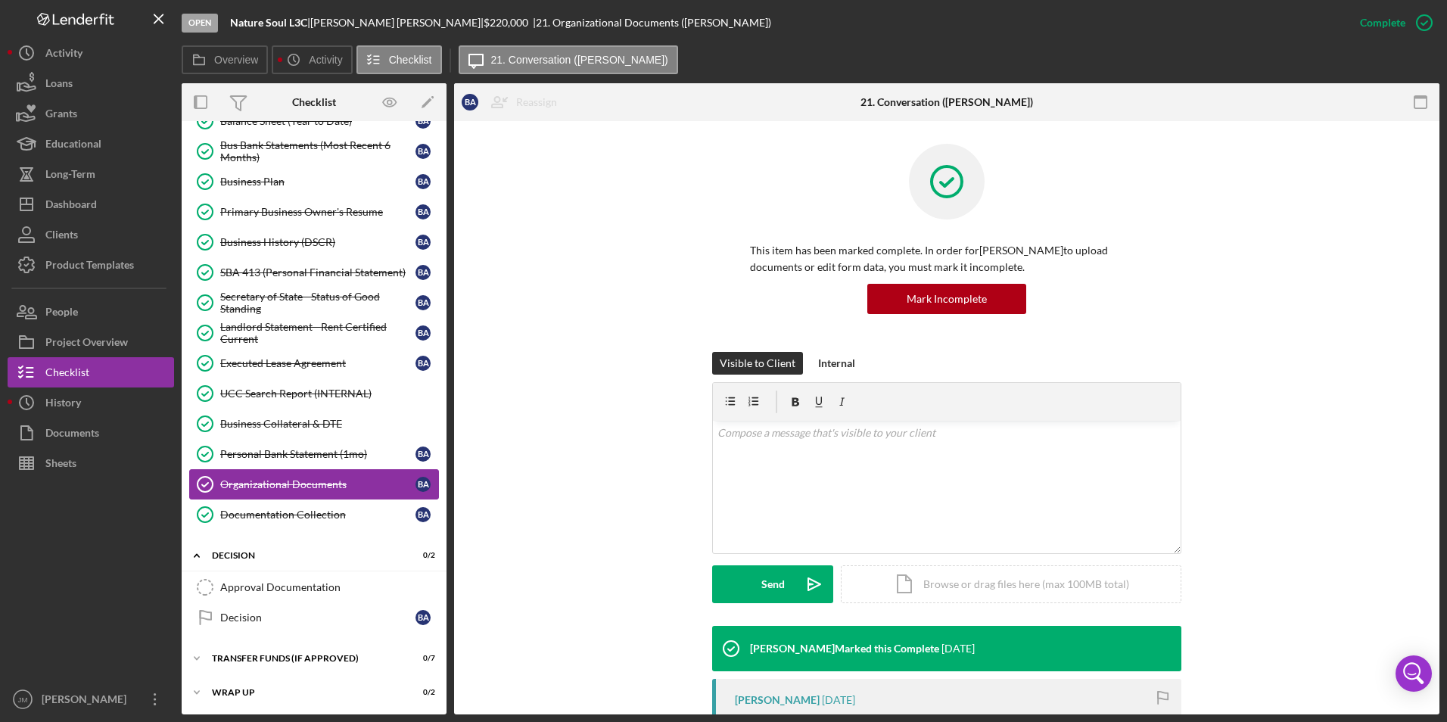
scroll to position [213, 0]
click at [260, 515] on div "Documentation Collection" at bounding box center [317, 513] width 195 height 12
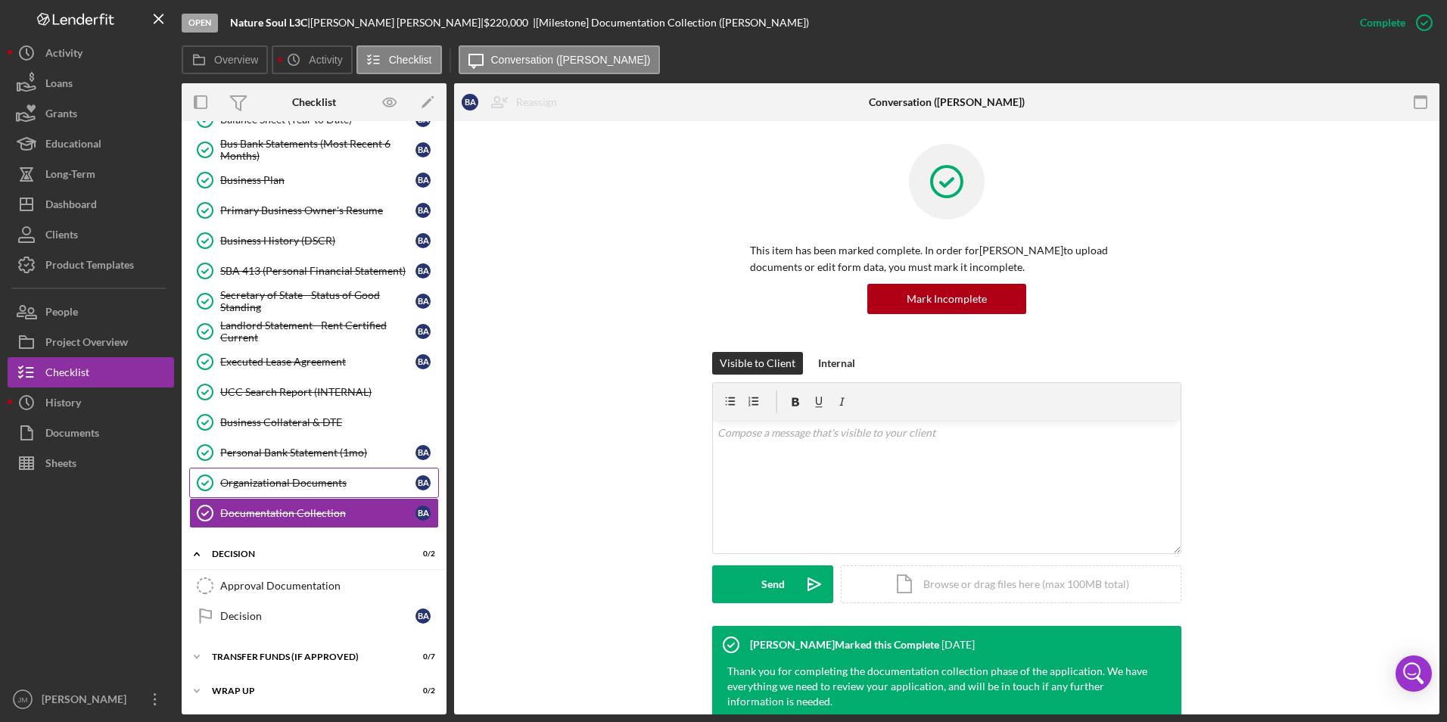
click at [254, 485] on div "Organizational Documents" at bounding box center [317, 483] width 195 height 12
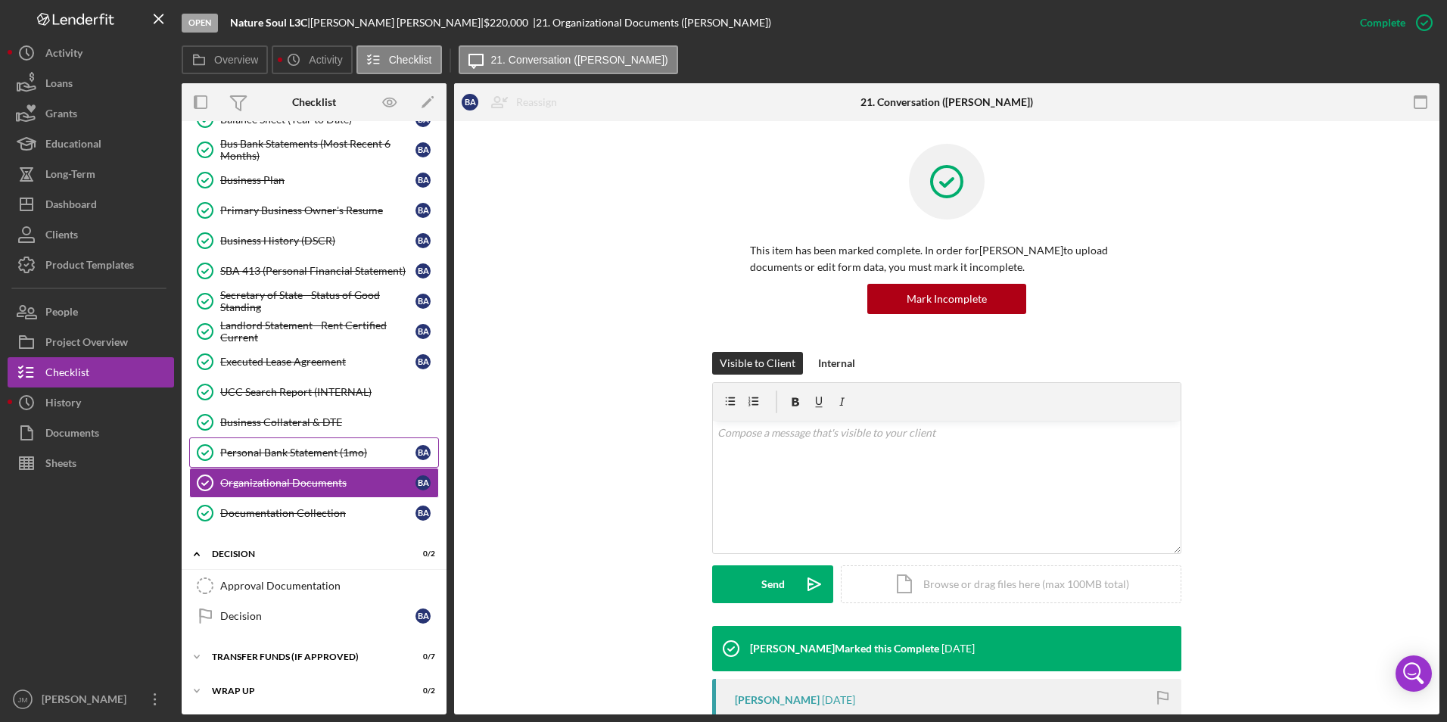
click at [252, 455] on div "Personal Bank Statement (1mo)" at bounding box center [317, 453] width 195 height 12
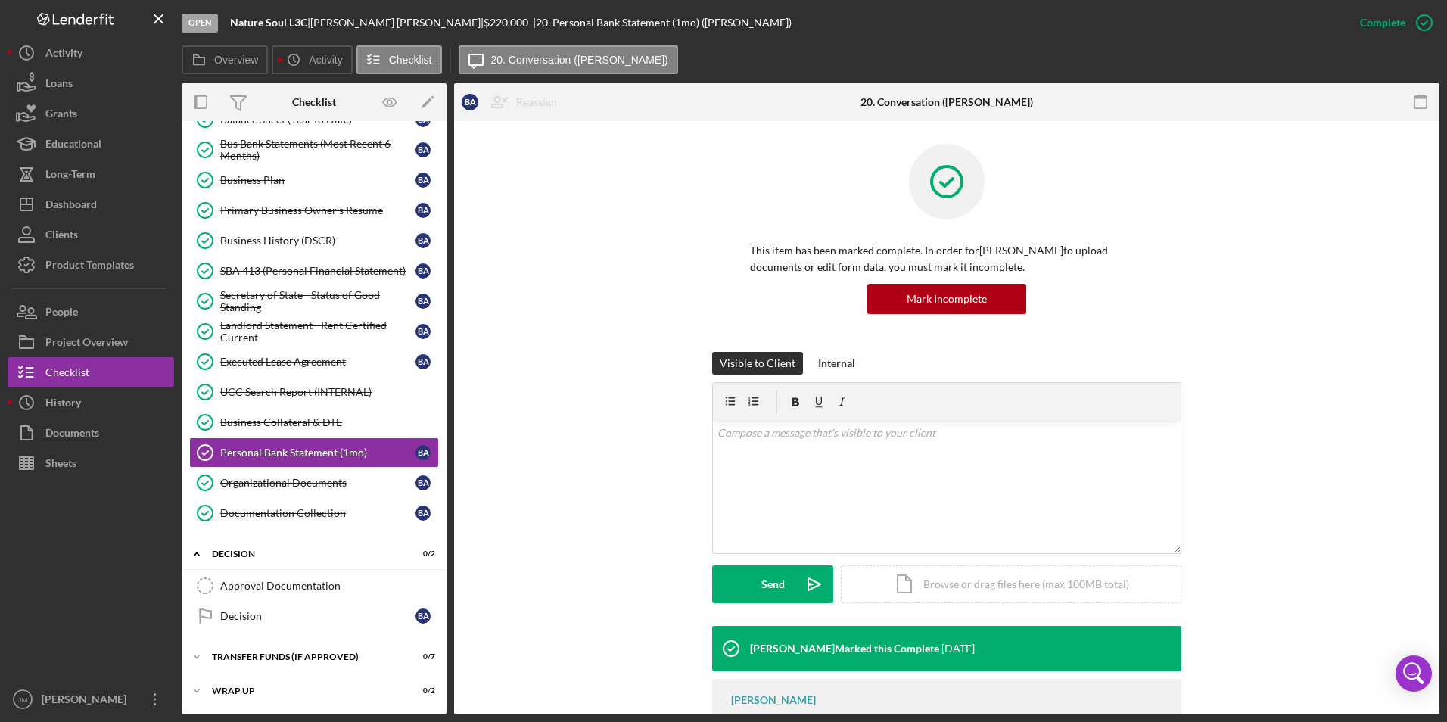
scroll to position [73, 0]
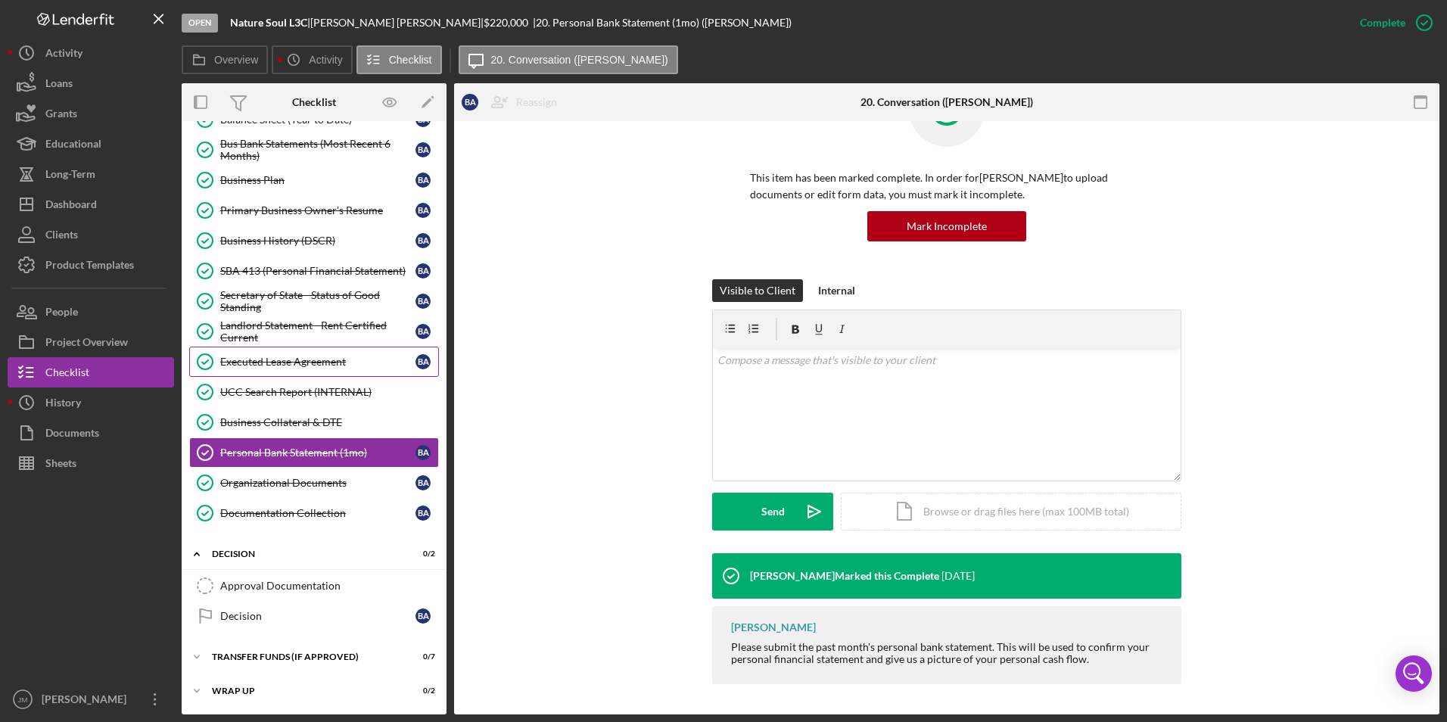
click at [242, 363] on div "Executed Lease Agreement" at bounding box center [317, 362] width 195 height 12
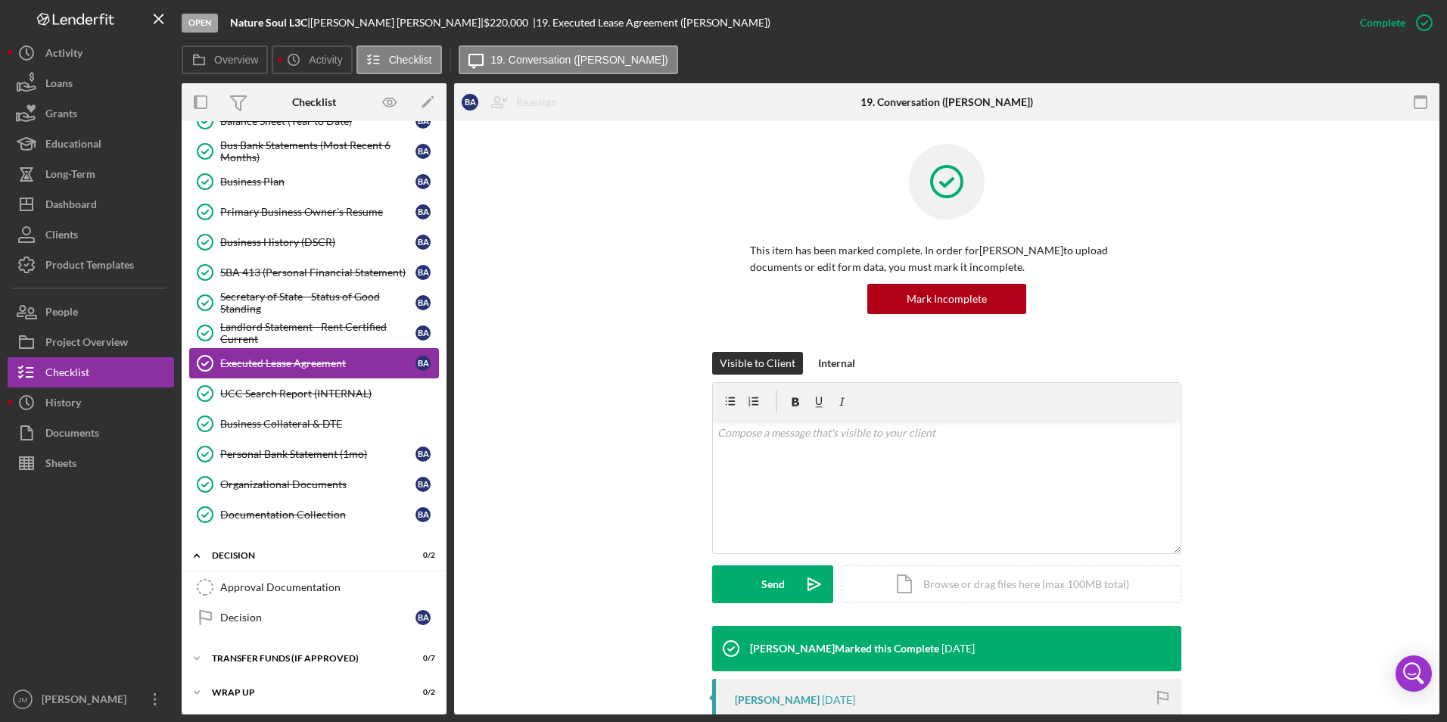
scroll to position [213, 0]
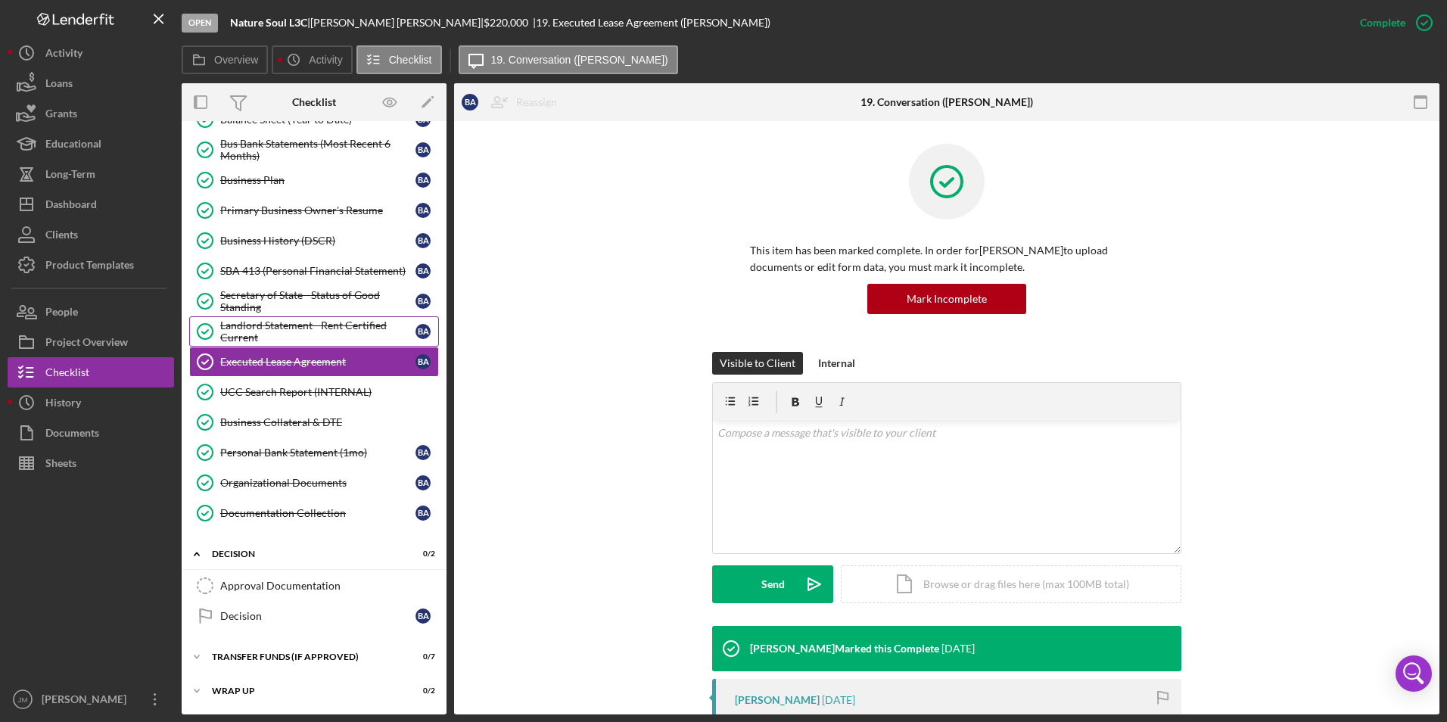
click at [245, 343] on div "Landlord Statement - Rent Certified Current" at bounding box center [317, 331] width 195 height 24
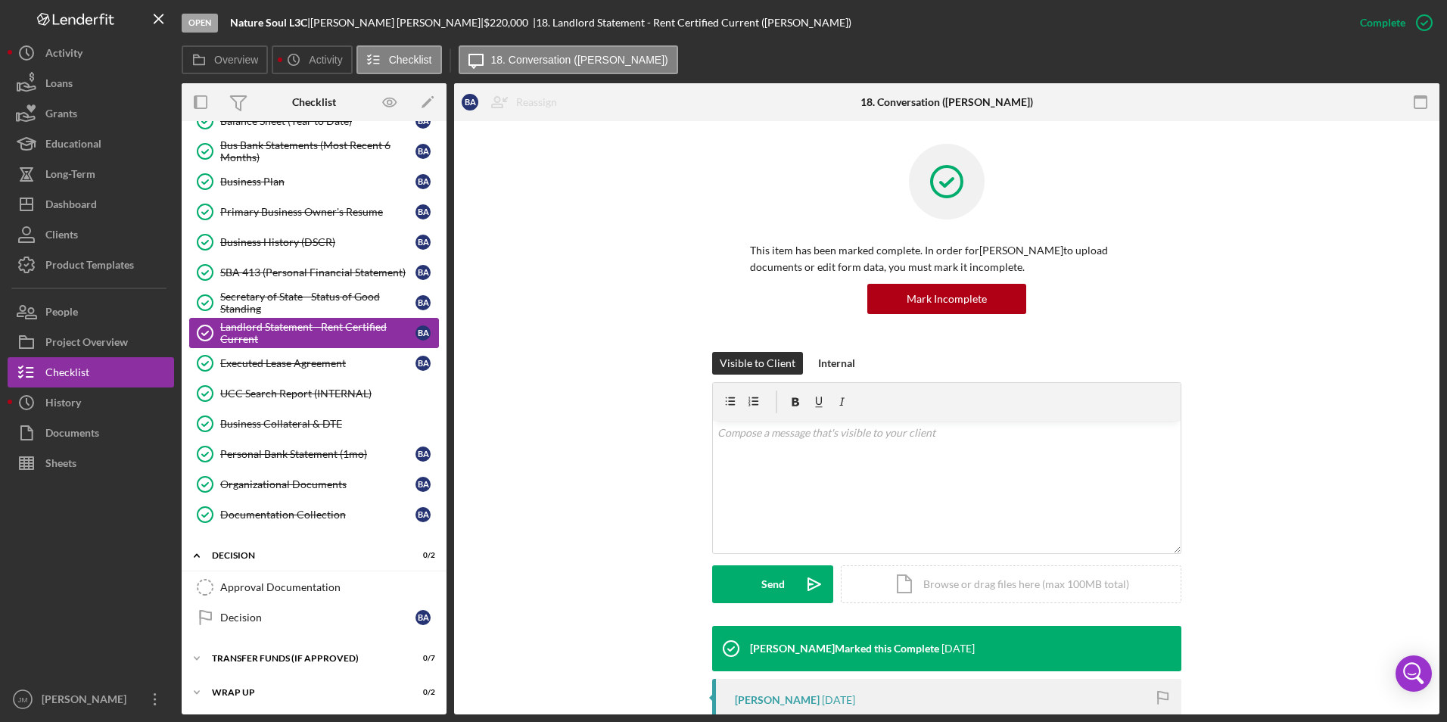
scroll to position [213, 0]
click at [247, 269] on div "SBA 413 (Personal Financial Statement)" at bounding box center [317, 271] width 195 height 12
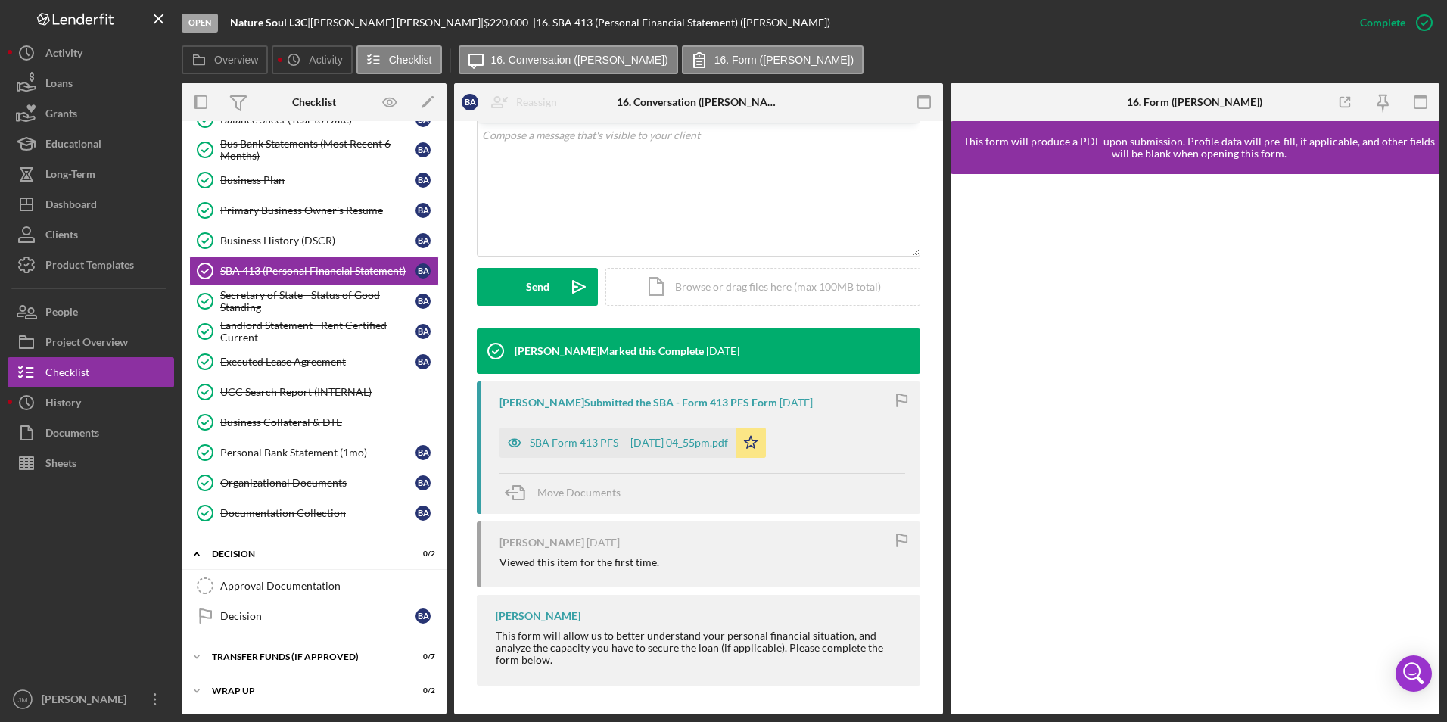
scroll to position [299, 0]
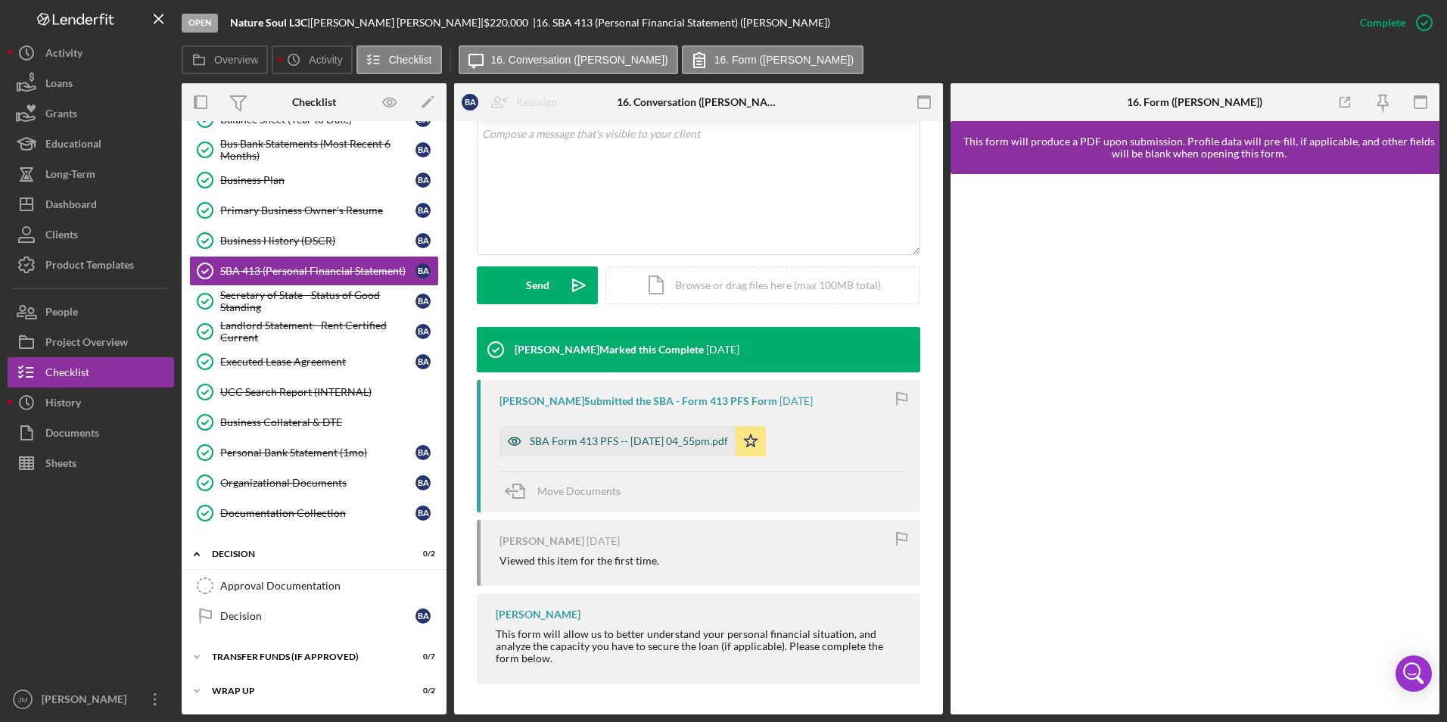
click at [616, 448] on div "SBA Form 413 PFS -- [DATE] 04_55pm.pdf" at bounding box center [618, 441] width 236 height 30
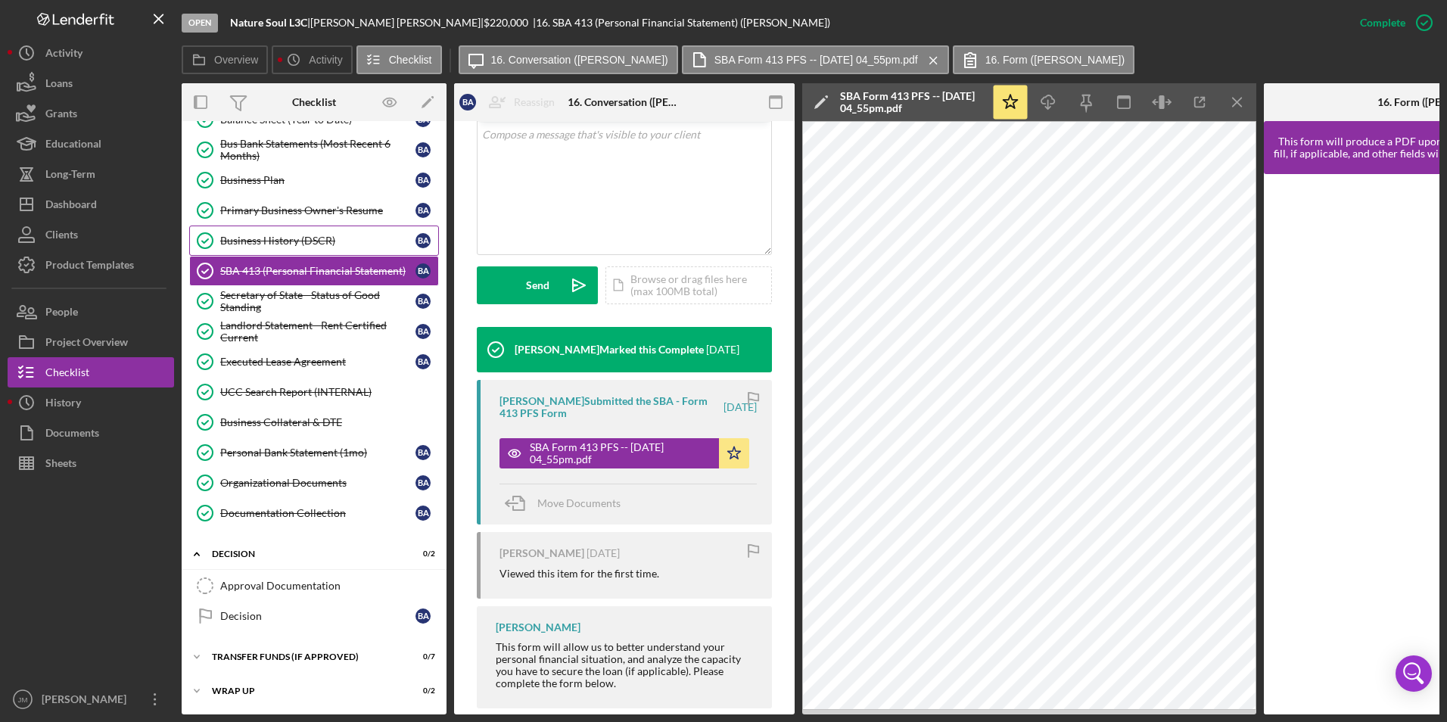
click at [278, 229] on link "Business History (DSCR) Business History (DSCR) B A" at bounding box center [314, 241] width 250 height 30
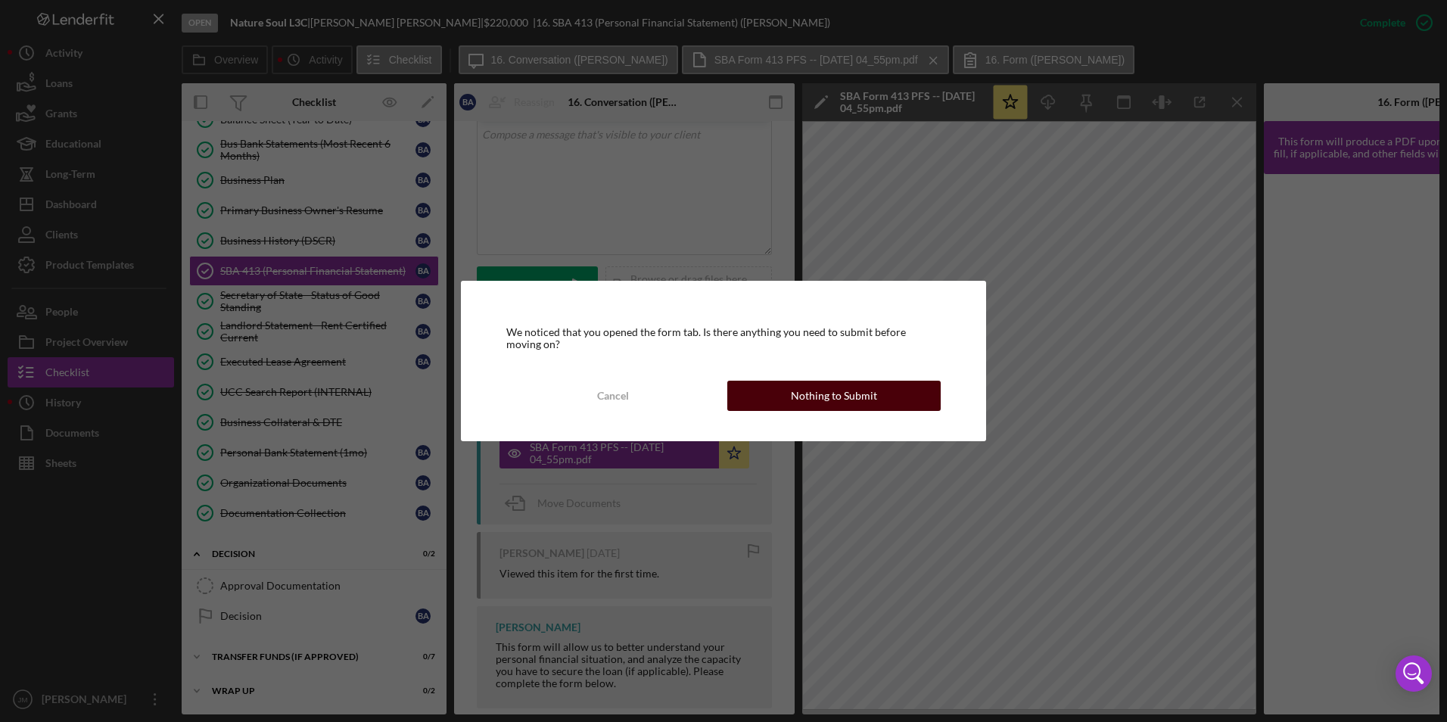
click at [744, 384] on button "Nothing to Submit" at bounding box center [833, 396] width 213 height 30
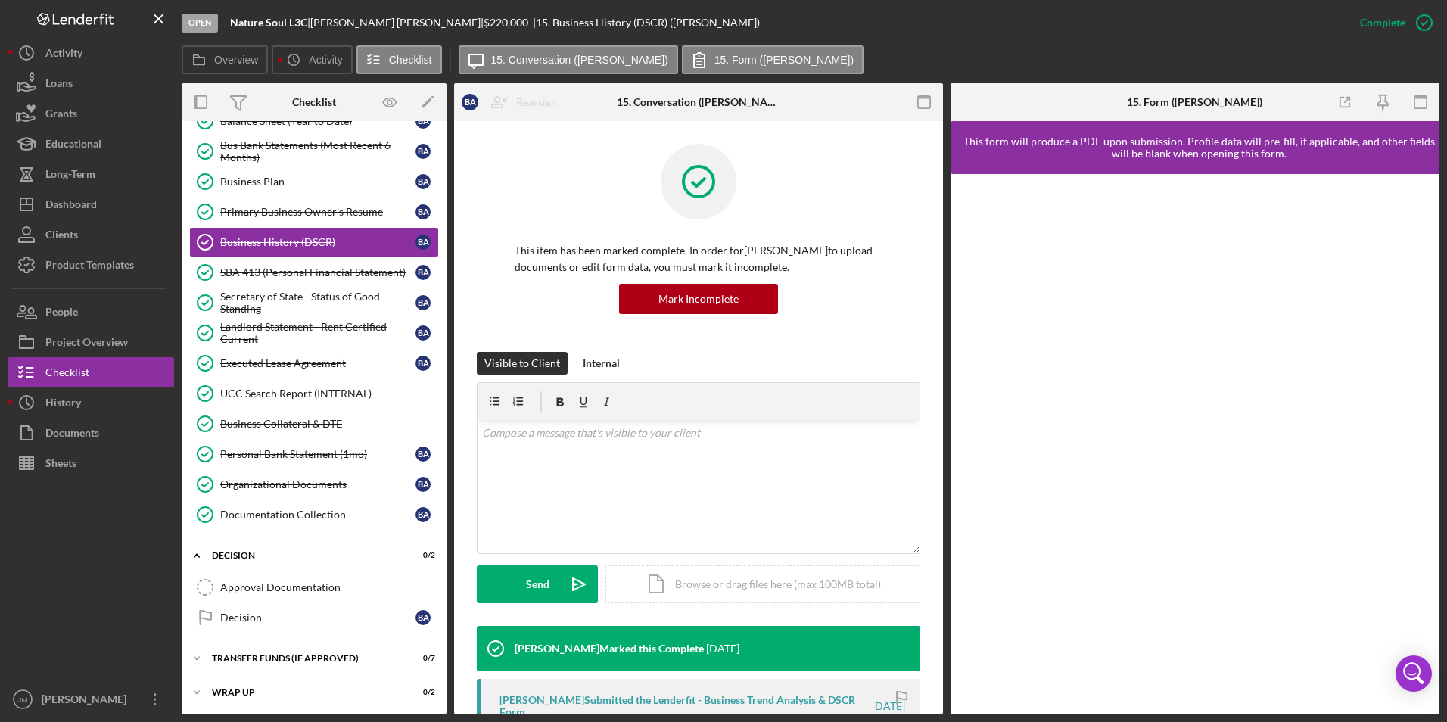
scroll to position [213, 0]
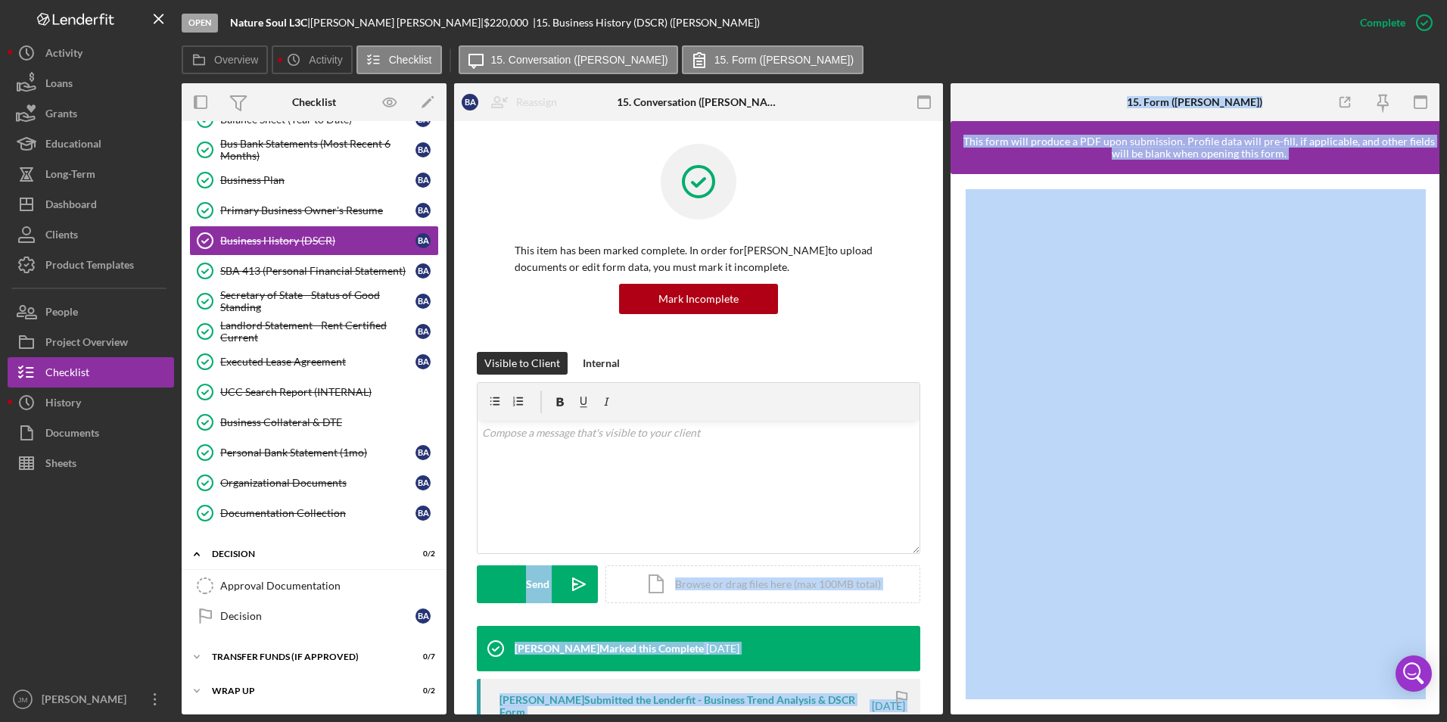
drag, startPoint x: 935, startPoint y: 428, endPoint x: 957, endPoint y: 497, distance: 73.0
click at [957, 497] on div "Overview Internal Workflow Stage Open Icon/Dropdown Arrow Archive (can unarchiv…" at bounding box center [811, 398] width 1258 height 631
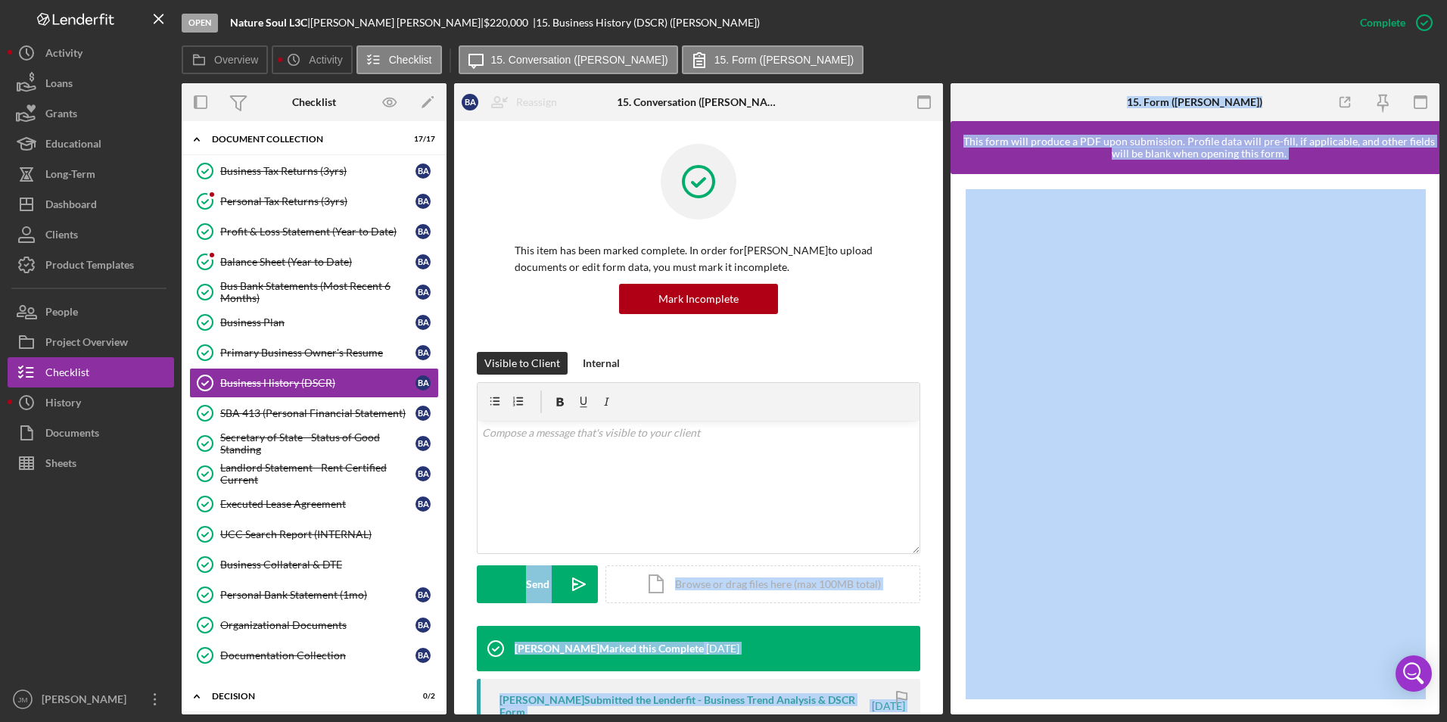
scroll to position [0, 0]
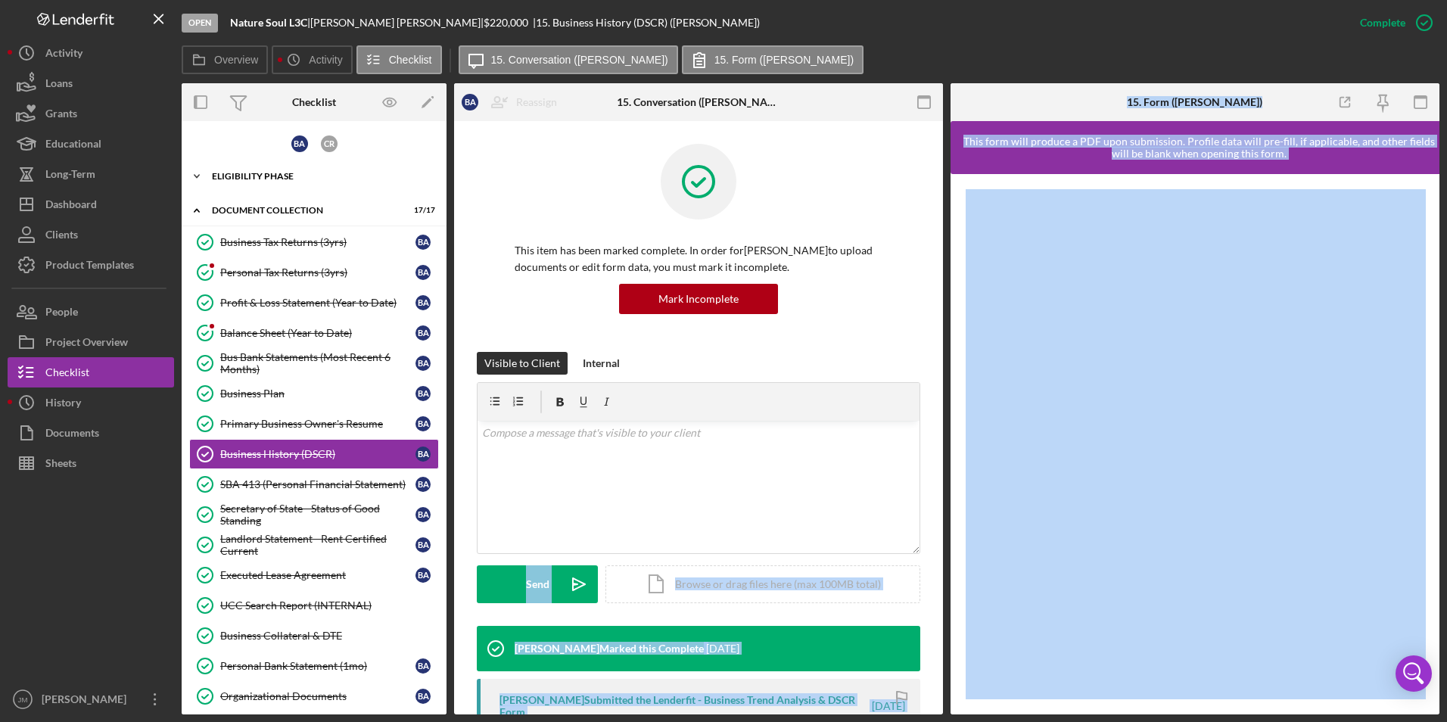
click at [363, 176] on div "Eligibility Phase" at bounding box center [320, 176] width 216 height 9
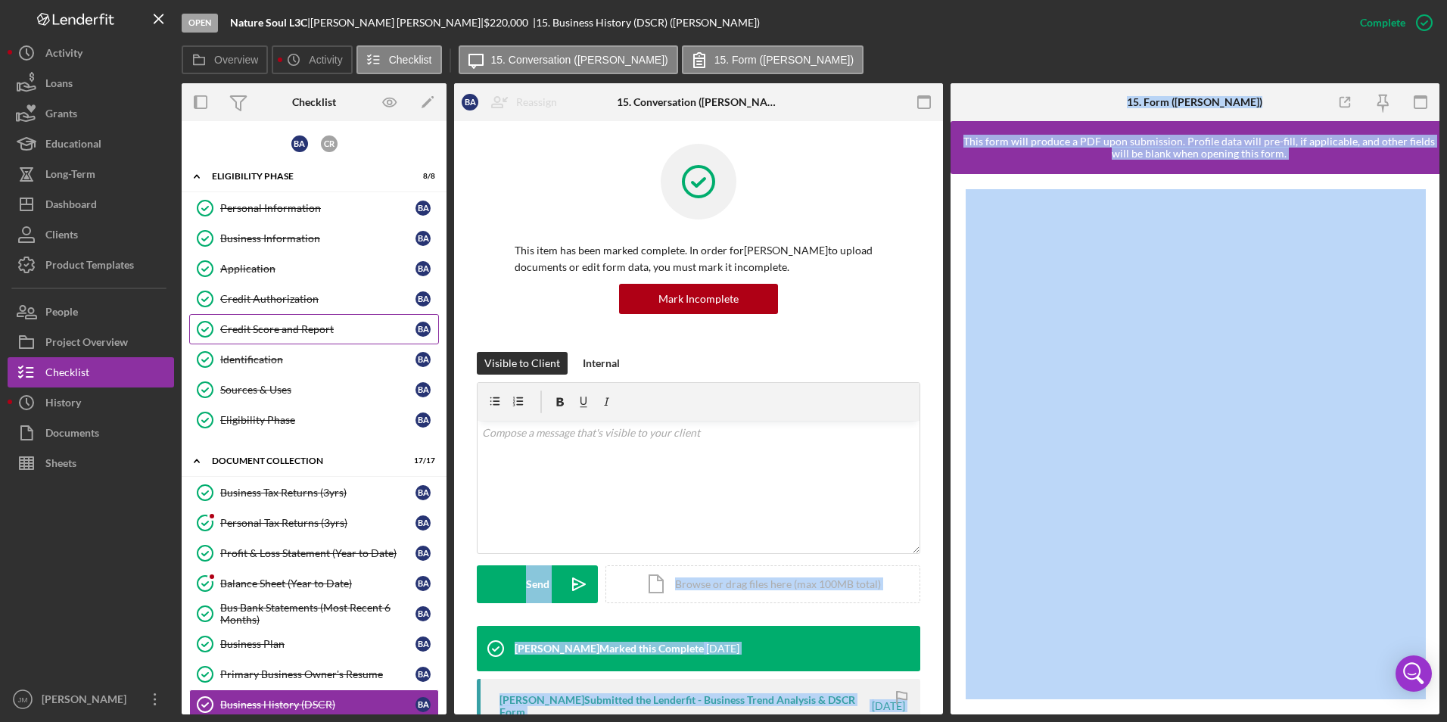
click at [274, 328] on div "Credit Score and Report" at bounding box center [317, 329] width 195 height 12
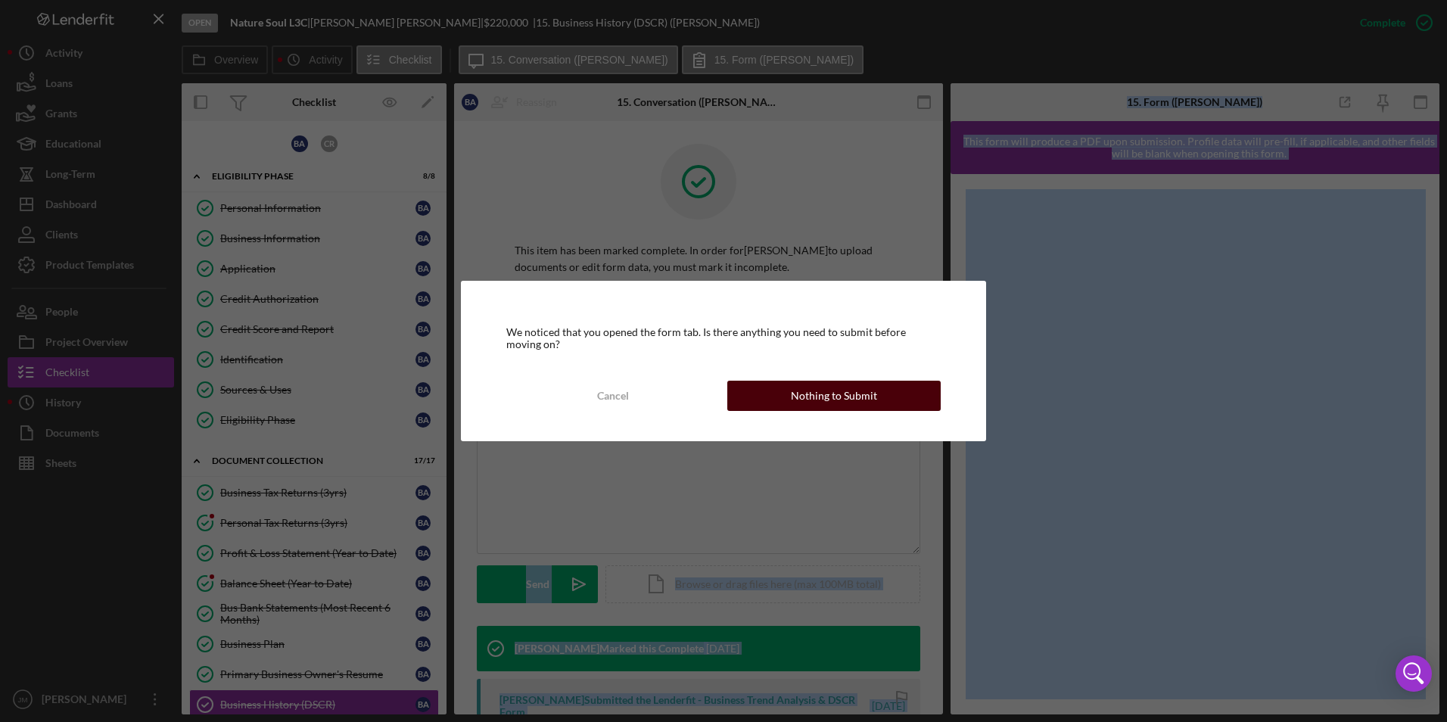
click at [805, 397] on div "Nothing to Submit" at bounding box center [834, 396] width 86 height 30
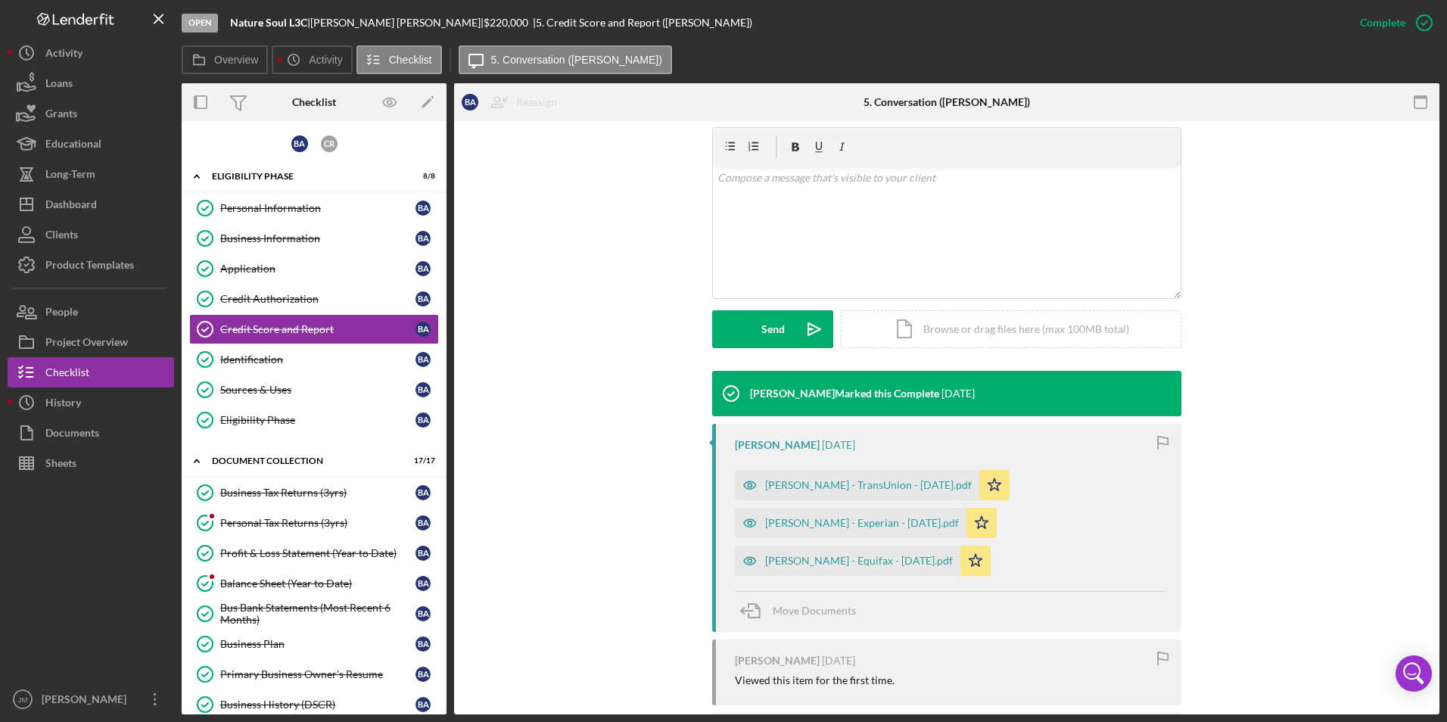
scroll to position [259, 0]
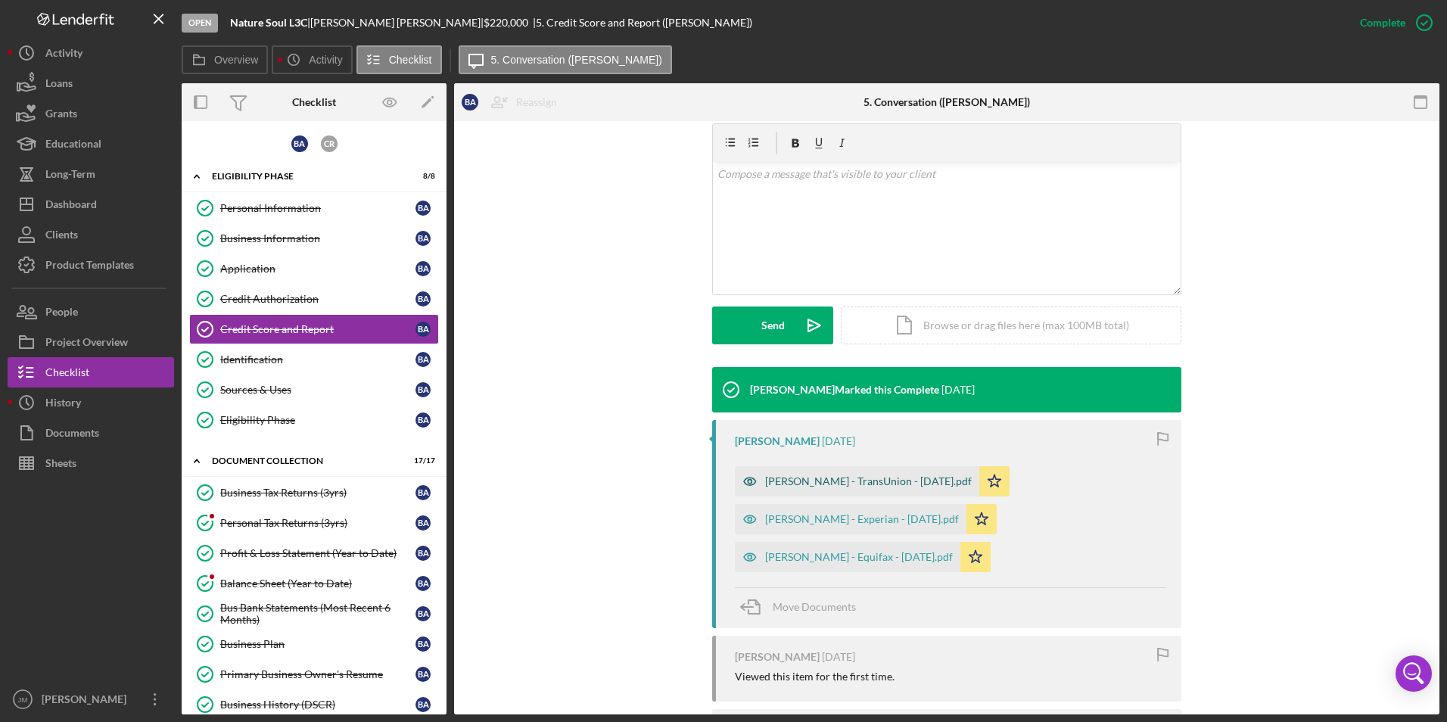
click at [882, 487] on div "[PERSON_NAME] - TransUnion - [DATE].pdf" at bounding box center [868, 481] width 207 height 12
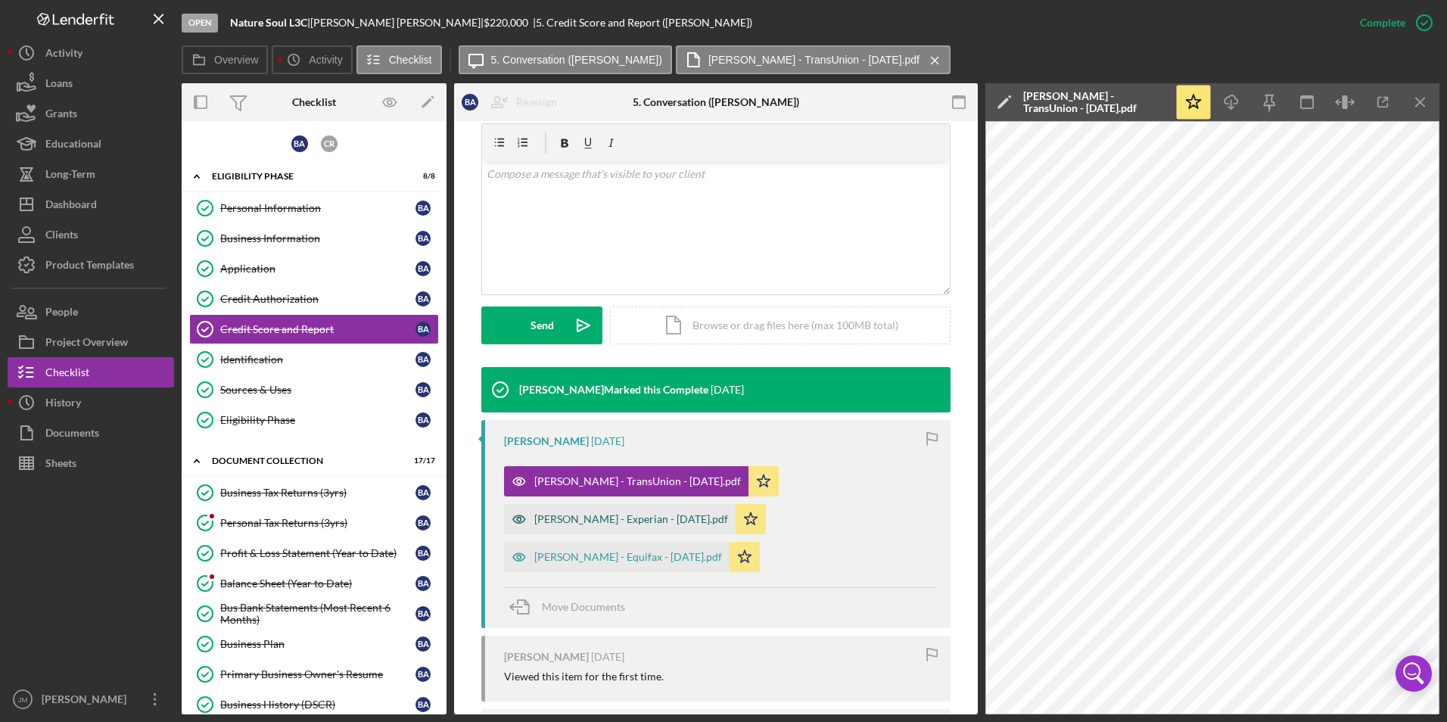
click at [695, 529] on div "[PERSON_NAME] - Experian - [DATE].pdf" at bounding box center [620, 519] width 232 height 30
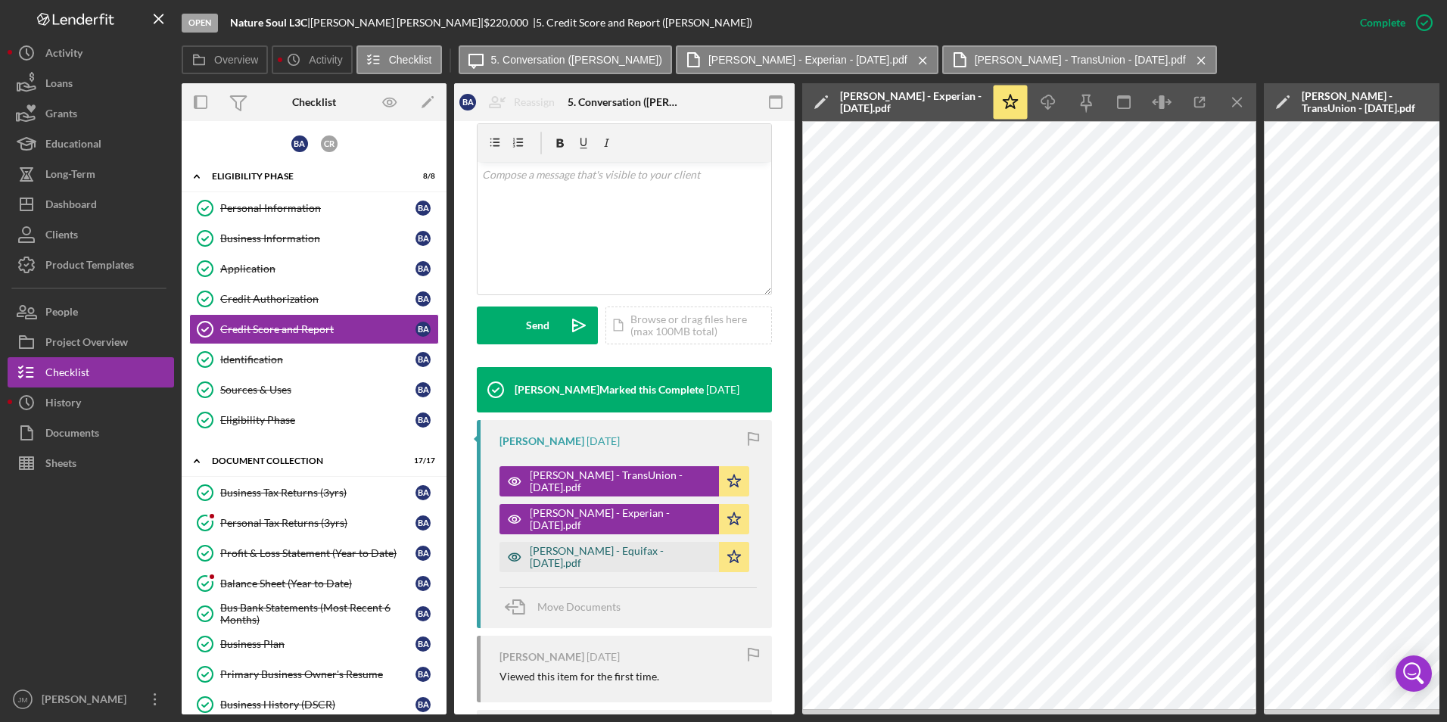
click at [630, 551] on div "[PERSON_NAME] - Equifax - [DATE].pdf" at bounding box center [621, 557] width 182 height 24
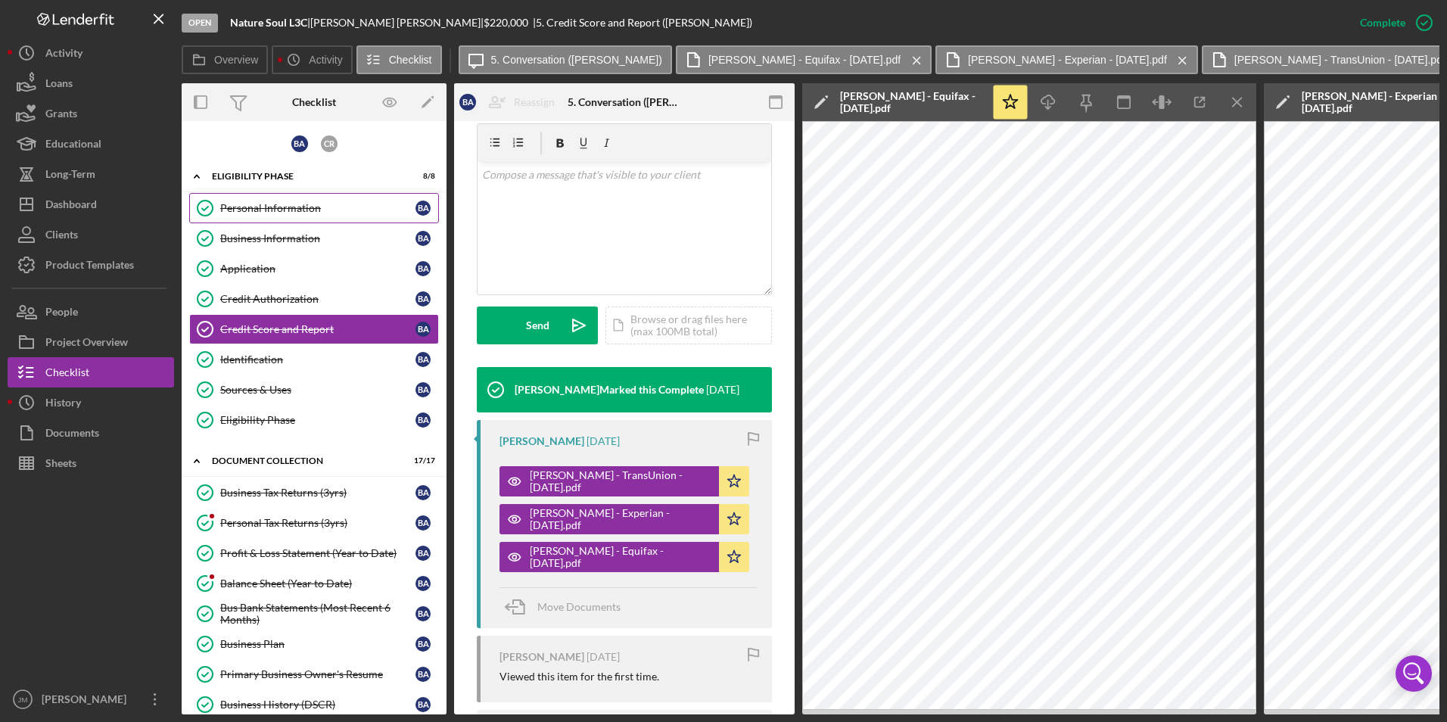
click at [231, 219] on link "Personal Information Personal Information B A" at bounding box center [314, 208] width 250 height 30
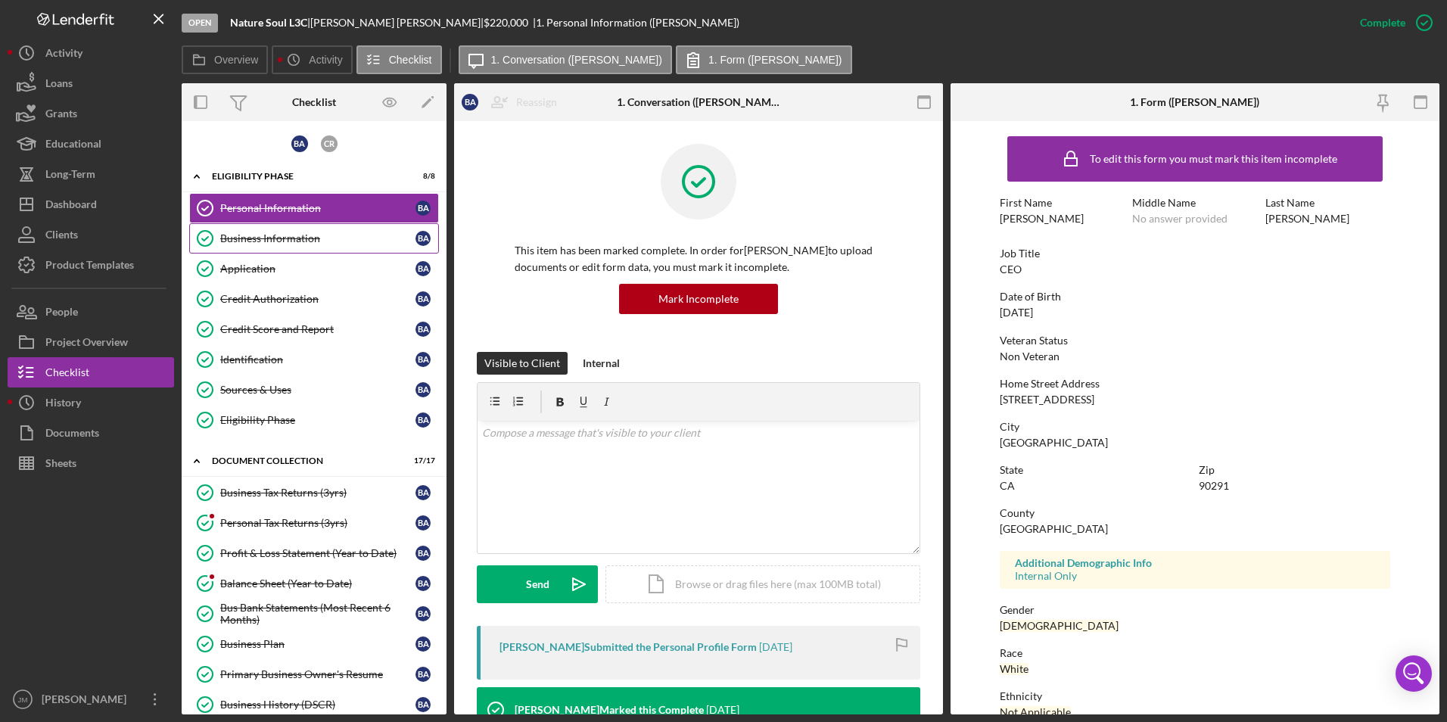
click at [262, 240] on div "Business Information" at bounding box center [317, 238] width 195 height 12
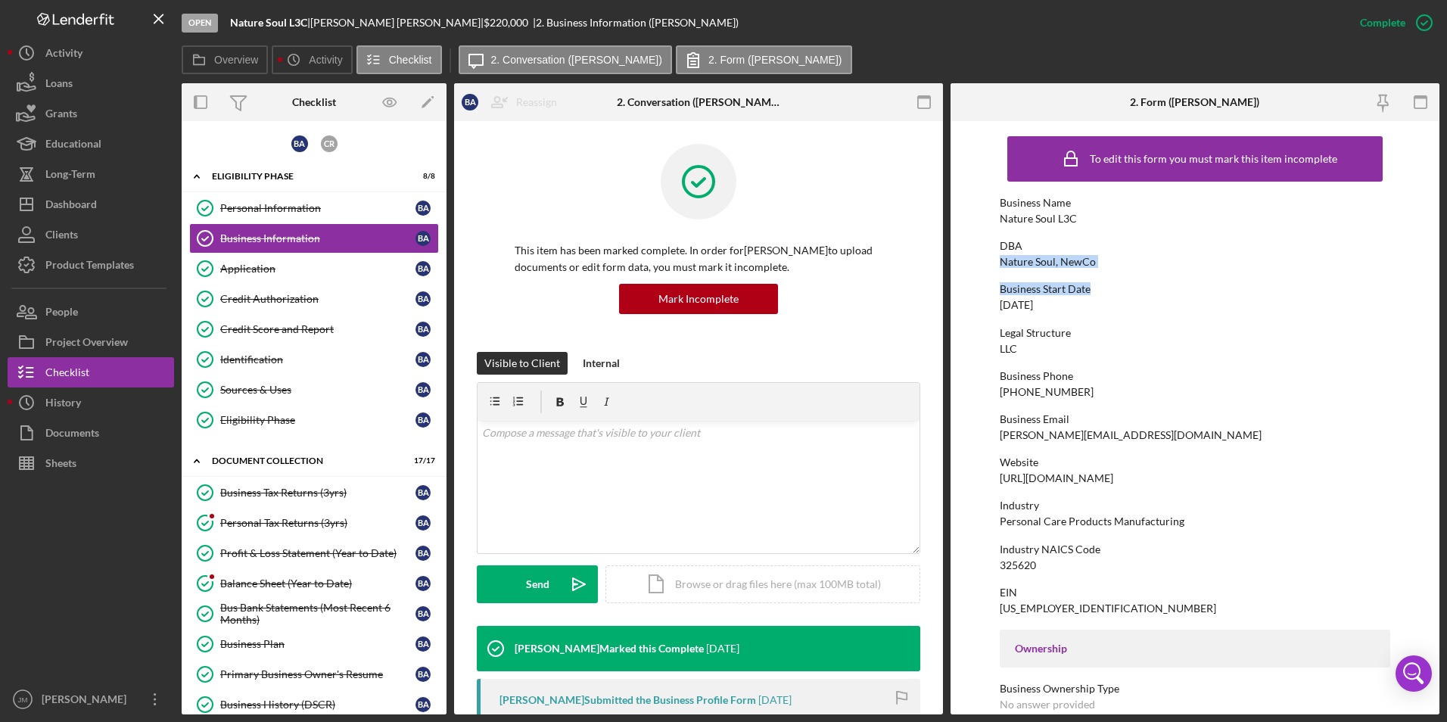
drag, startPoint x: 1441, startPoint y: 240, endPoint x: 1445, endPoint y: 276, distance: 36.5
click at [1445, 276] on div "Open Nature Soul L3C | [PERSON_NAME] | $220,000 | 2. Business Information ([PER…" at bounding box center [723, 361] width 1447 height 722
drag, startPoint x: 1440, startPoint y: 328, endPoint x: 1466, endPoint y: 420, distance: 95.3
click at [1446, 420] on html "Open Nature Soul L3C | [PERSON_NAME] | $220,000 | 2. Business Information ([PER…" at bounding box center [723, 361] width 1447 height 722
drag, startPoint x: 1466, startPoint y: 420, endPoint x: 1386, endPoint y: 436, distance: 81.8
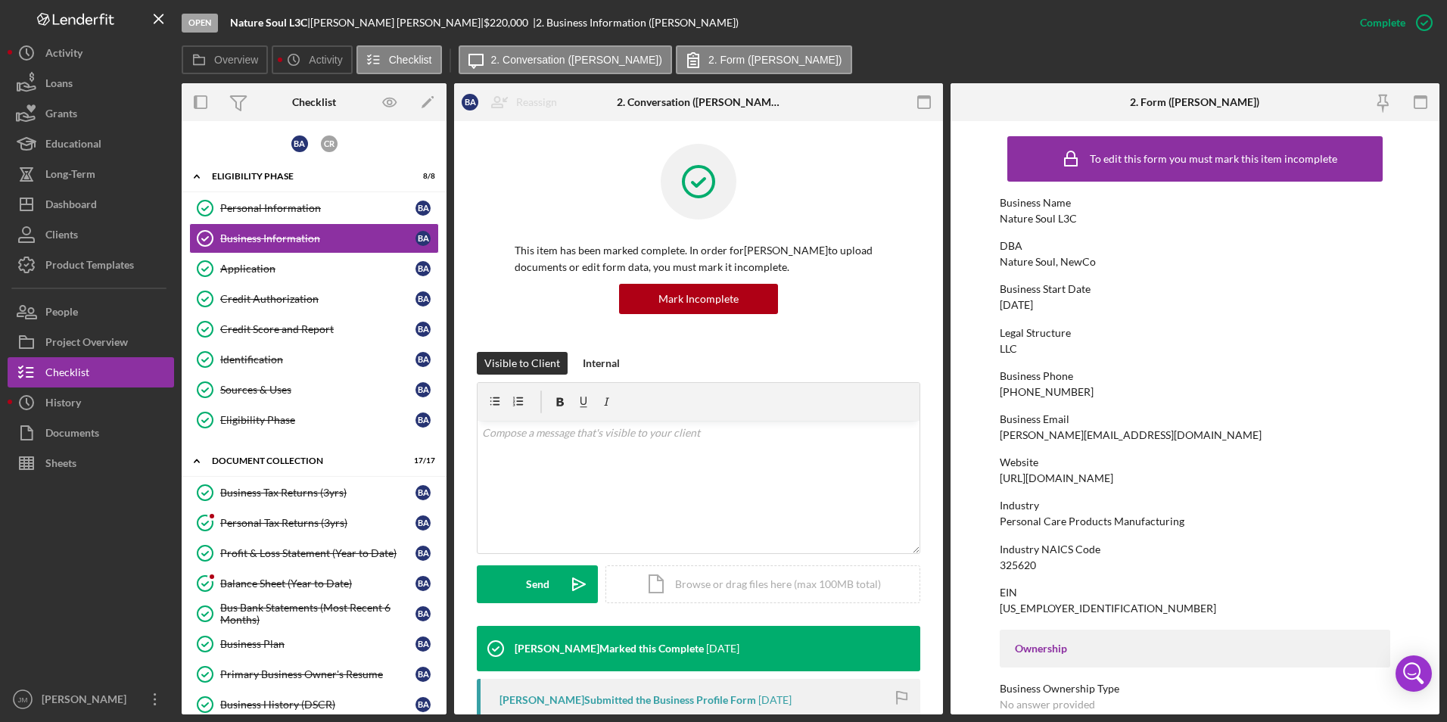
click at [1386, 436] on div "Business Email [PERSON_NAME][EMAIL_ADDRESS][DOMAIN_NAME]" at bounding box center [1195, 427] width 391 height 28
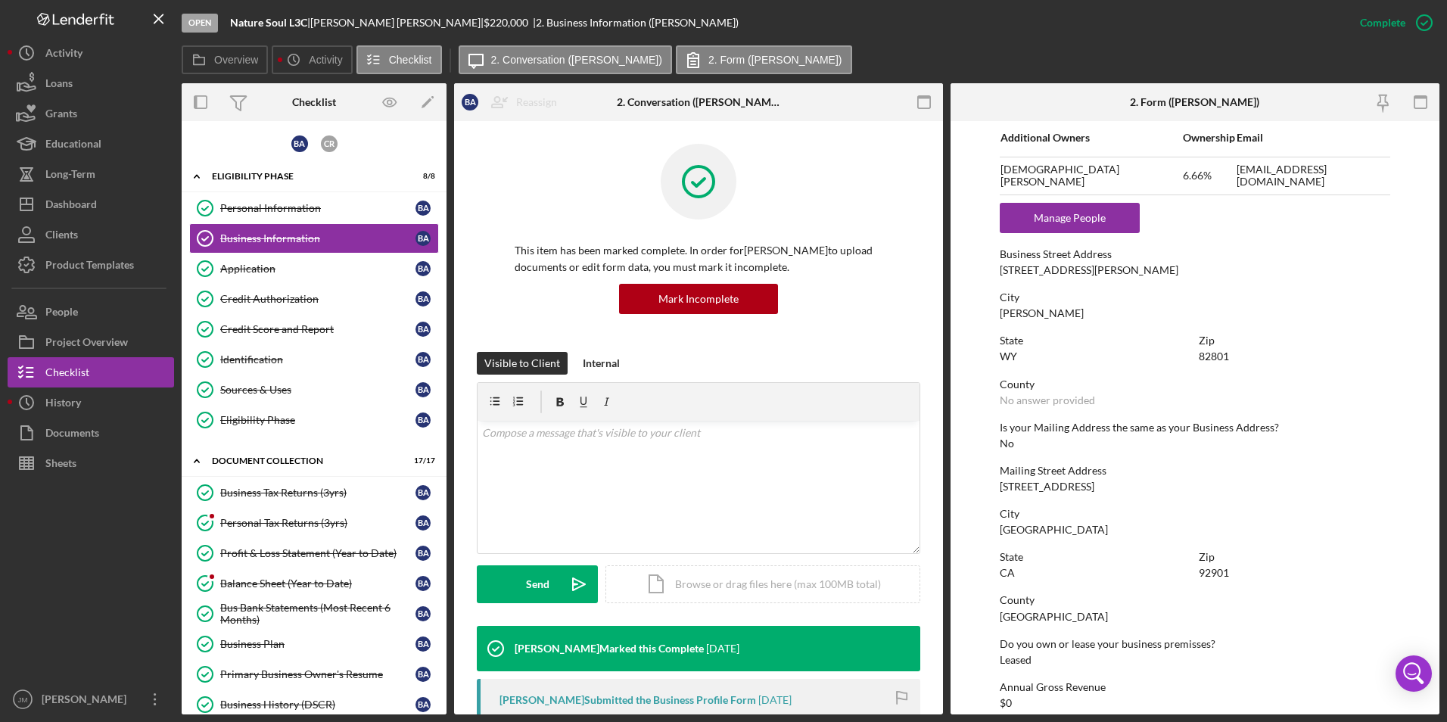
scroll to position [894, 0]
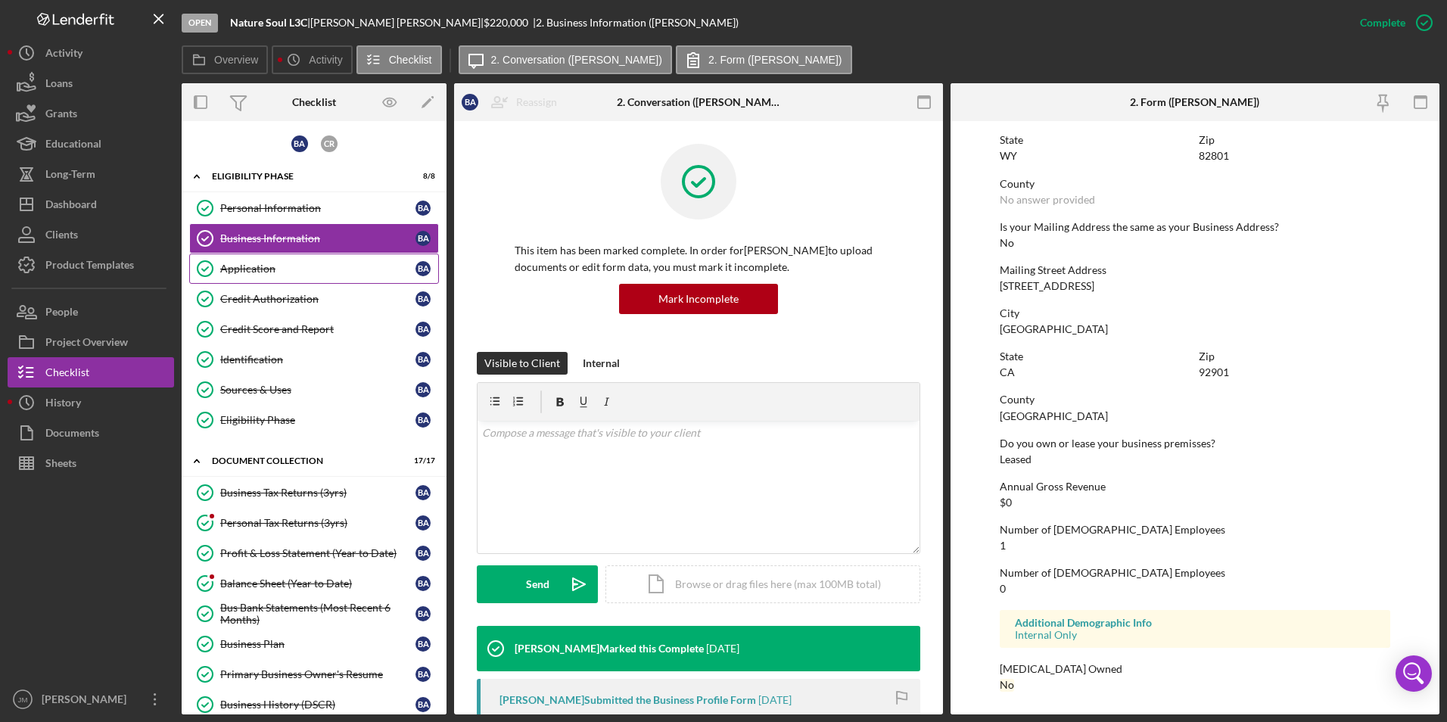
click at [254, 275] on div "Application" at bounding box center [317, 269] width 195 height 12
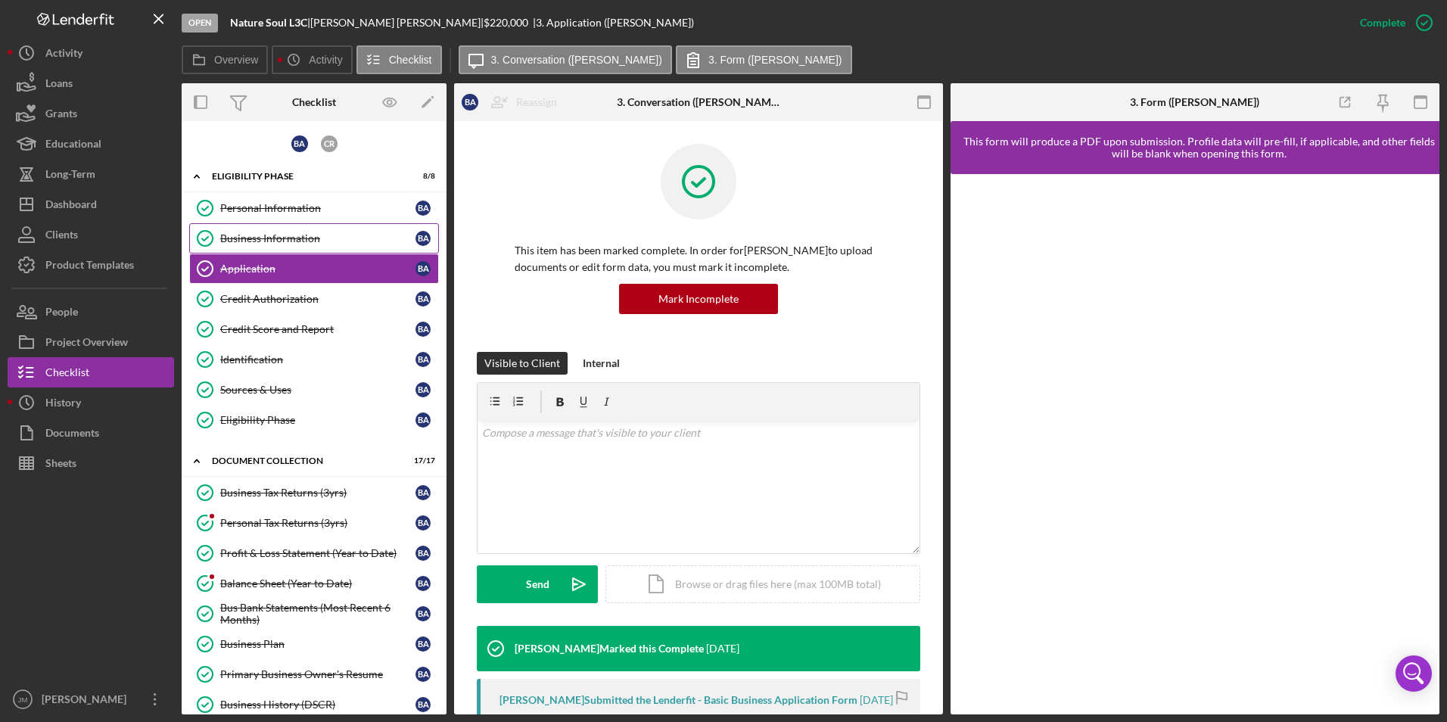
click at [247, 225] on link "Business Information Business Information B A" at bounding box center [314, 238] width 250 height 30
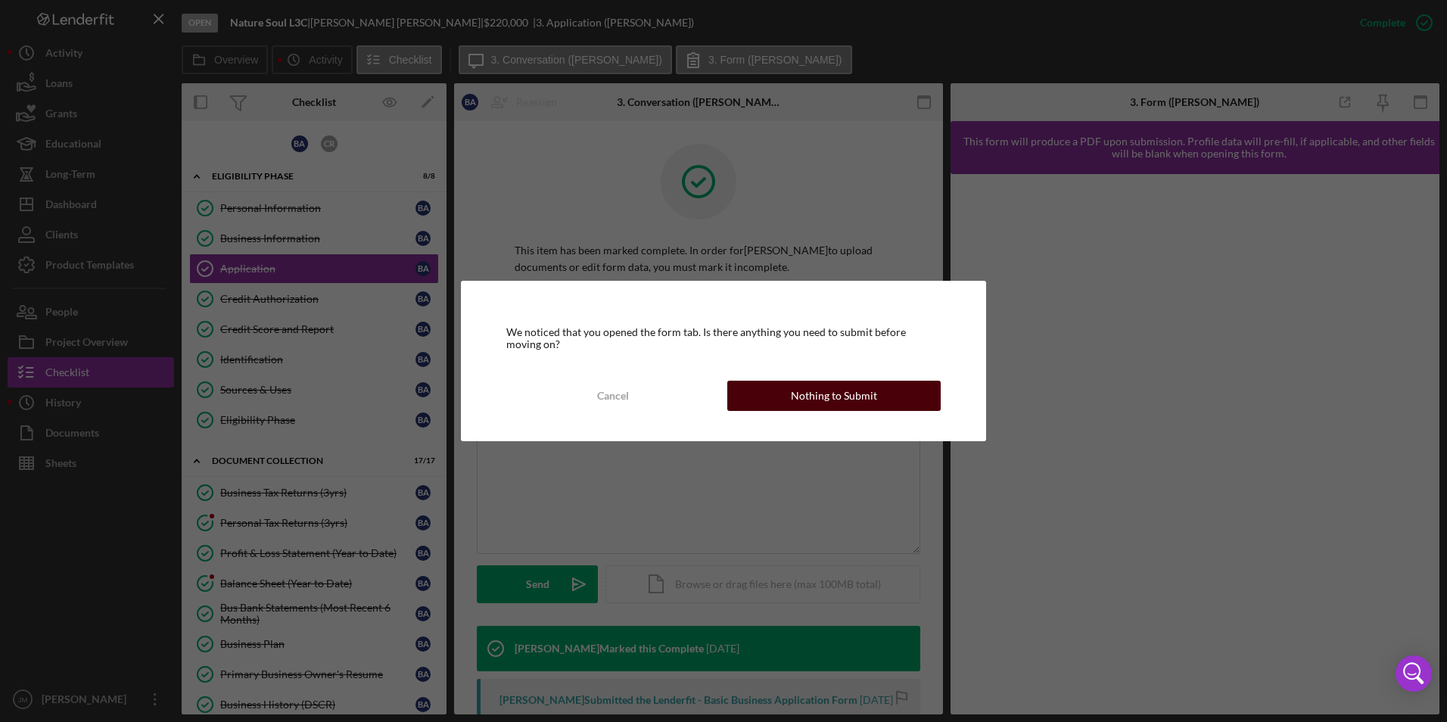
click at [829, 383] on div "Nothing to Submit" at bounding box center [834, 396] width 86 height 30
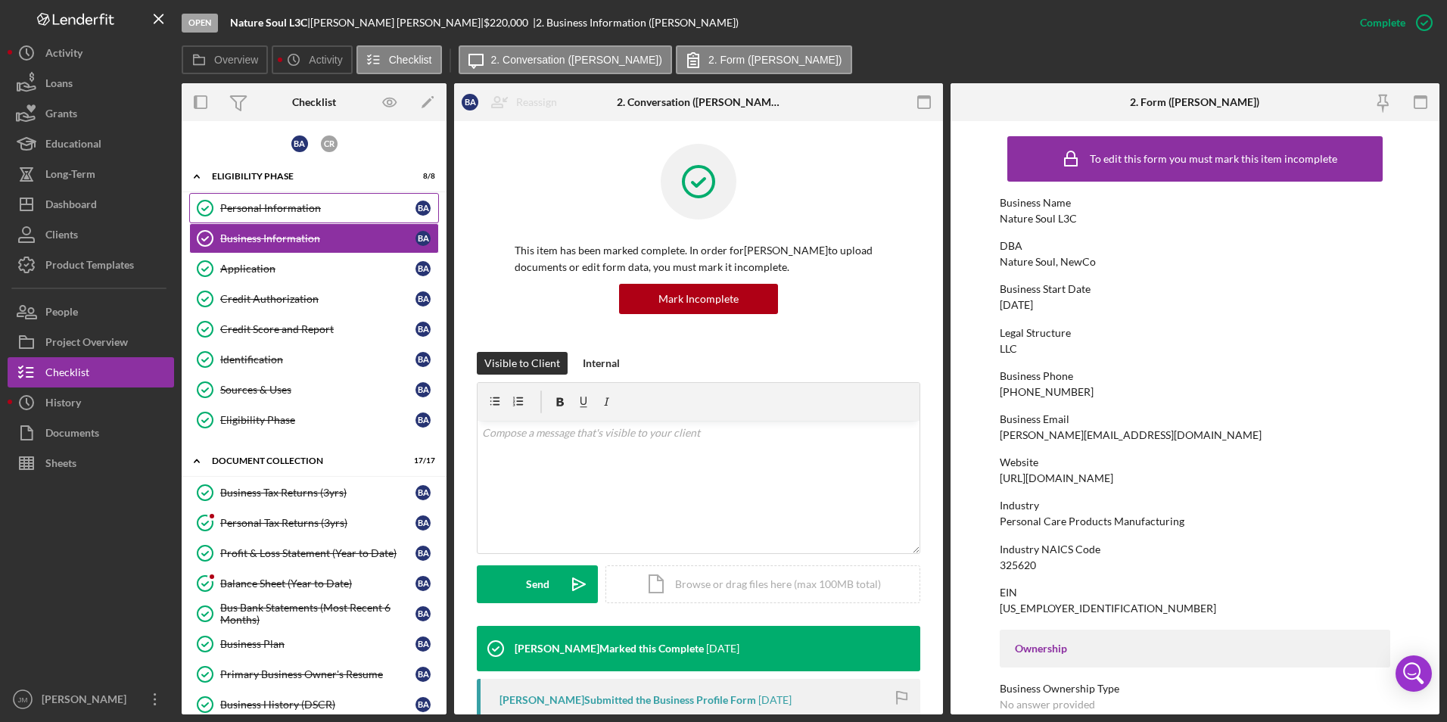
click at [265, 207] on div "Personal Information" at bounding box center [317, 208] width 195 height 12
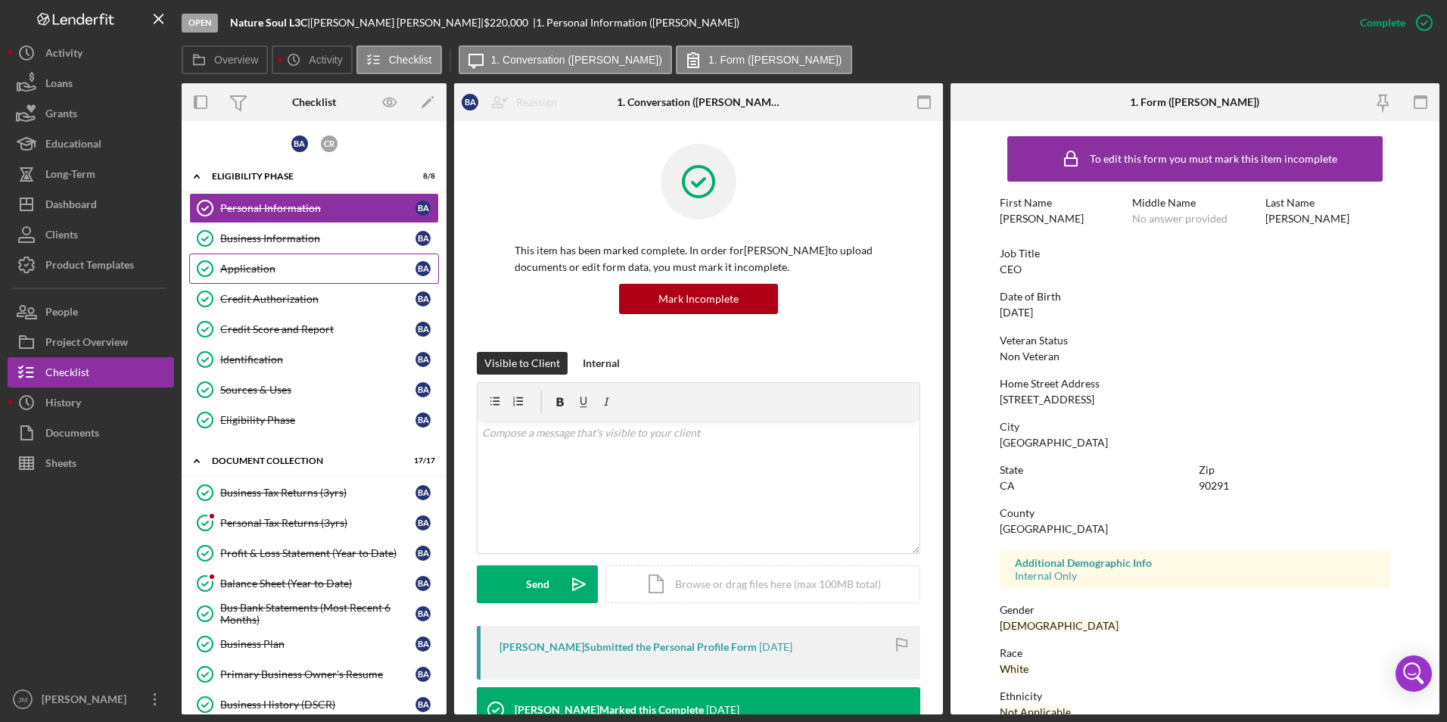
click at [236, 263] on div "Application" at bounding box center [317, 269] width 195 height 12
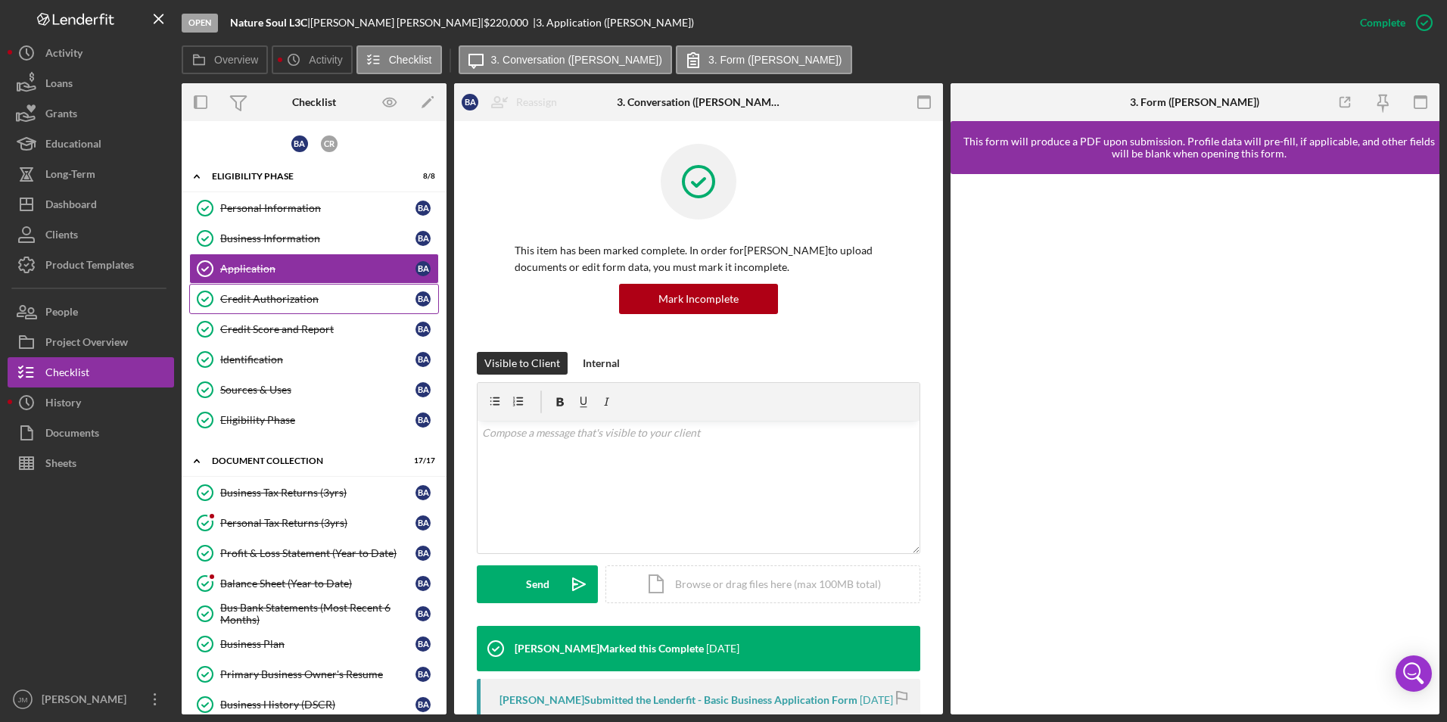
click at [242, 305] on div "Credit Authorization" at bounding box center [317, 299] width 195 height 12
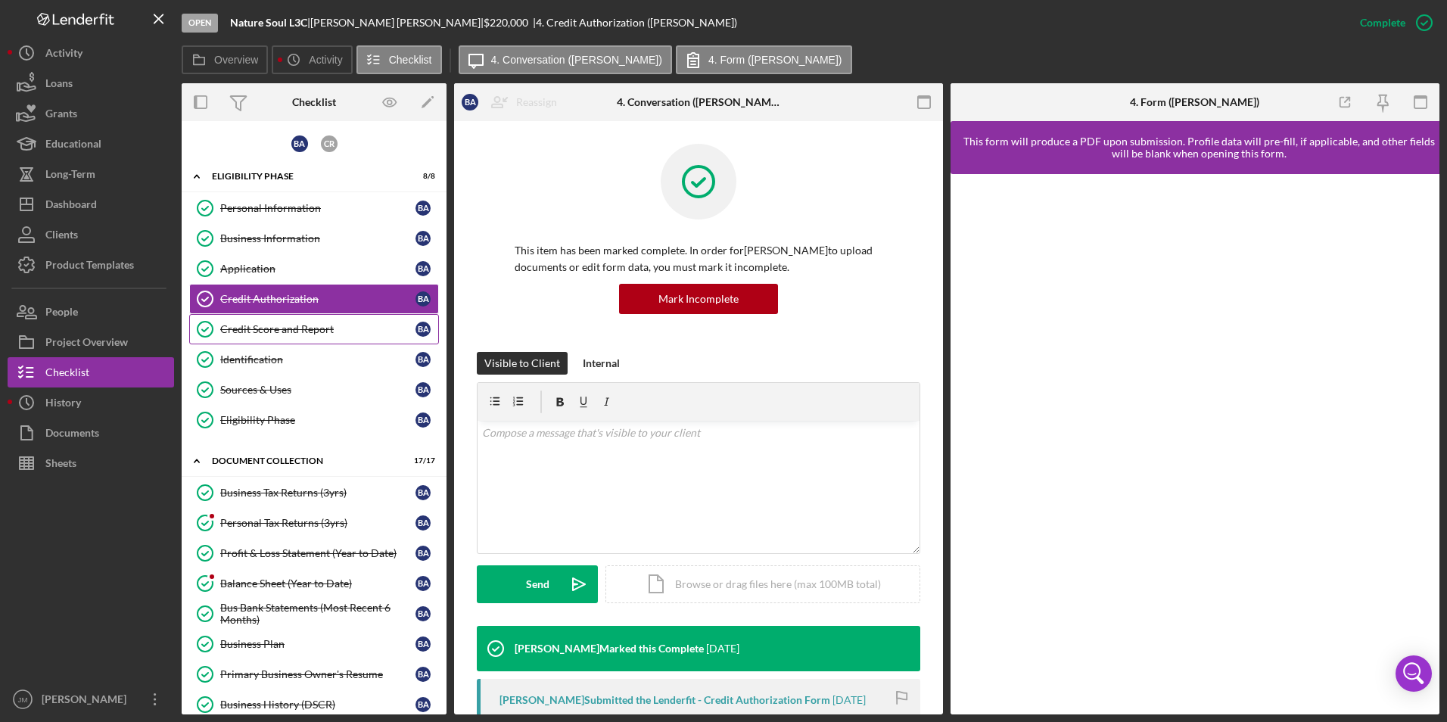
click at [305, 332] on div "Credit Score and Report" at bounding box center [317, 329] width 195 height 12
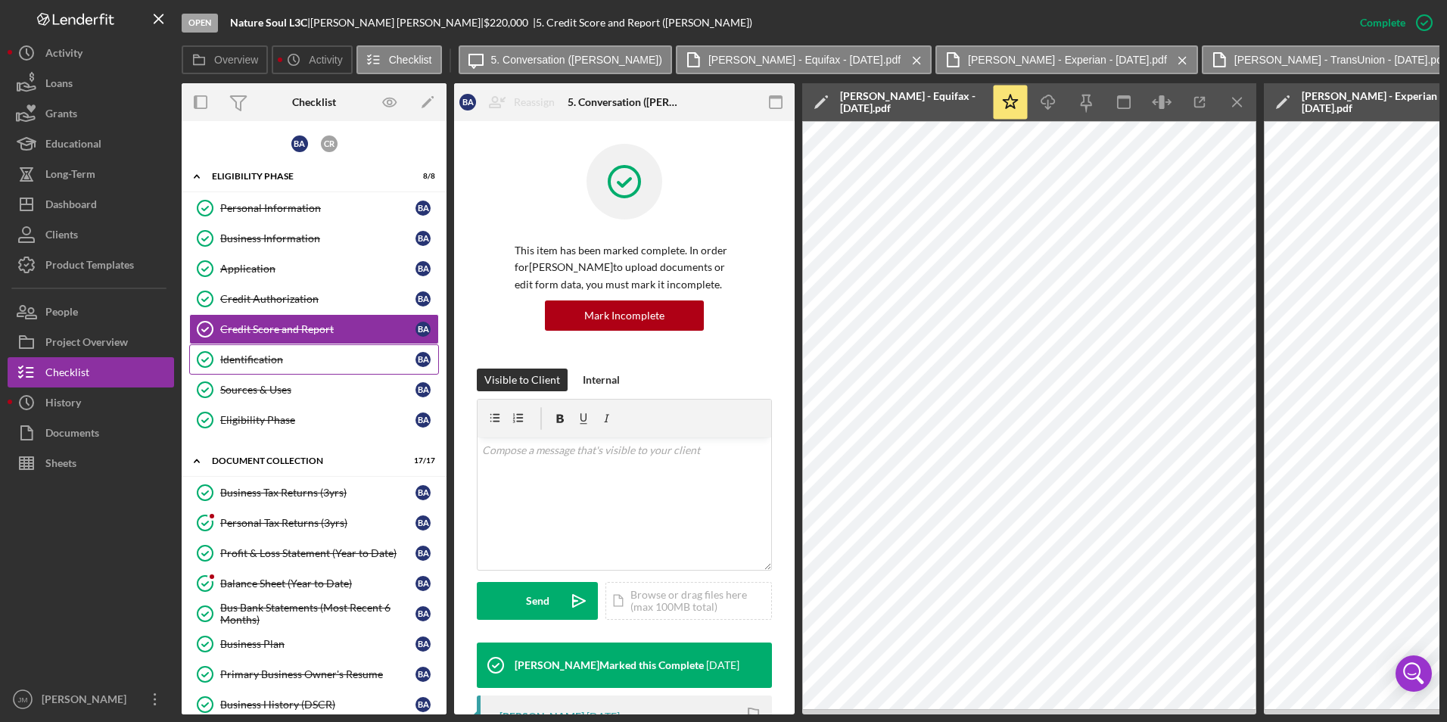
click at [223, 363] on div "Identification" at bounding box center [317, 359] width 195 height 12
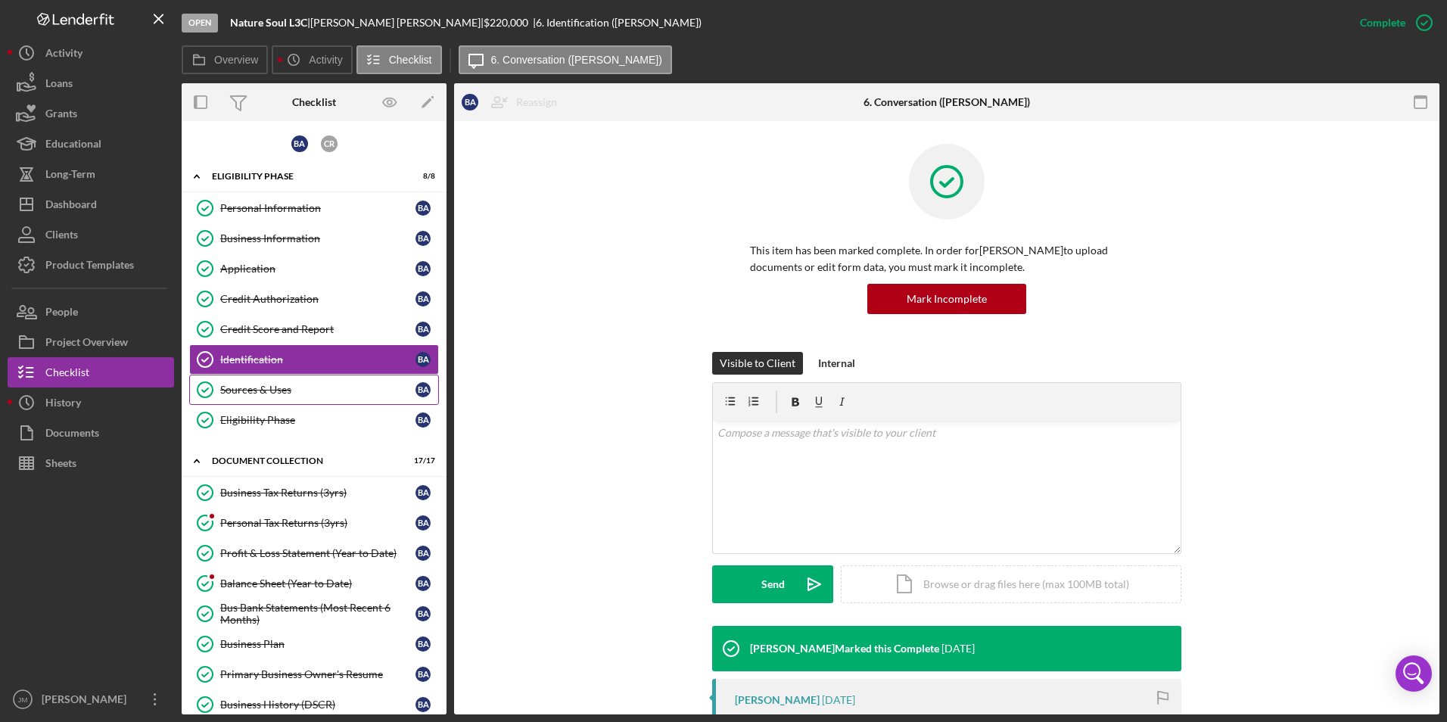
click at [260, 391] on div "Sources & Uses" at bounding box center [317, 390] width 195 height 12
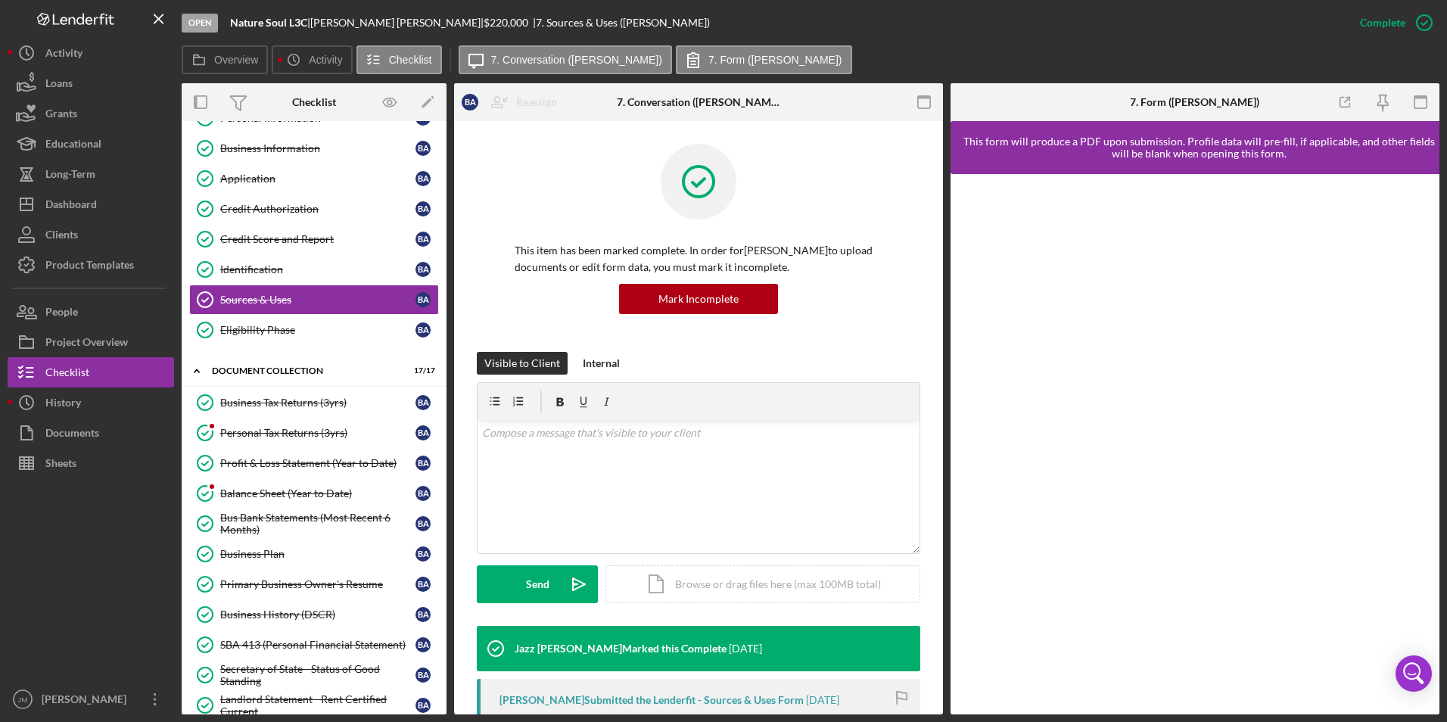
scroll to position [91, 0]
click at [232, 431] on div "Personal Tax Returns (3yrs)" at bounding box center [317, 432] width 195 height 12
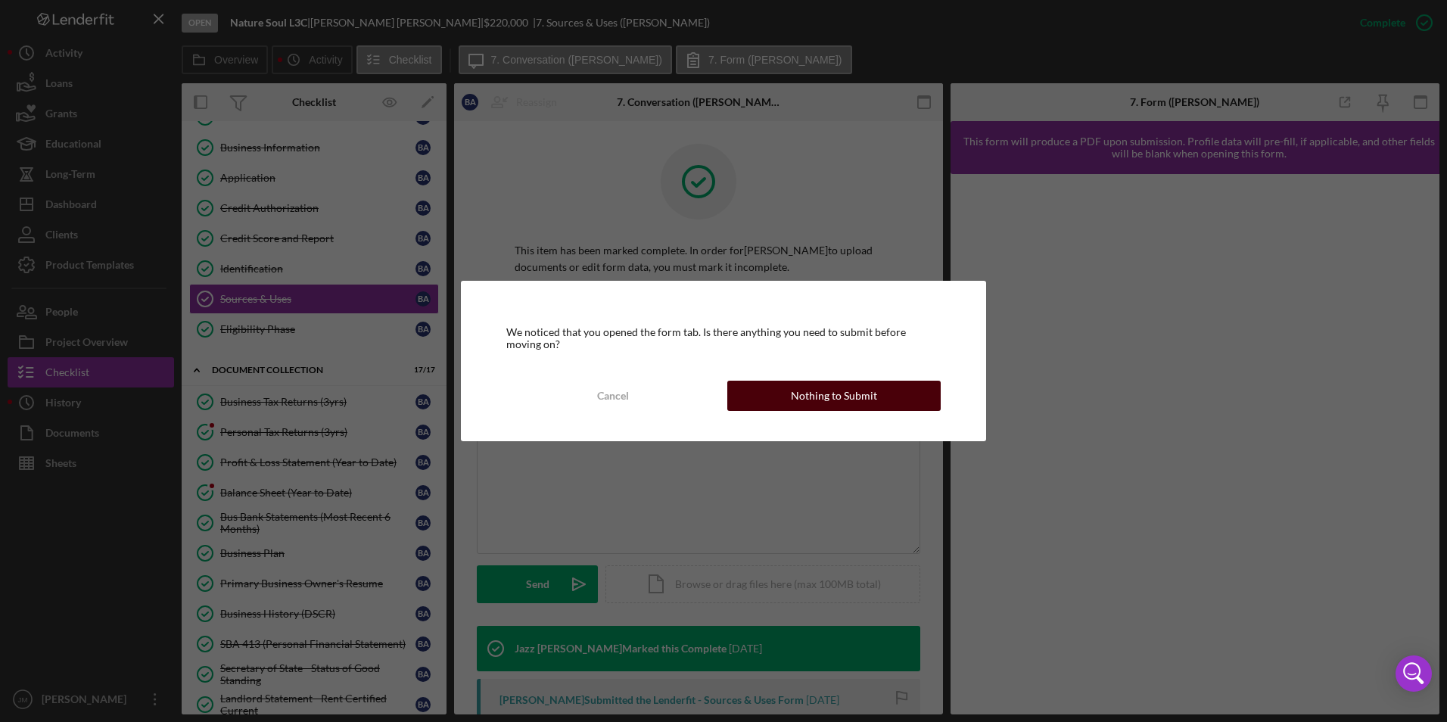
click at [864, 384] on div "Nothing to Submit" at bounding box center [834, 396] width 86 height 30
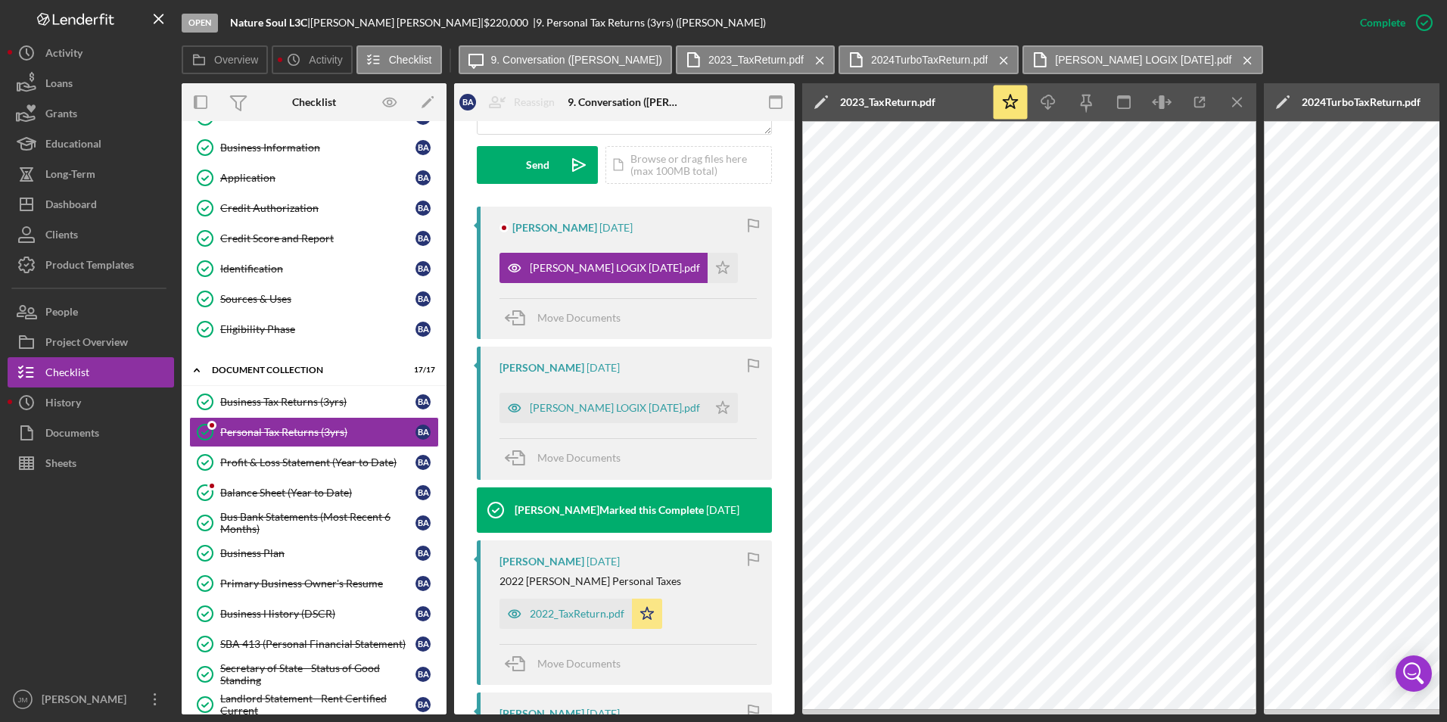
scroll to position [433, 0]
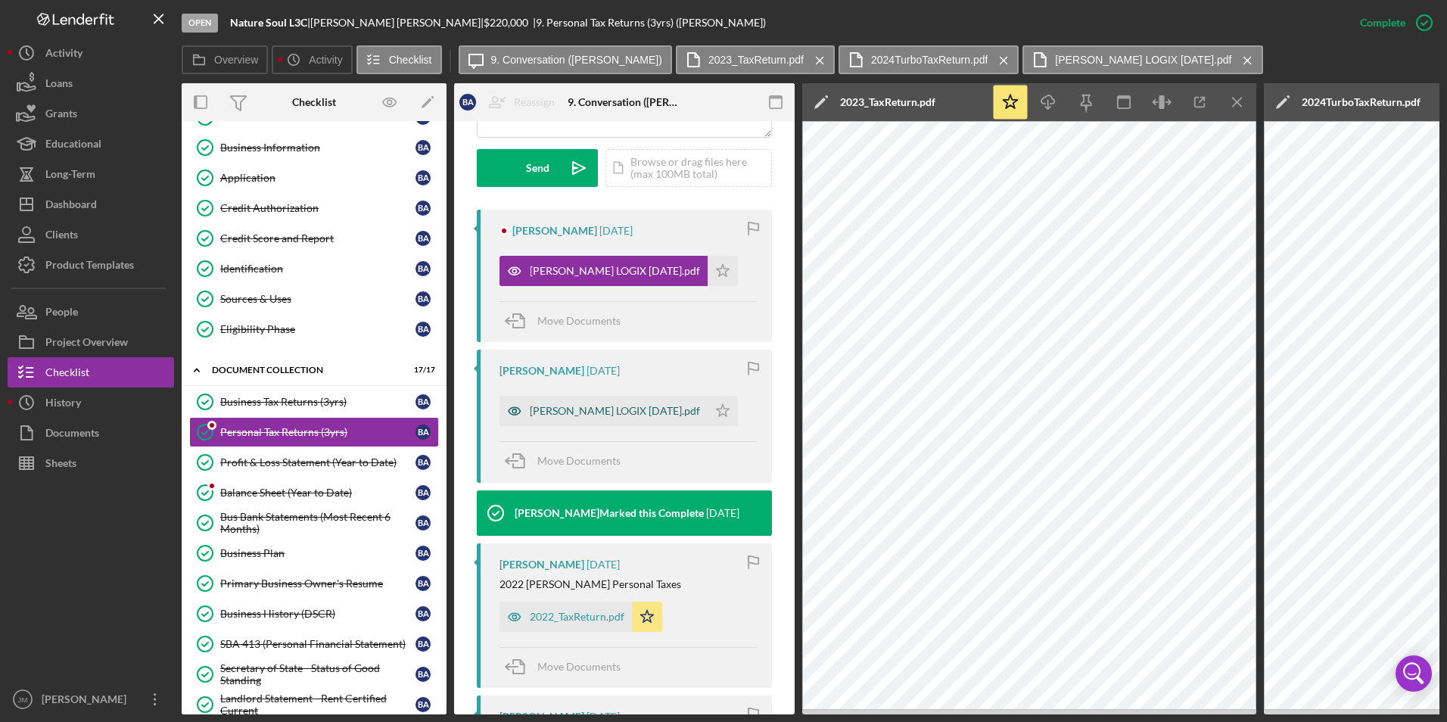
click at [616, 416] on div "[PERSON_NAME] LOGIX [DATE].pdf" at bounding box center [615, 411] width 170 height 12
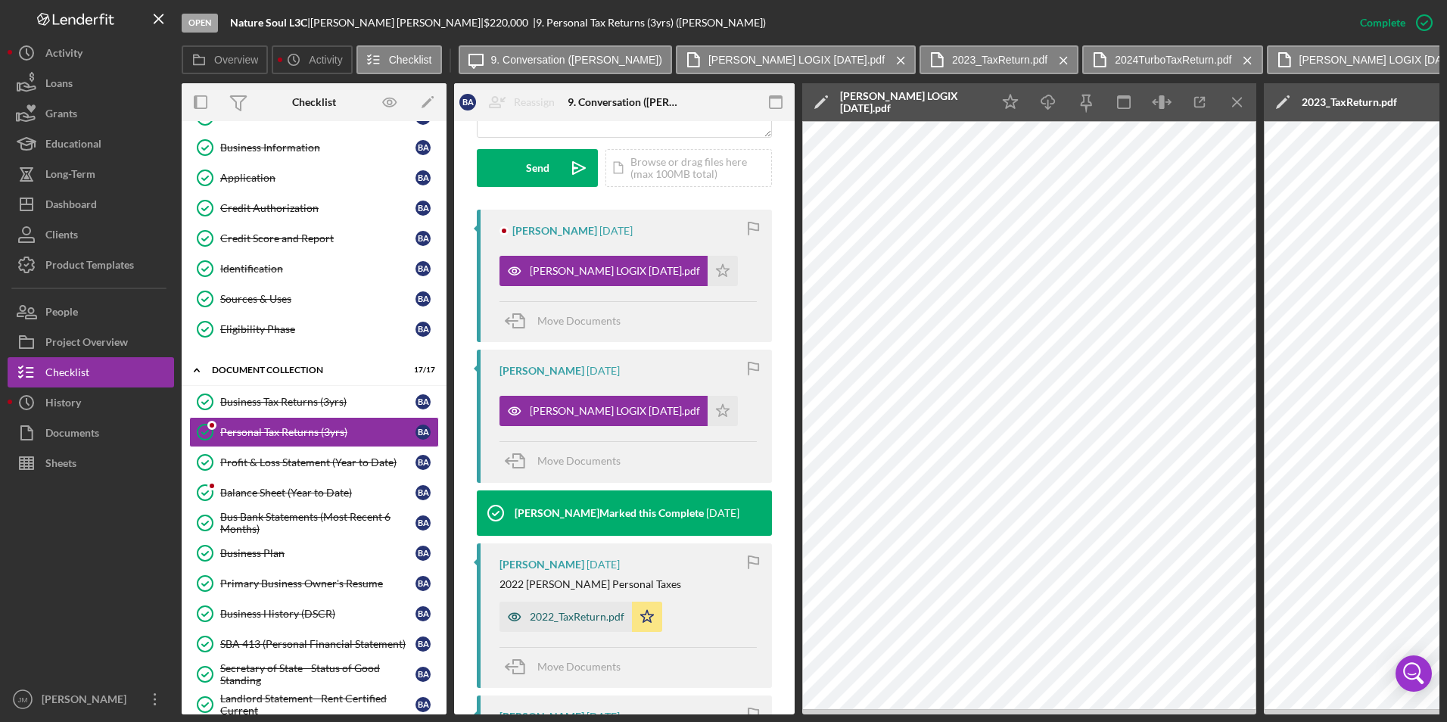
click at [610, 618] on div "2022_TaxReturn.pdf" at bounding box center [577, 617] width 95 height 12
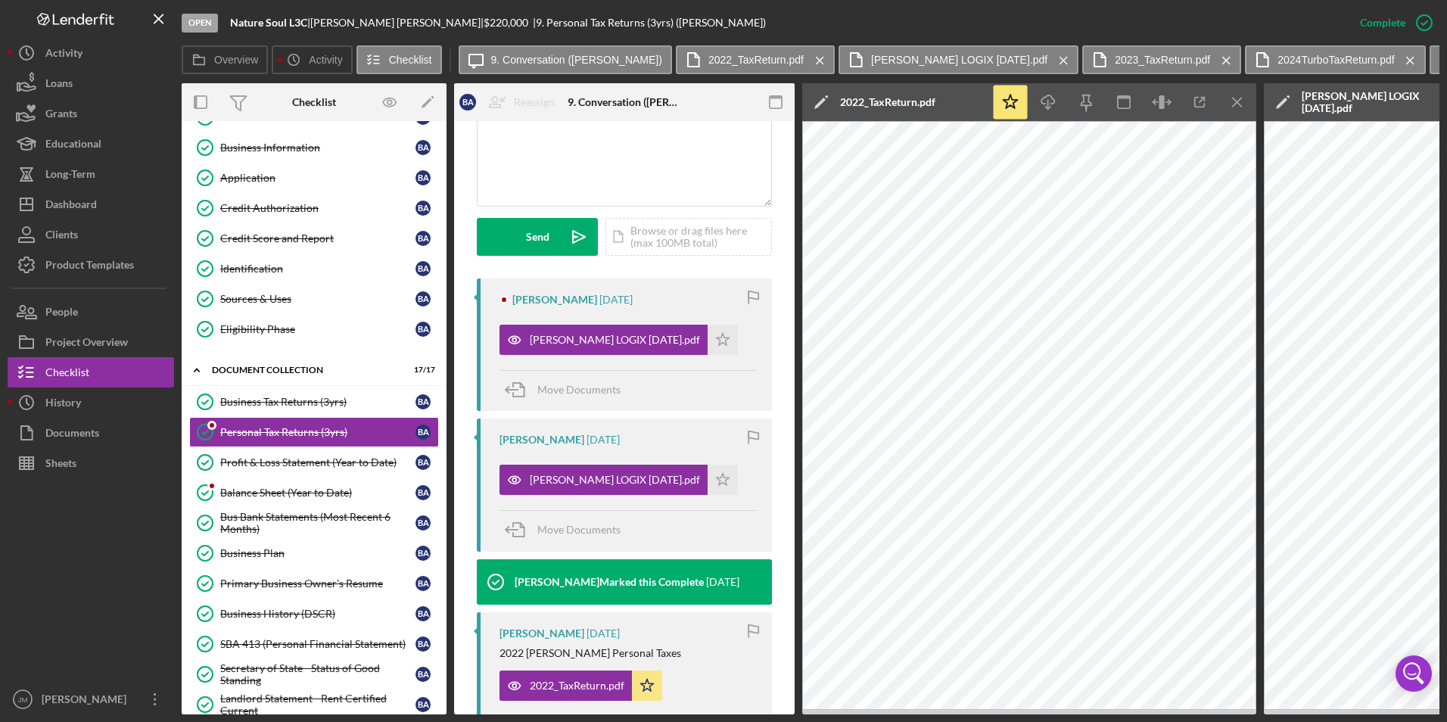
scroll to position [366, 0]
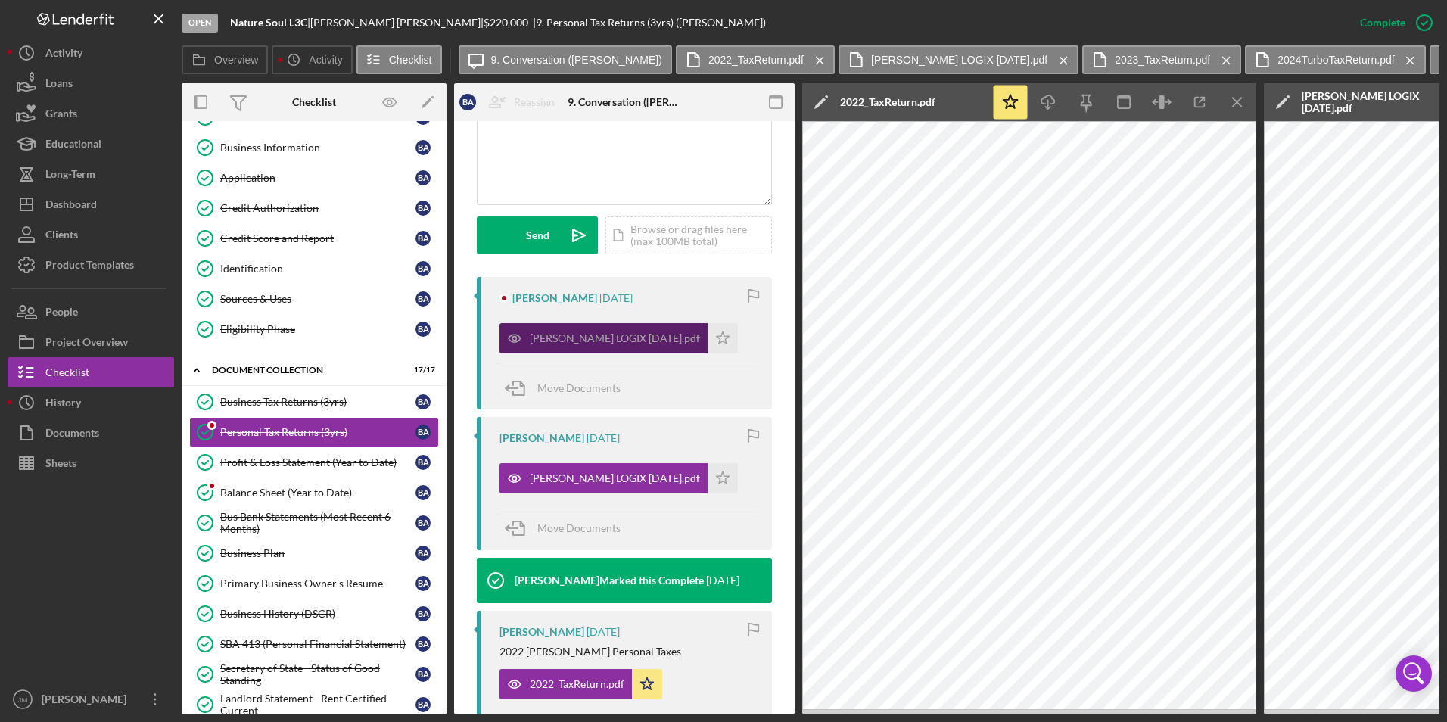
click at [545, 333] on div "[PERSON_NAME] LOGIX [DATE].pdf" at bounding box center [615, 338] width 170 height 12
click at [553, 340] on div "[PERSON_NAME] LOGIX [DATE].pdf" at bounding box center [615, 338] width 170 height 12
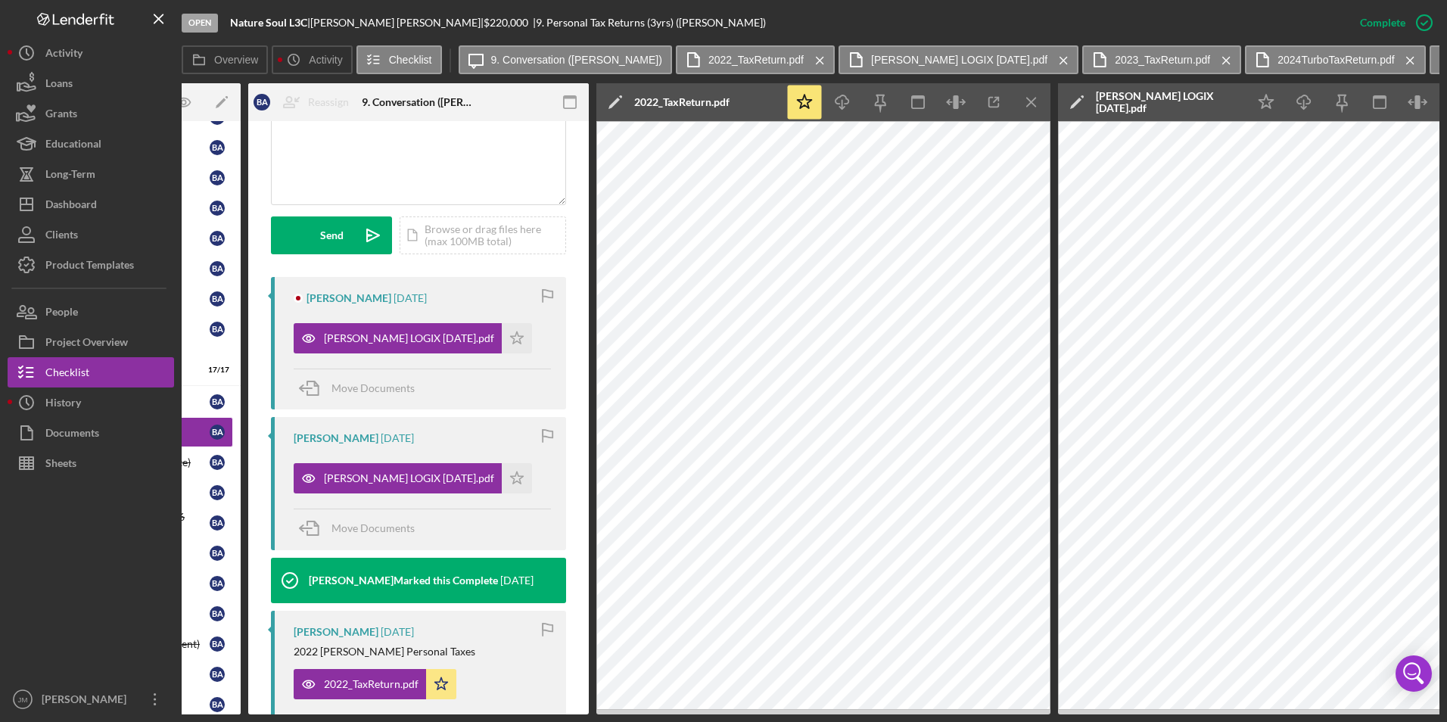
scroll to position [0, 0]
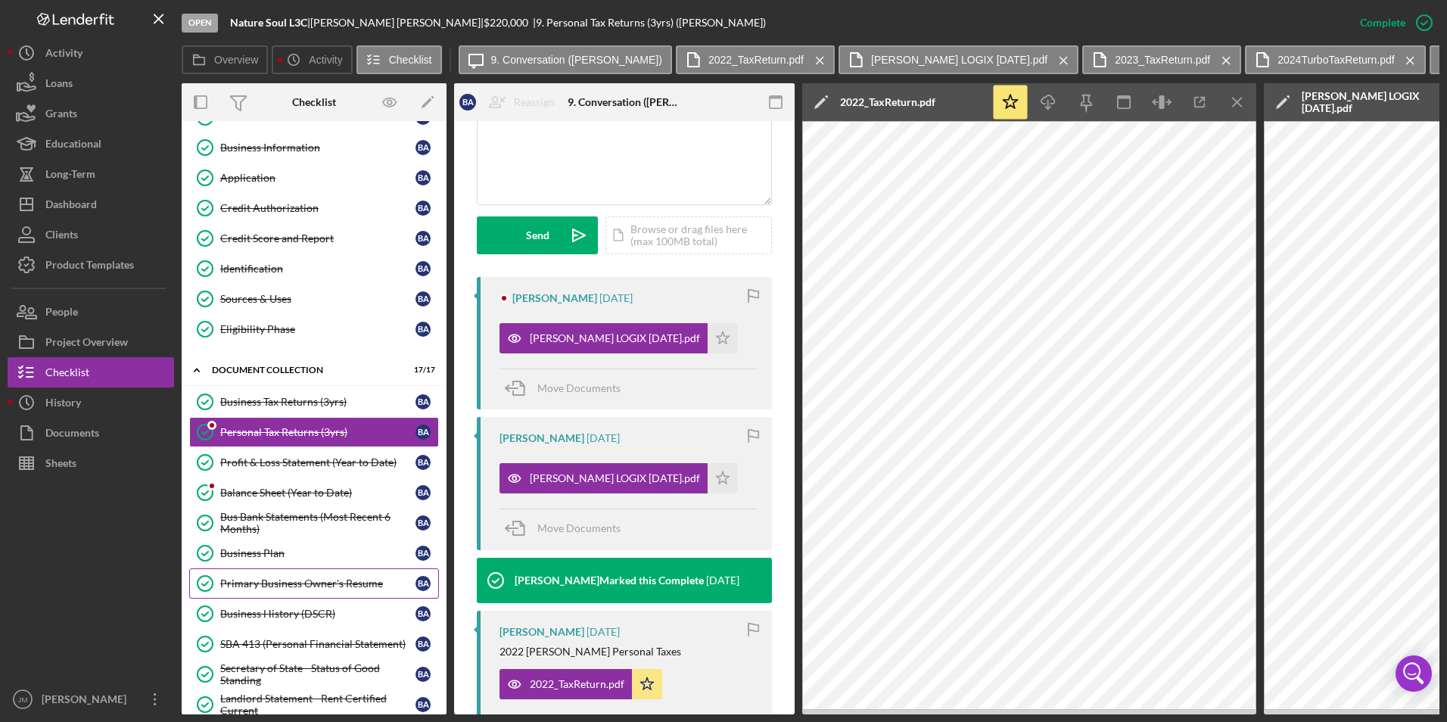
click at [264, 590] on div "Primary Business Owner's Resume" at bounding box center [317, 583] width 195 height 12
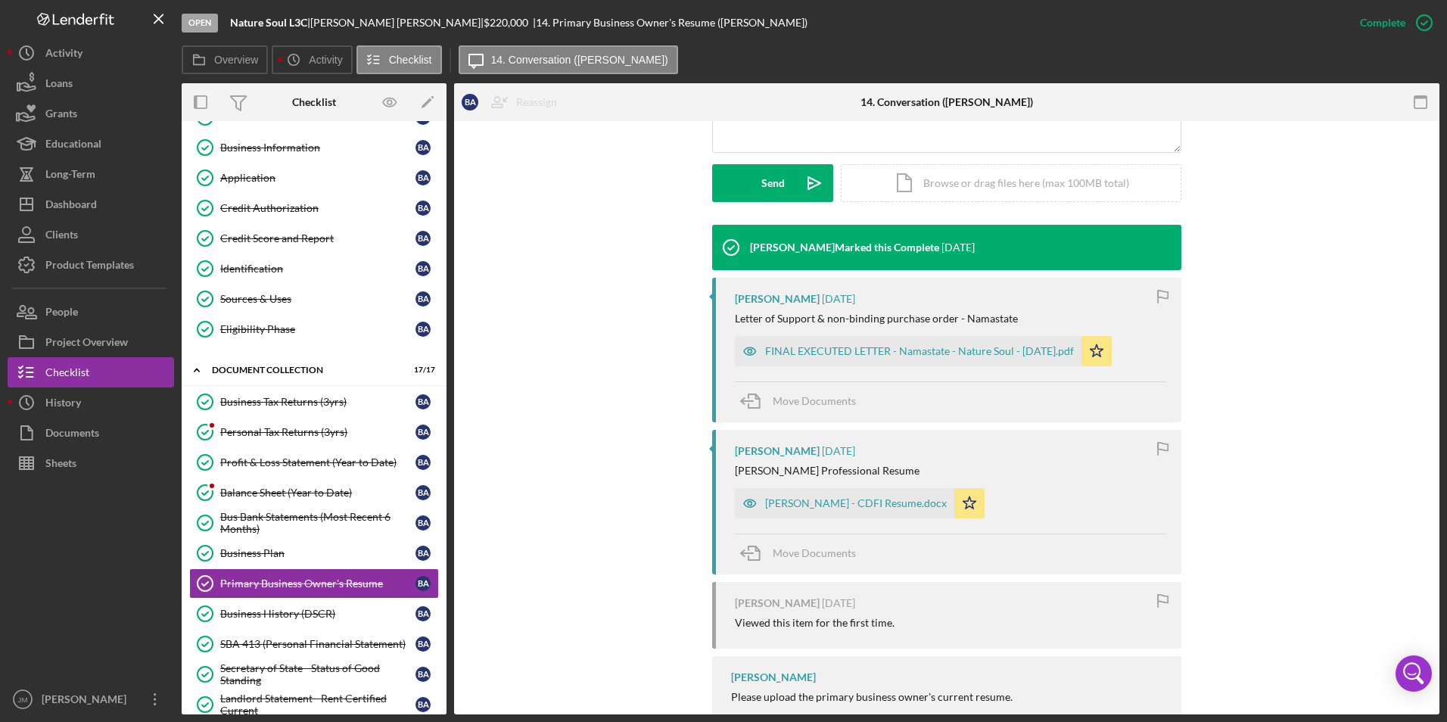
scroll to position [405, 0]
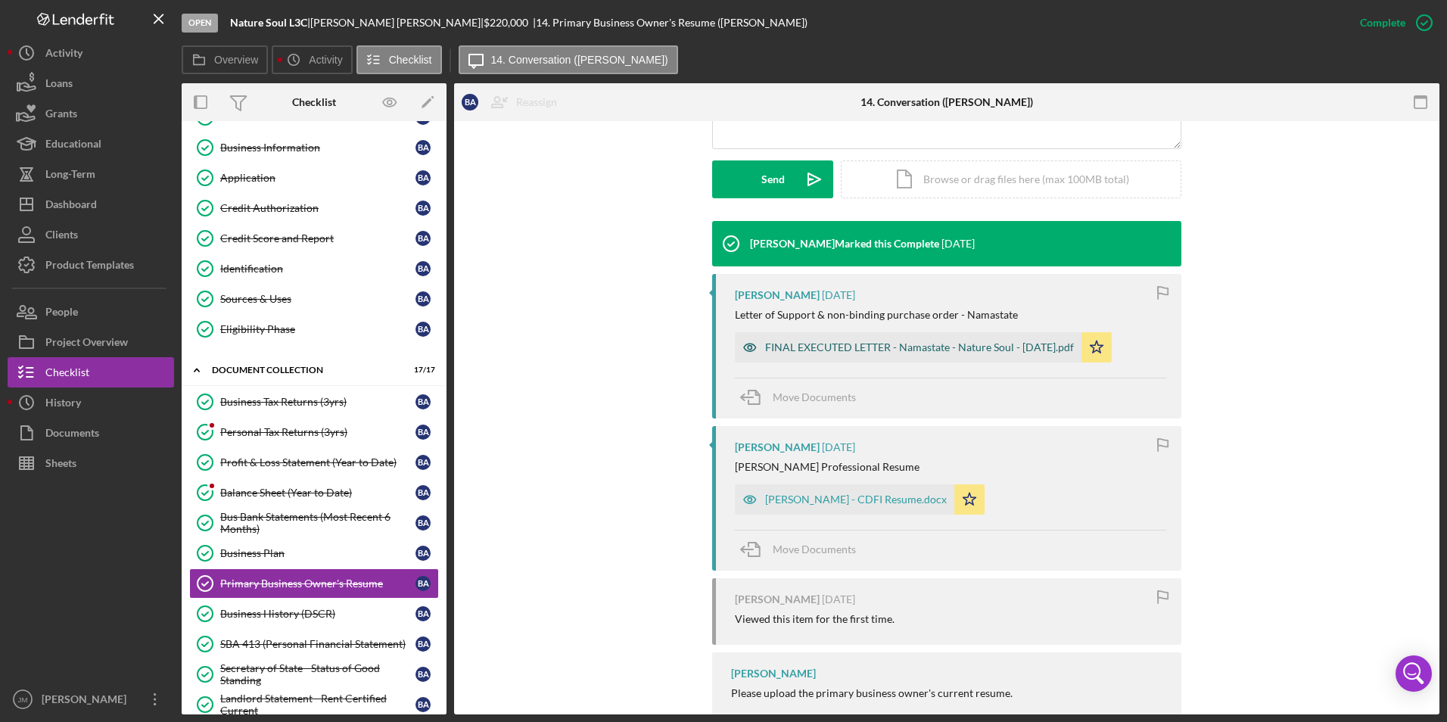
click at [894, 347] on div "FINAL EXECUTED LETTER - Namastate - Nature Soul - [DATE].pdf" at bounding box center [919, 347] width 309 height 12
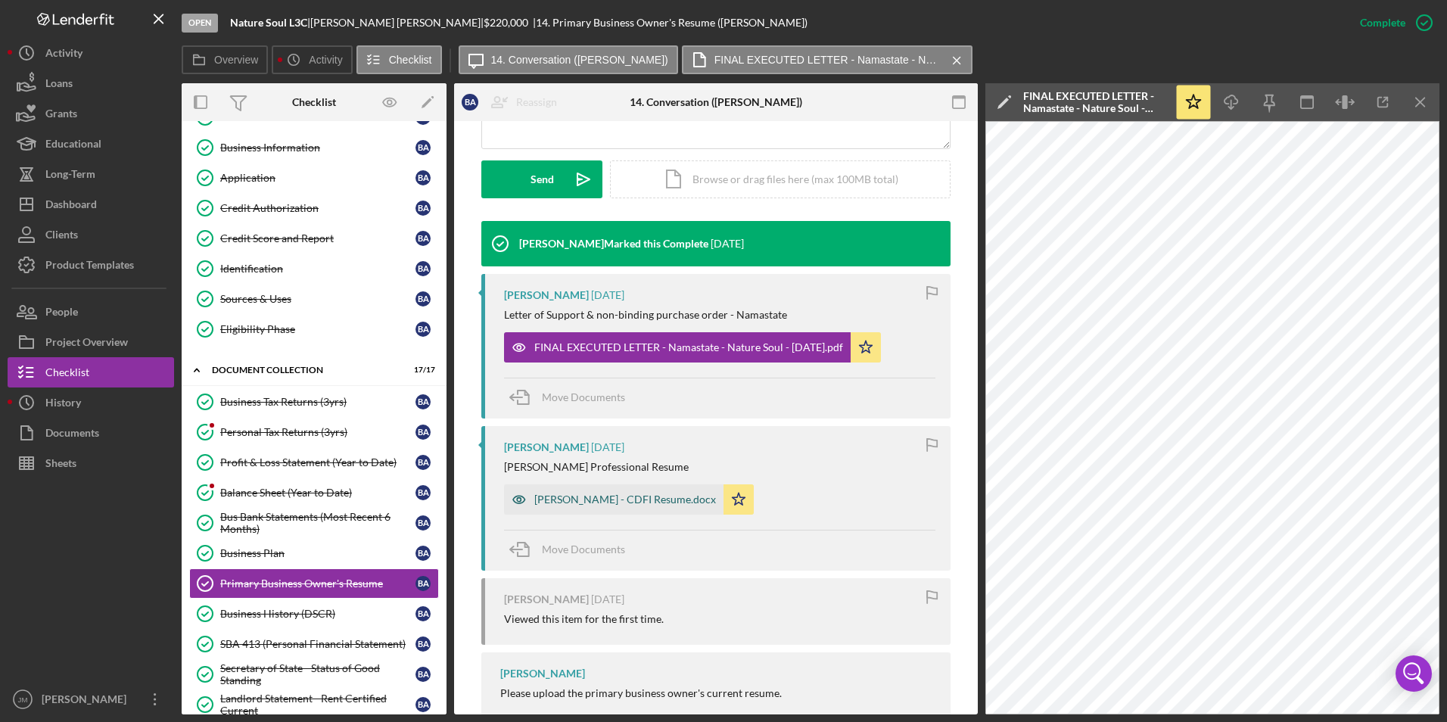
click at [571, 494] on div "[PERSON_NAME] - CDFI Resume.docx" at bounding box center [625, 499] width 182 height 12
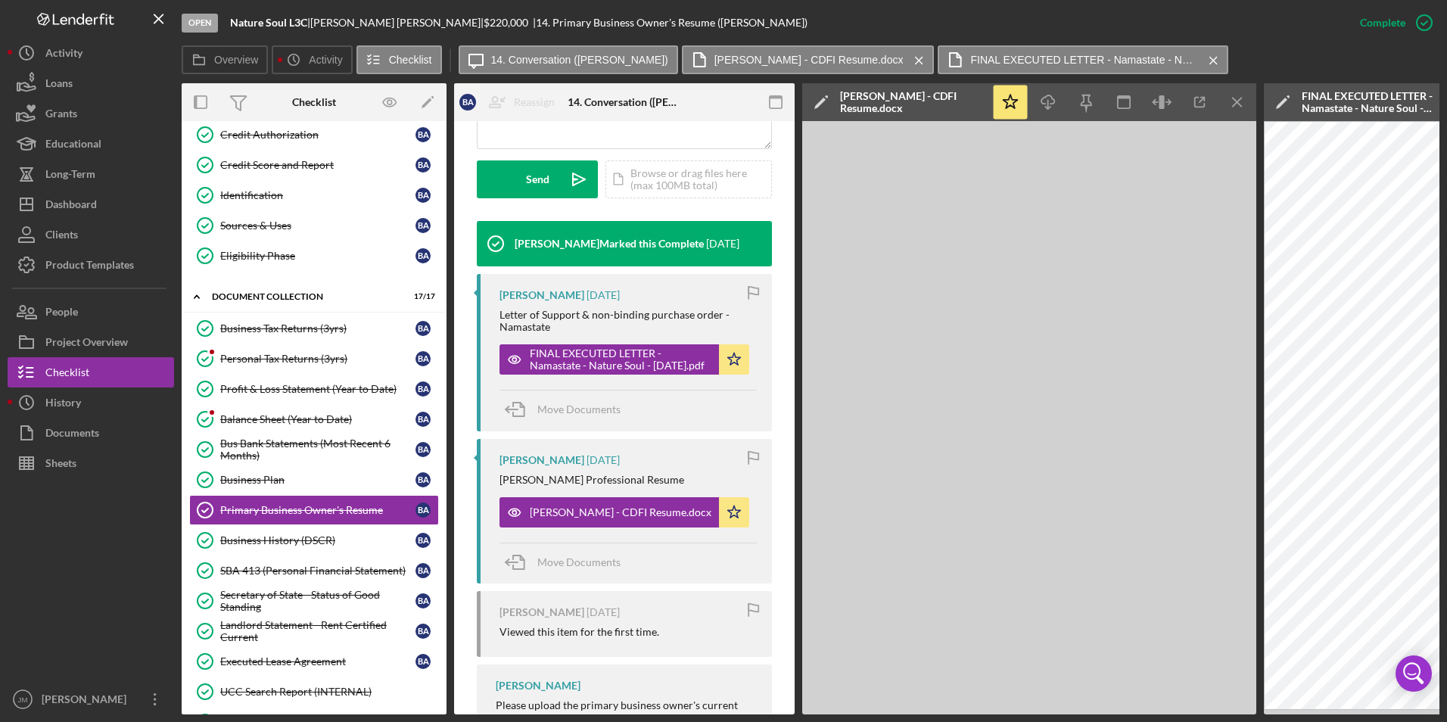
scroll to position [160, 0]
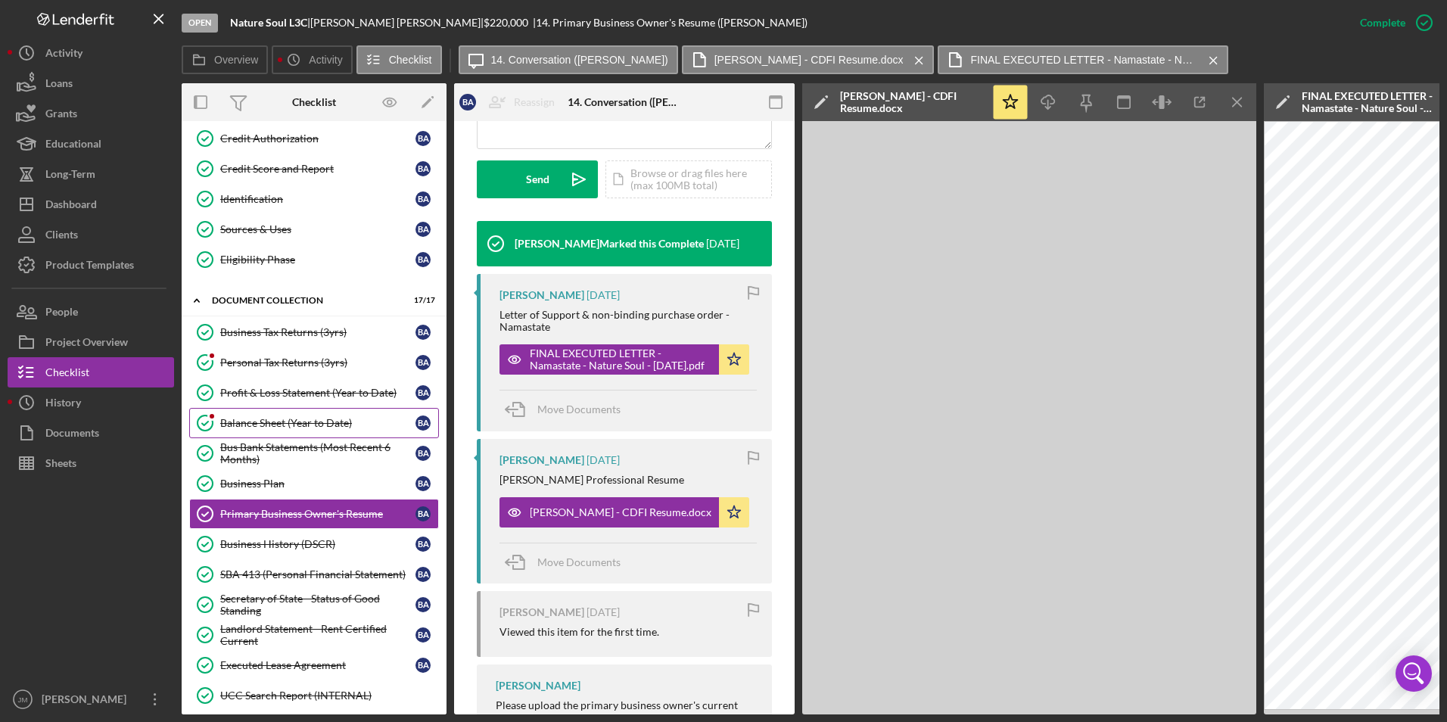
click at [234, 425] on div "Balance Sheet (Year to Date)" at bounding box center [317, 423] width 195 height 12
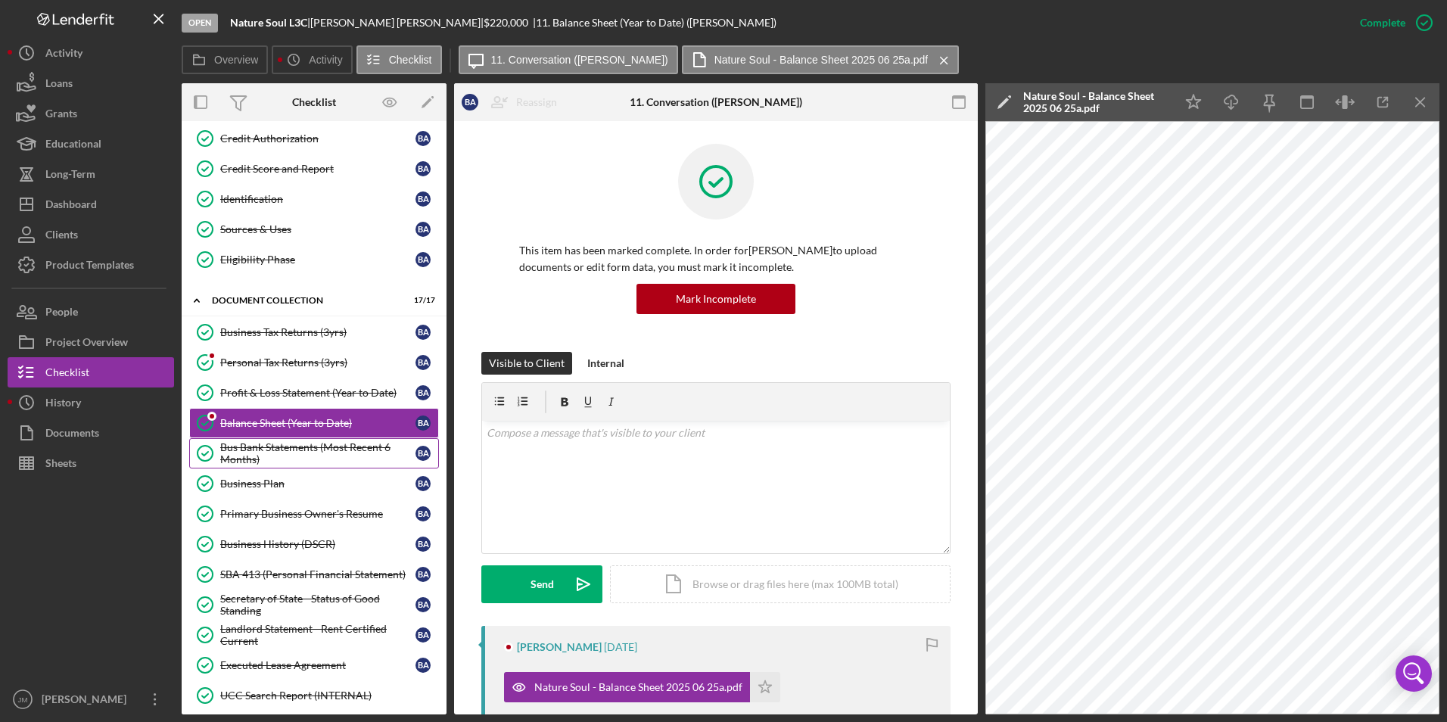
click at [274, 445] on div "Bus Bank Statements (Most Recent 6 Months)" at bounding box center [317, 453] width 195 height 24
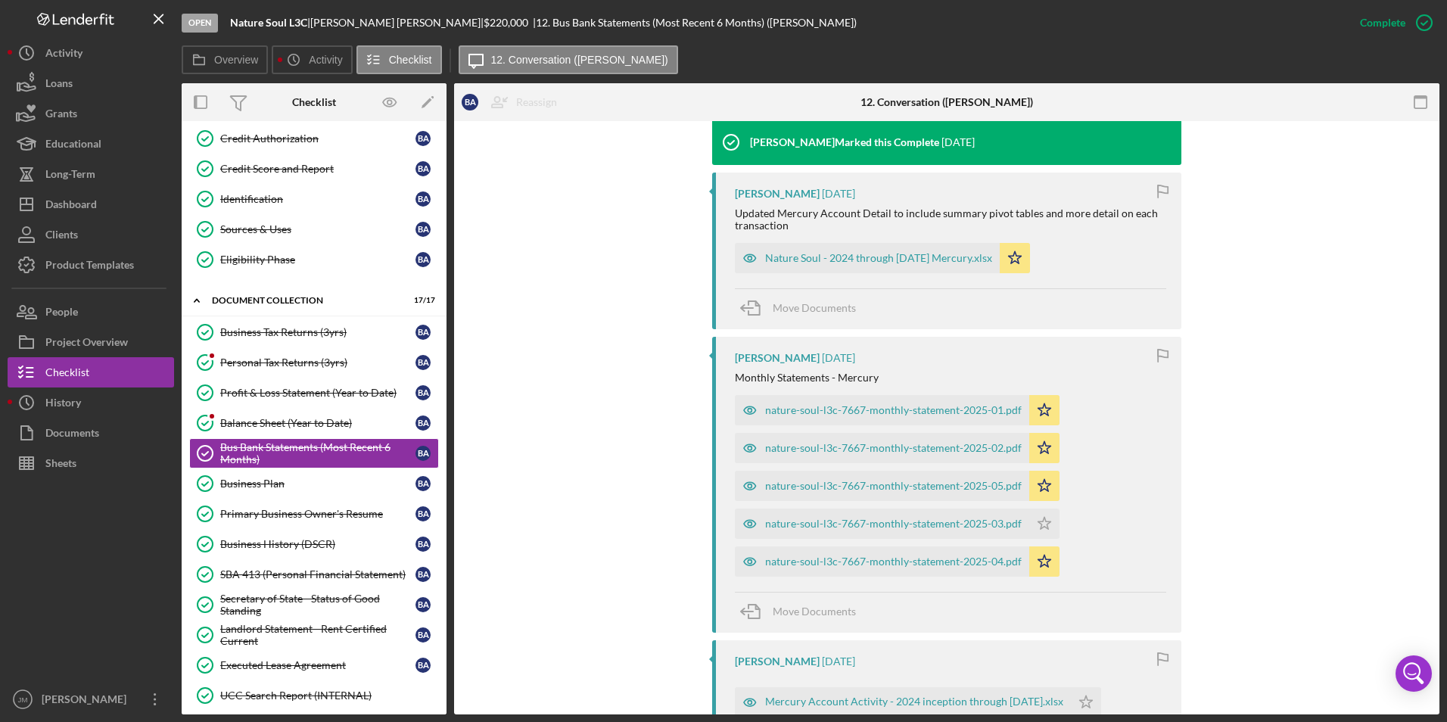
scroll to position [507, 0]
click at [784, 414] on div "nature-soul-l3c-7667-monthly-statement-2025-01.pdf" at bounding box center [893, 409] width 257 height 12
